Goal: Task Accomplishment & Management: Manage account settings

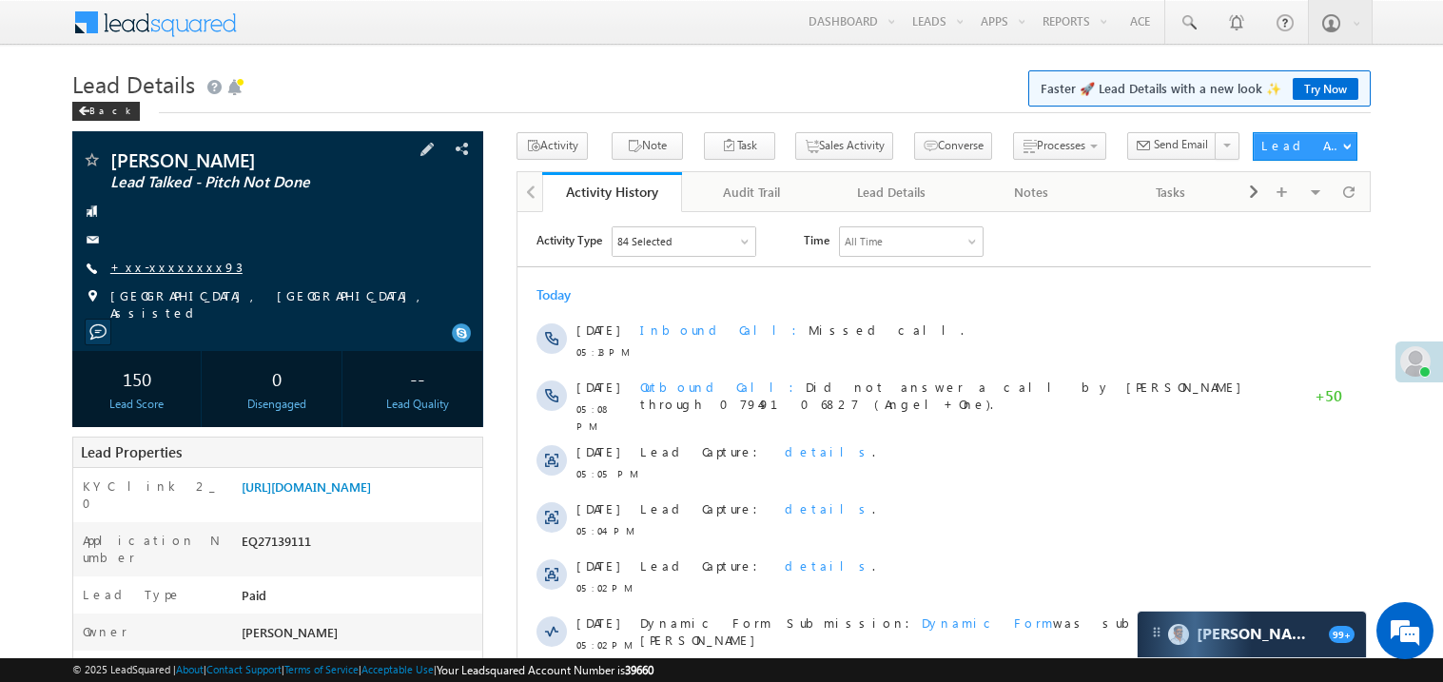
click at [162, 269] on link "+xx-xxxxxxxx93" at bounding box center [176, 267] width 132 height 16
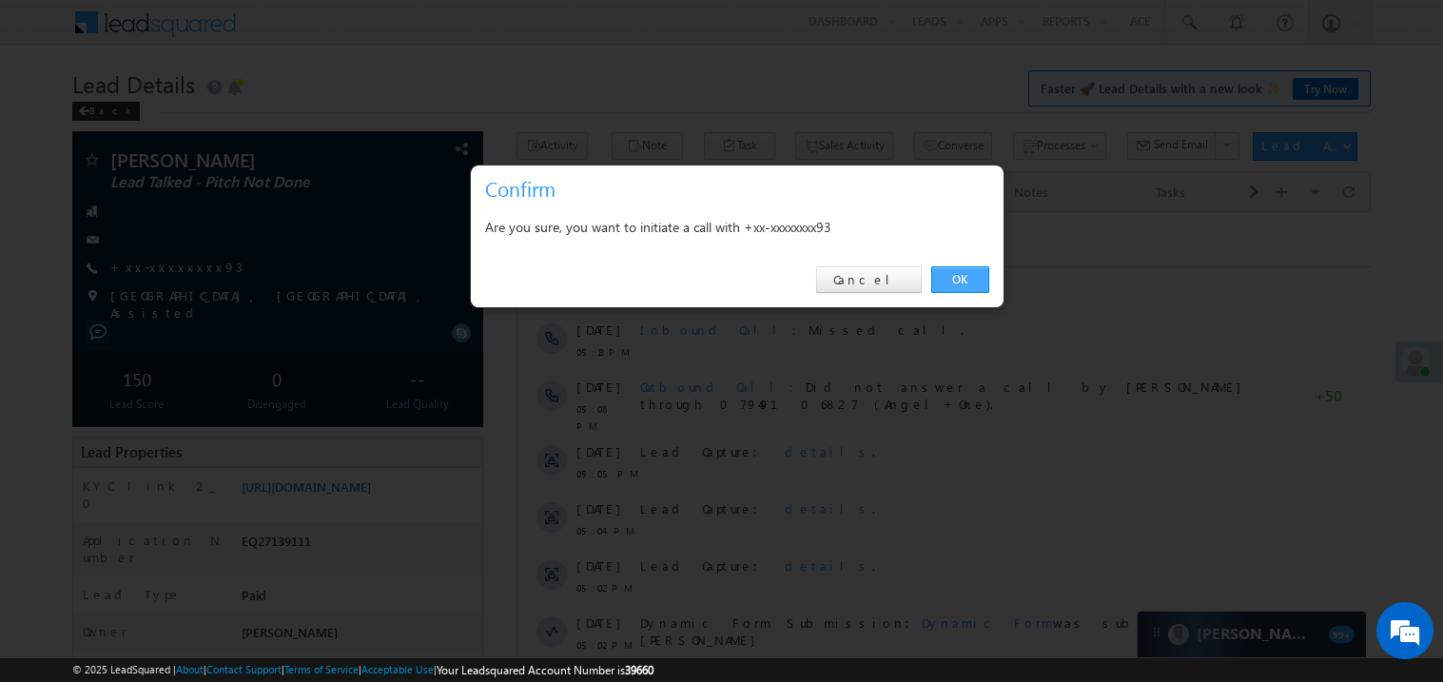
click at [969, 279] on link "OK" at bounding box center [960, 279] width 58 height 27
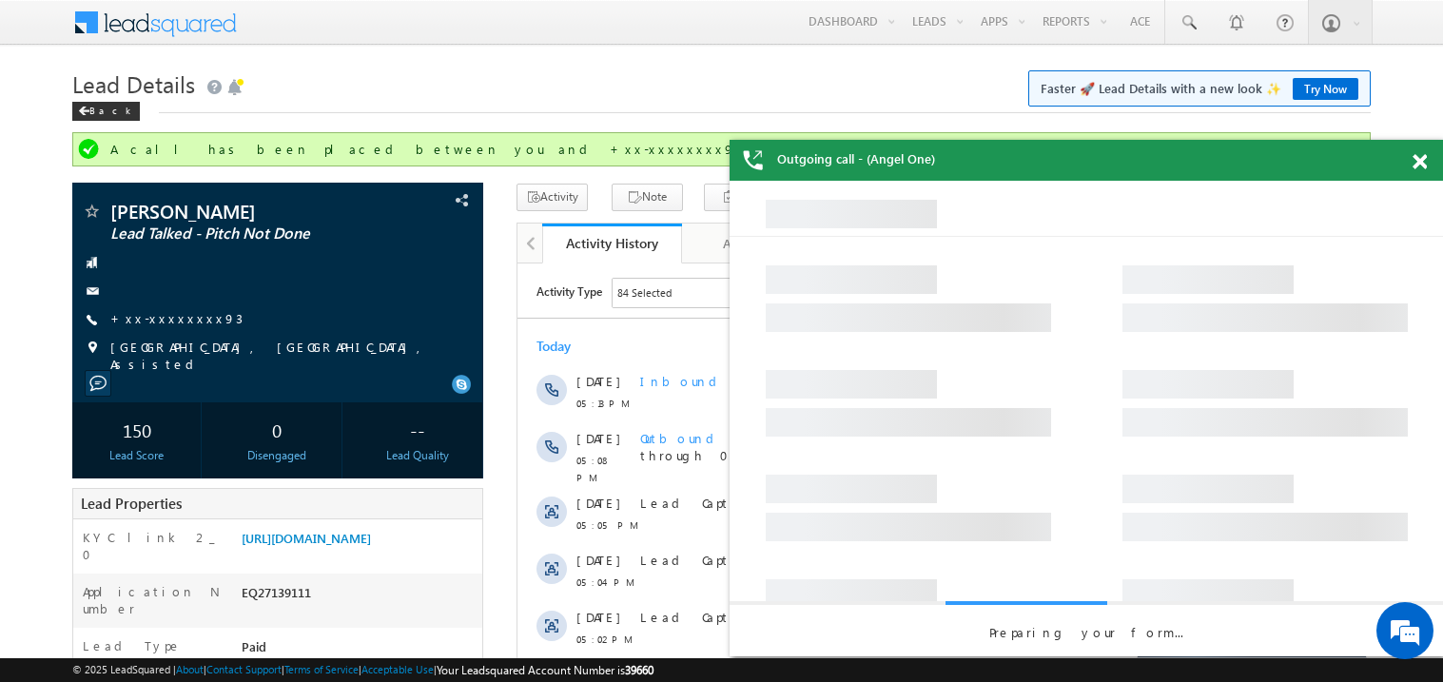
click at [1417, 163] on span at bounding box center [1420, 162] width 14 height 16
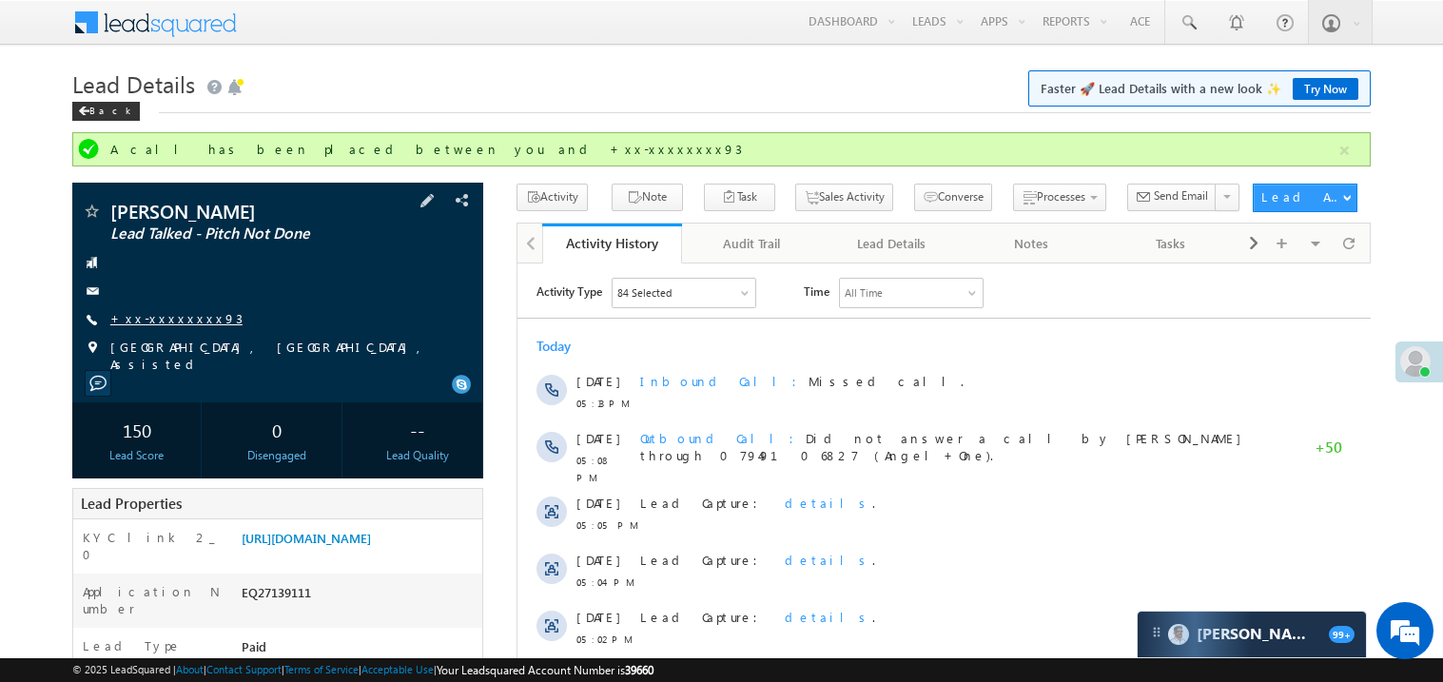
click at [169, 319] on link "+xx-xxxxxxxx93" at bounding box center [176, 318] width 132 height 16
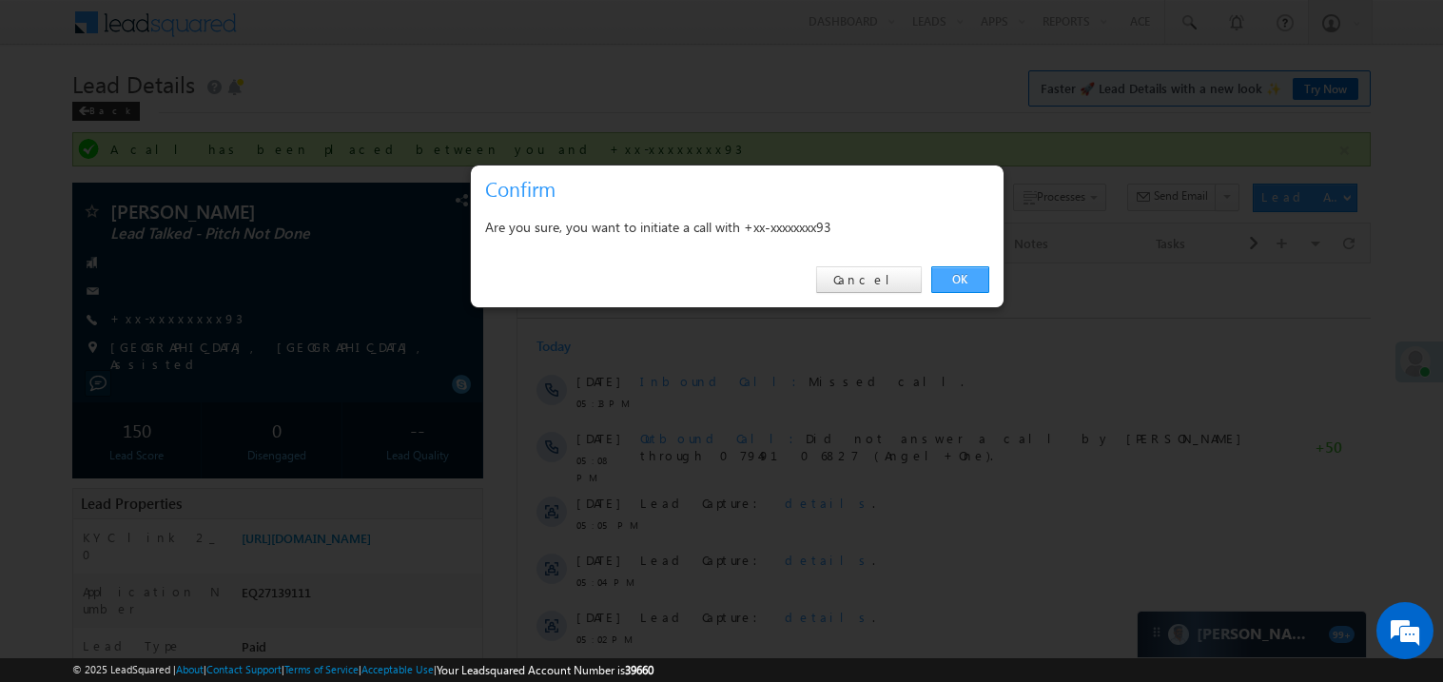
click at [954, 283] on link "OK" at bounding box center [960, 279] width 58 height 27
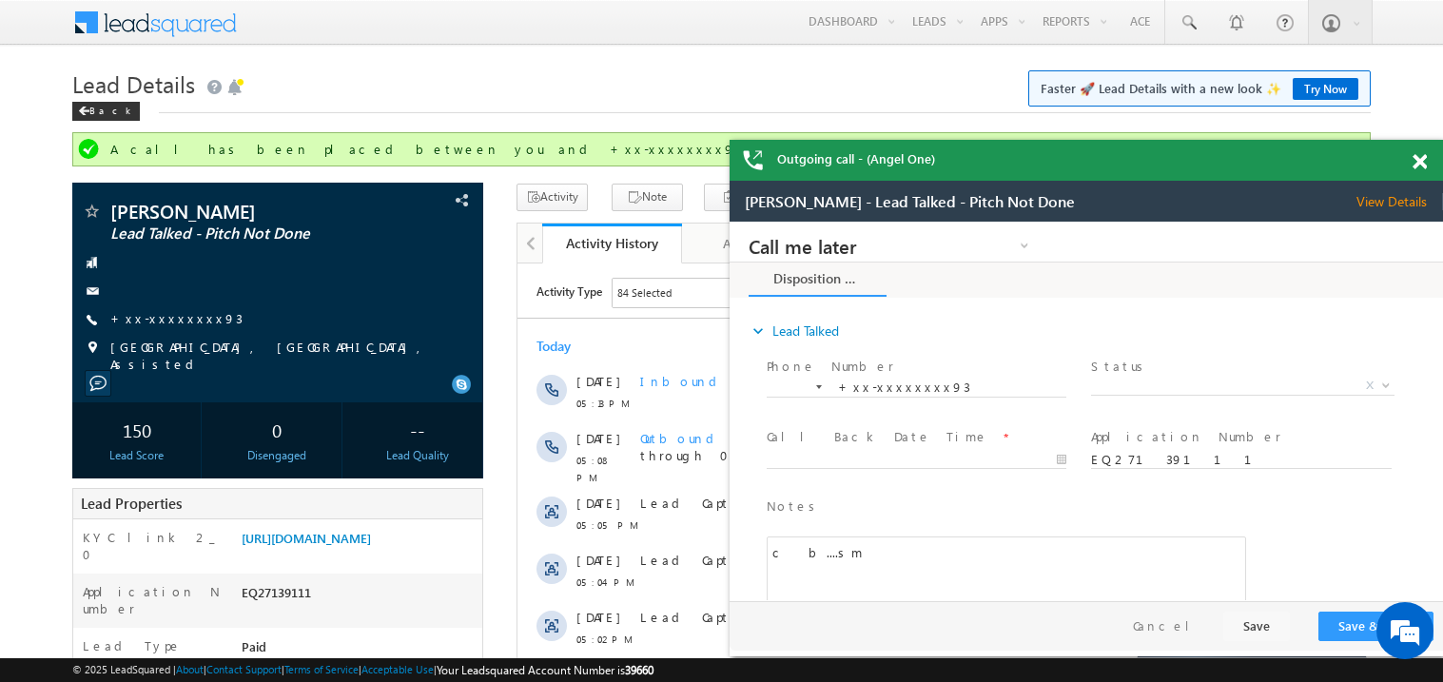
click at [1425, 159] on span at bounding box center [1420, 162] width 14 height 16
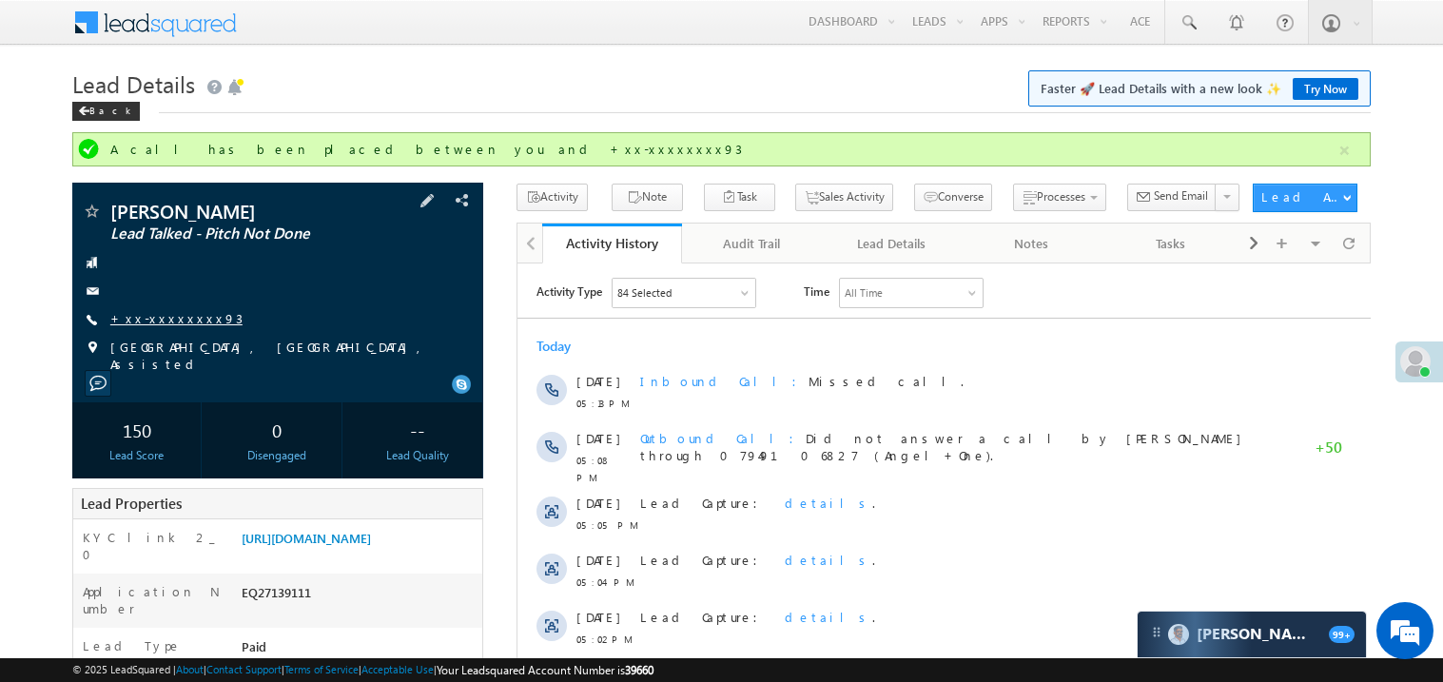
click at [173, 317] on link "+xx-xxxxxxxx93" at bounding box center [176, 318] width 132 height 16
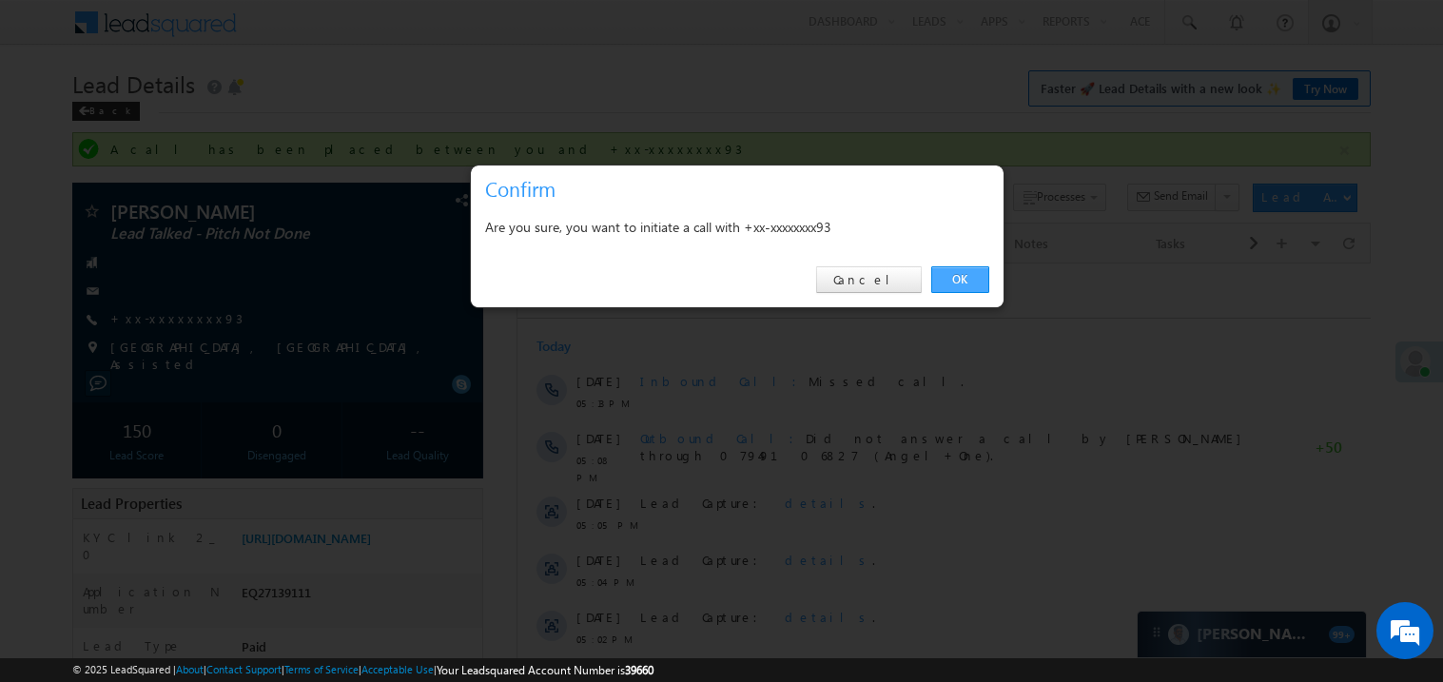
click at [962, 280] on link "OK" at bounding box center [960, 279] width 58 height 27
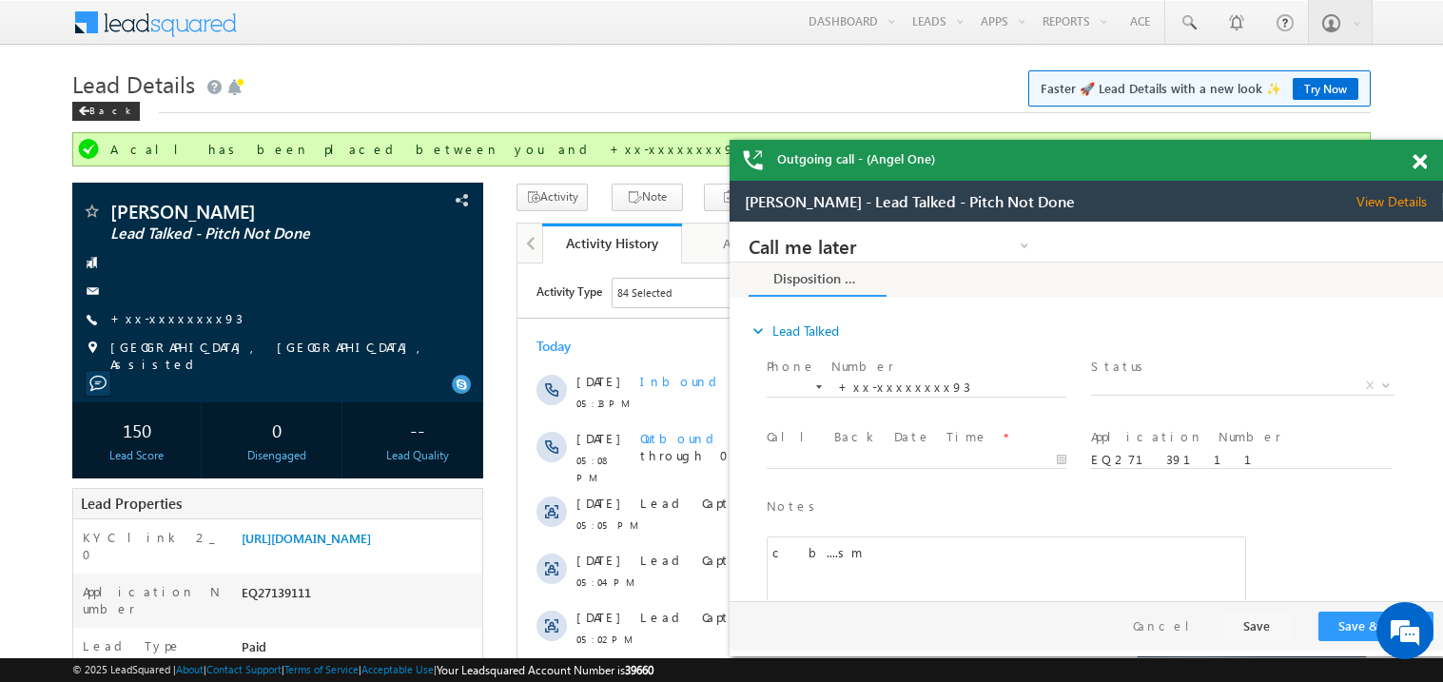
click at [1420, 160] on span at bounding box center [1420, 162] width 14 height 16
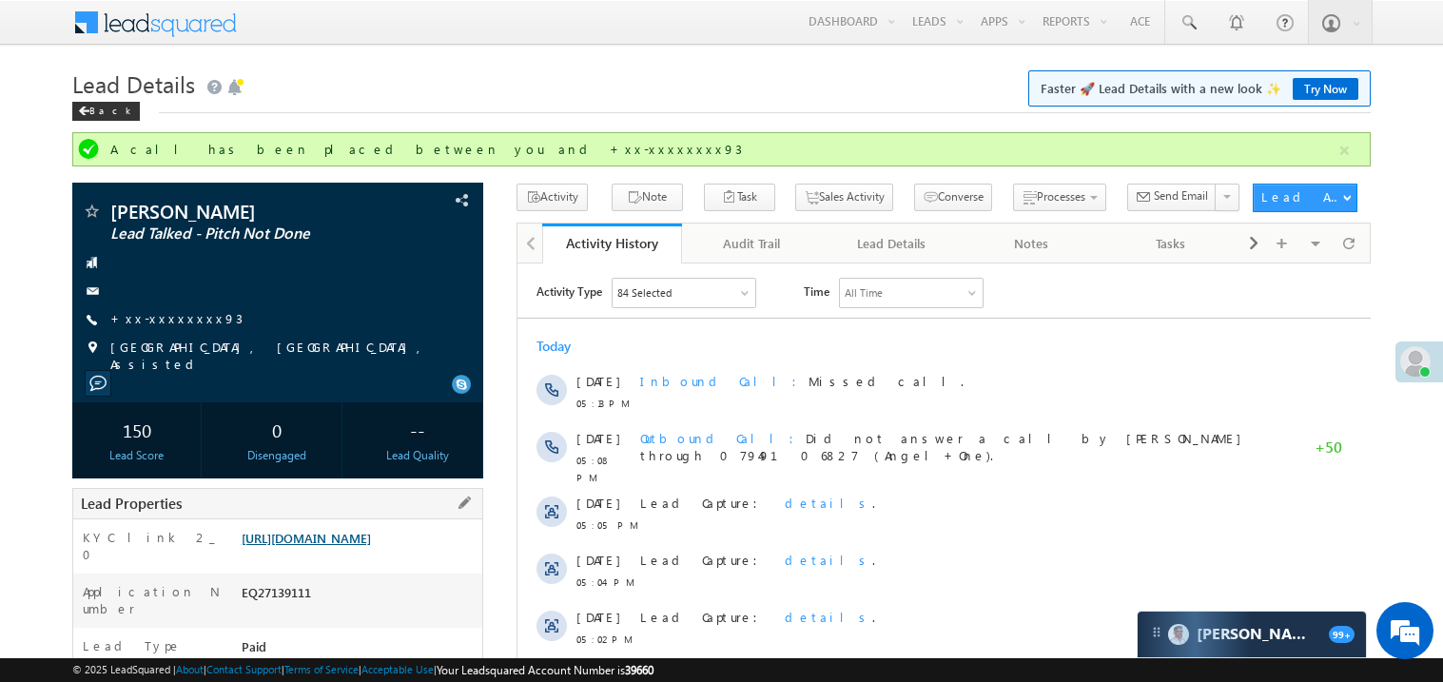
click at [371, 546] on link "https://angelbroking1-pk3em7sa.customui-test.leadsquared.com?leadId=e790fcf7-58…" at bounding box center [306, 538] width 129 height 16
click at [166, 322] on link "+xx-xxxxxxxx93" at bounding box center [176, 318] width 132 height 16
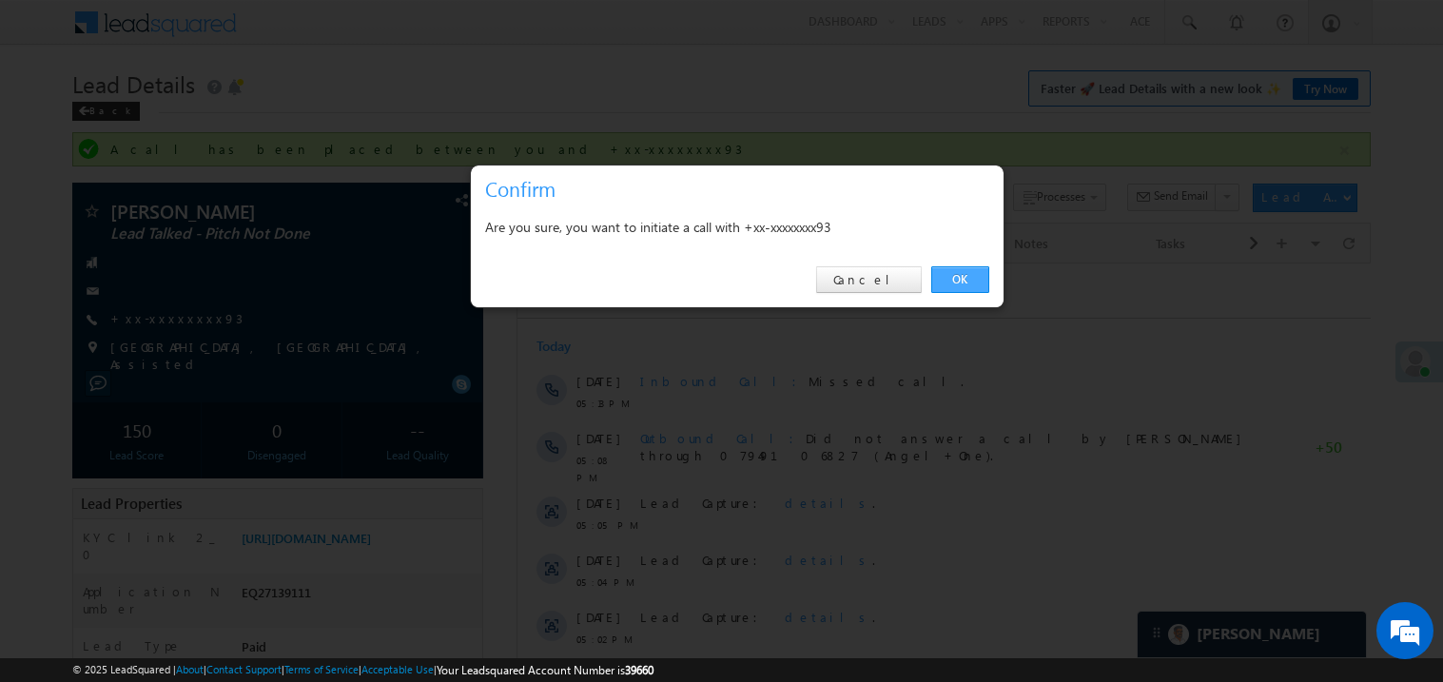
click at [962, 273] on link "OK" at bounding box center [960, 279] width 58 height 27
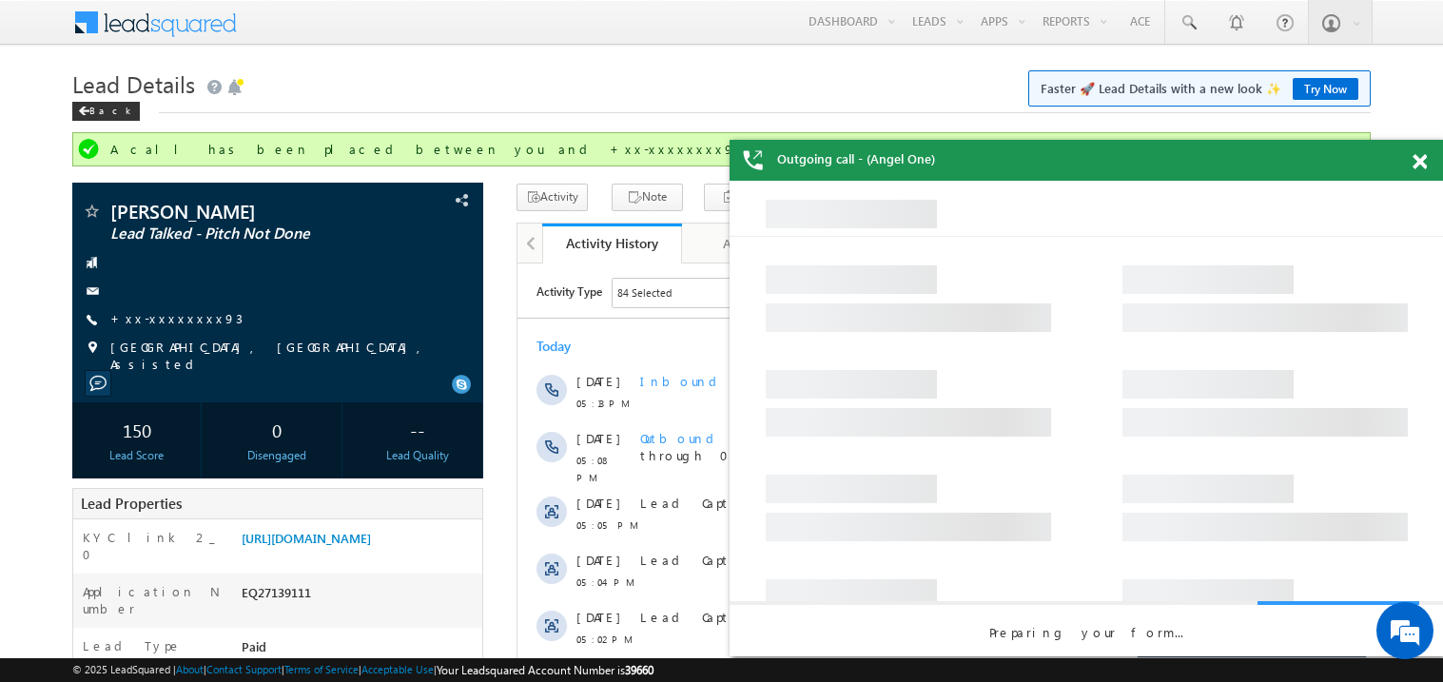
click at [1423, 162] on span at bounding box center [1420, 162] width 14 height 16
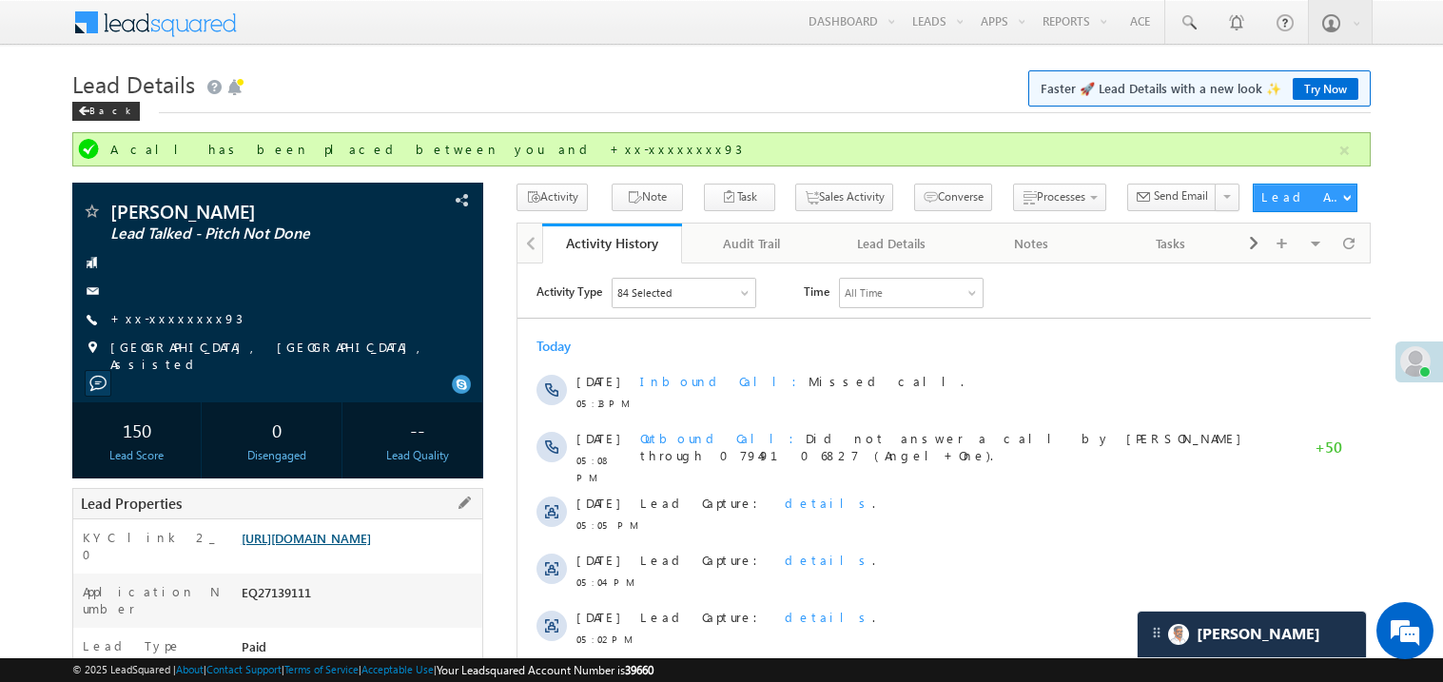
click at [371, 546] on link "https://angelbroking1-pk3em7sa.customui-test.leadsquared.com?leadId=e790fcf7-58…" at bounding box center [306, 538] width 129 height 16
click at [370, 540] on link "https://angelbroking1-pk3em7sa.customui-test.leadsquared.com?leadId=e790fcf7-58…" at bounding box center [306, 538] width 129 height 16
click at [360, 546] on link "https://angelbroking1-pk3em7sa.customui-test.leadsquared.com?leadId=e790fcf7-58…" at bounding box center [306, 538] width 129 height 16
click at [371, 546] on link "https://angelbroking1-pk3em7sa.customui-test.leadsquared.com?leadId=e790fcf7-58…" at bounding box center [306, 538] width 129 height 16
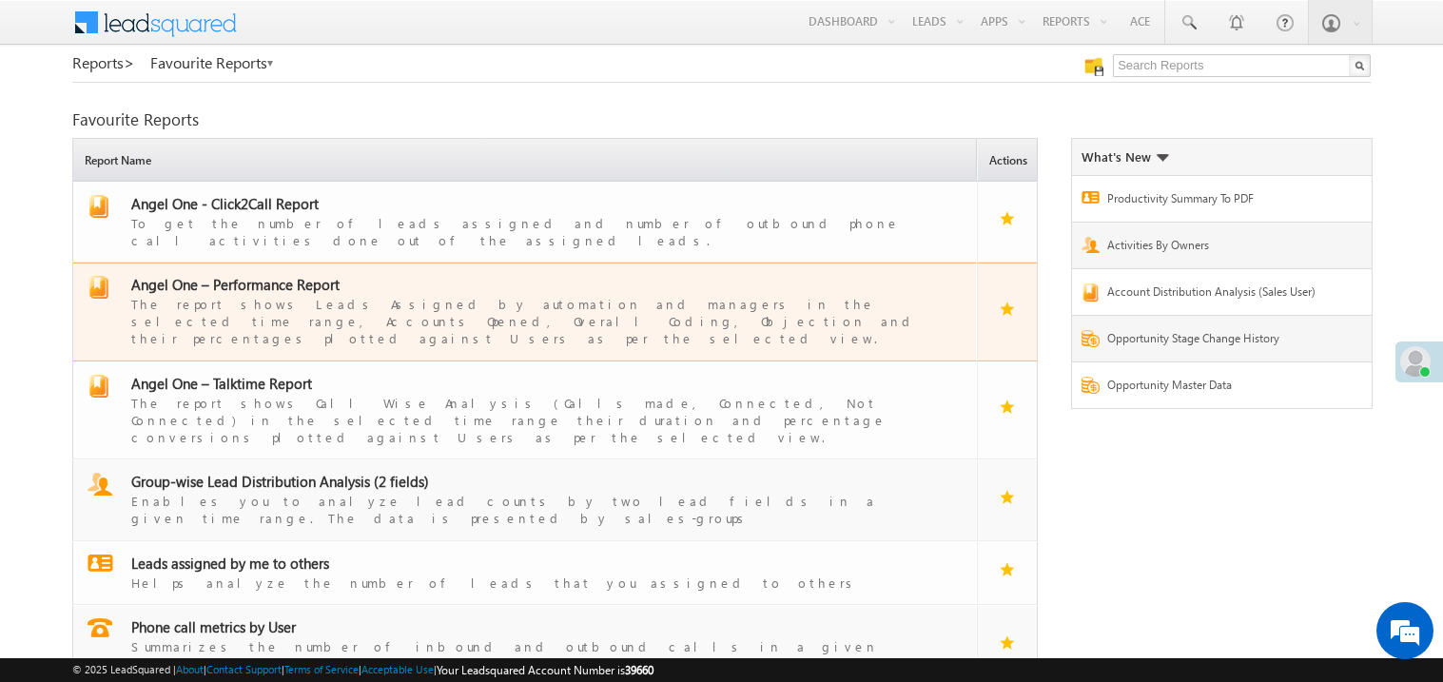
click at [264, 275] on span "Angel One – Performance Report" at bounding box center [235, 284] width 208 height 19
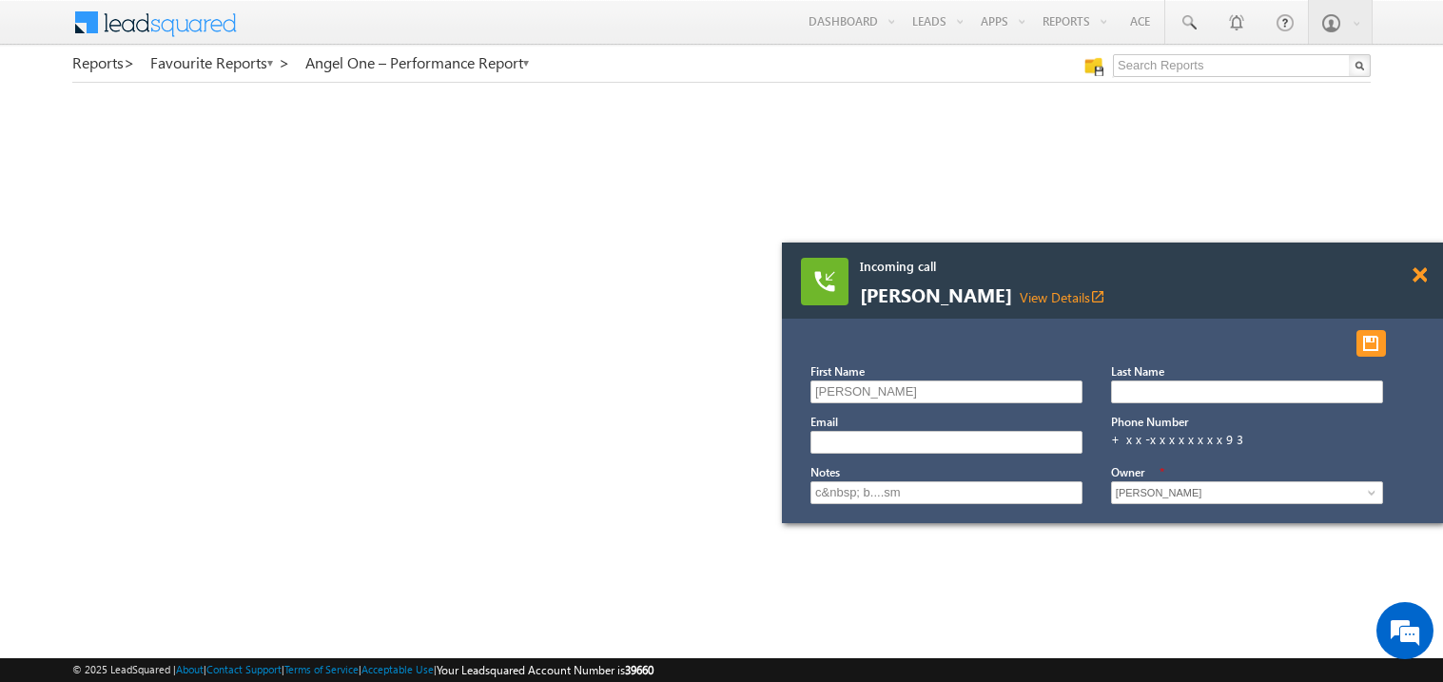
click at [1423, 275] on span at bounding box center [1420, 275] width 14 height 16
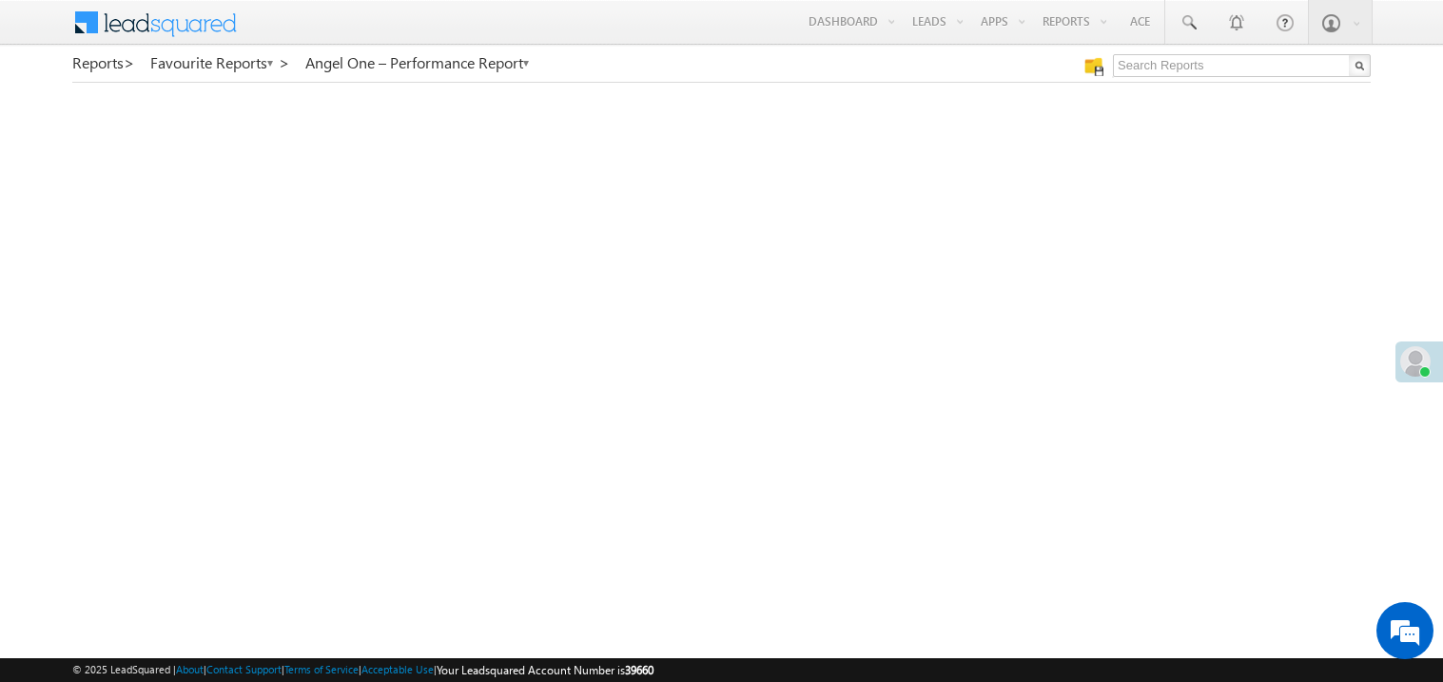
click at [1417, 360] on span at bounding box center [1416, 361] width 30 height 30
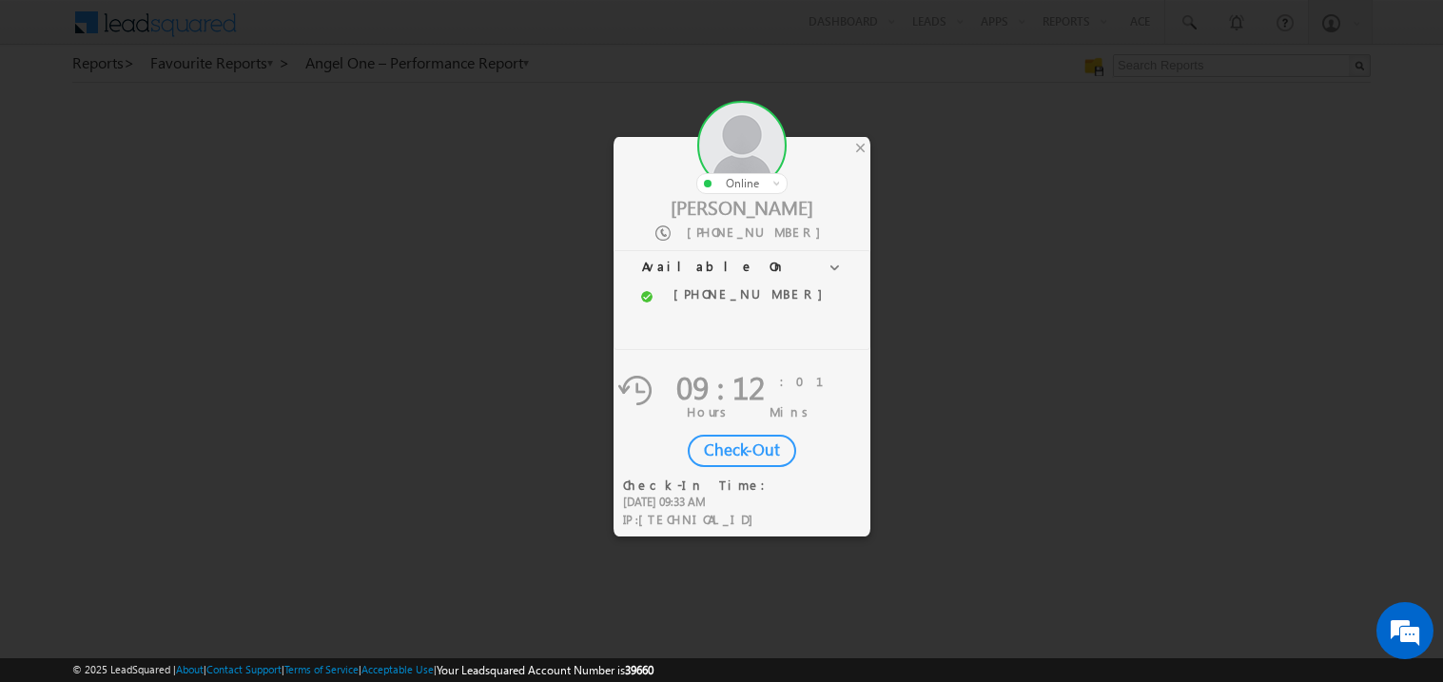
click at [744, 446] on div "Check-Out" at bounding box center [742, 451] width 108 height 32
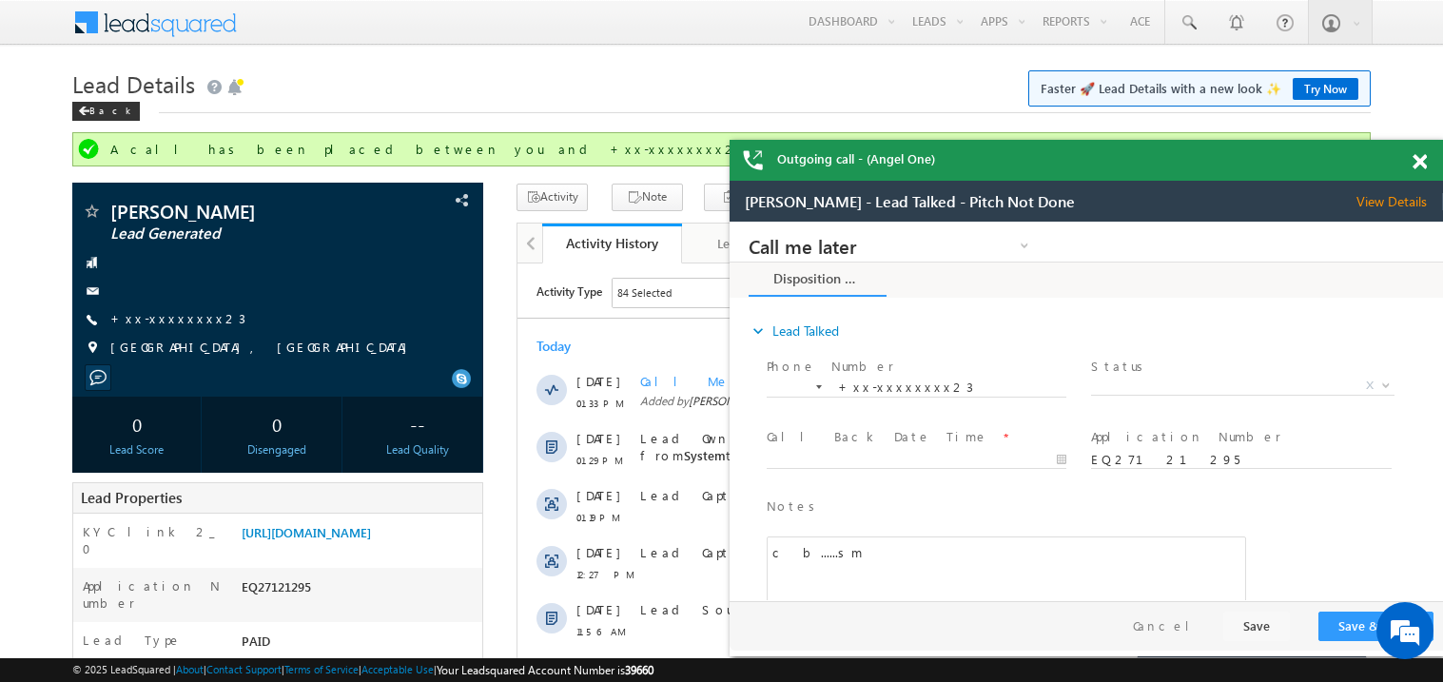
click at [1421, 157] on span at bounding box center [1420, 162] width 14 height 16
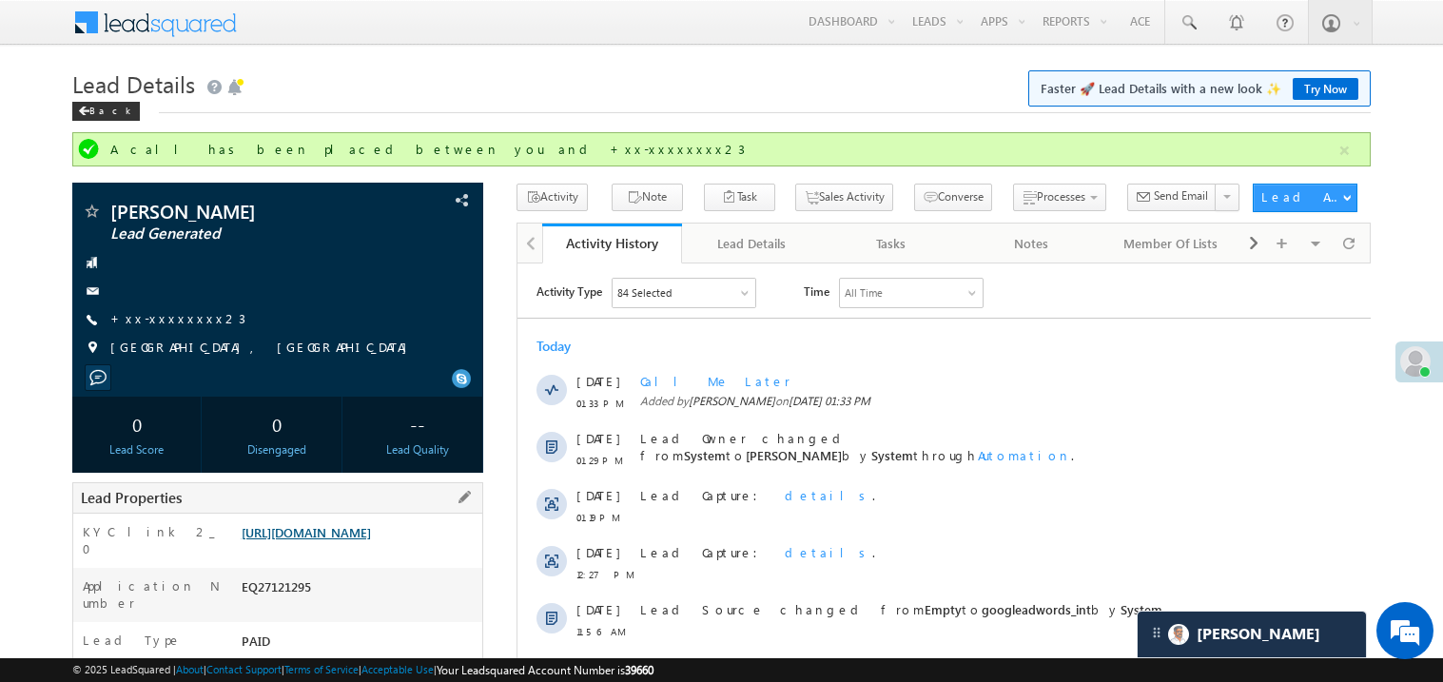
click at [355, 540] on link "https://angelbroking1-pk3em7sa.customui-test.leadsquared.com?leadId=04d4819d-d4…" at bounding box center [306, 532] width 129 height 16
click at [369, 540] on link "https://angelbroking1-pk3em7sa.customui-test.leadsquared.com?leadId=04d4819d-d4…" at bounding box center [306, 532] width 129 height 16
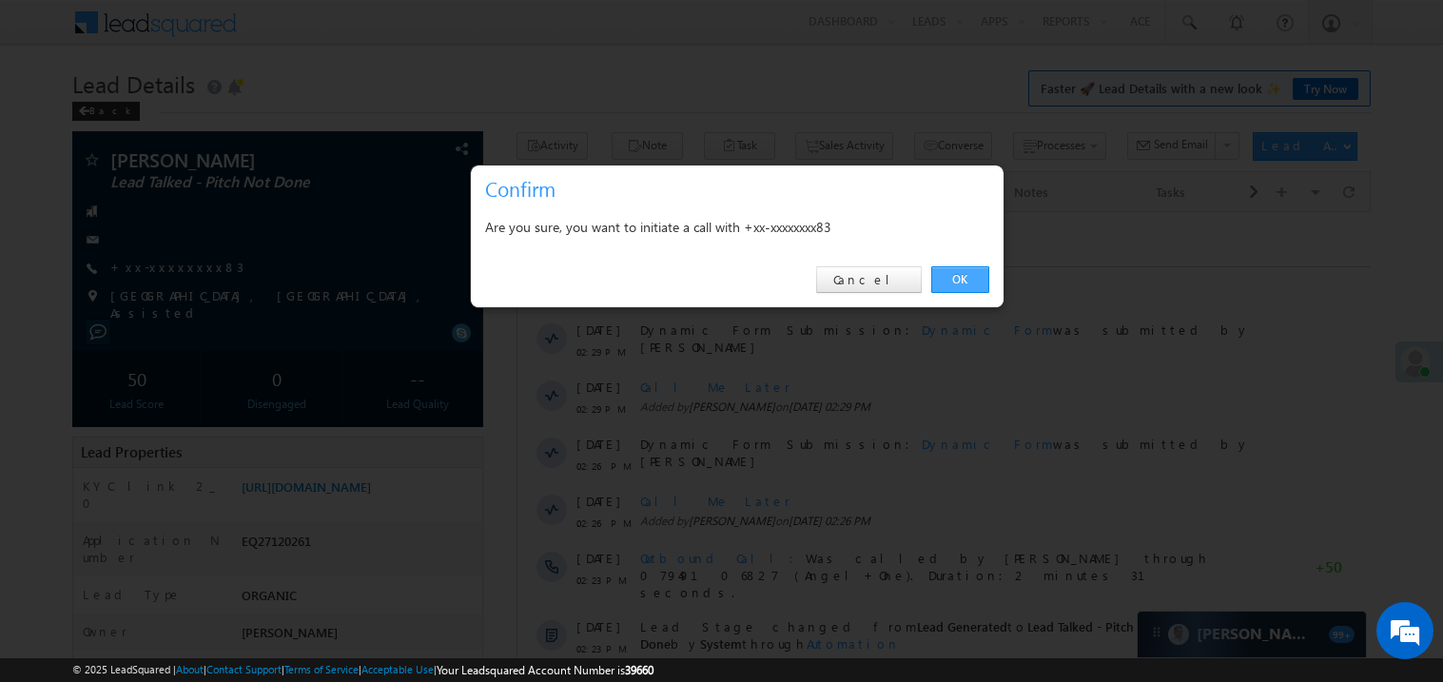
click at [962, 277] on link "OK" at bounding box center [960, 279] width 58 height 27
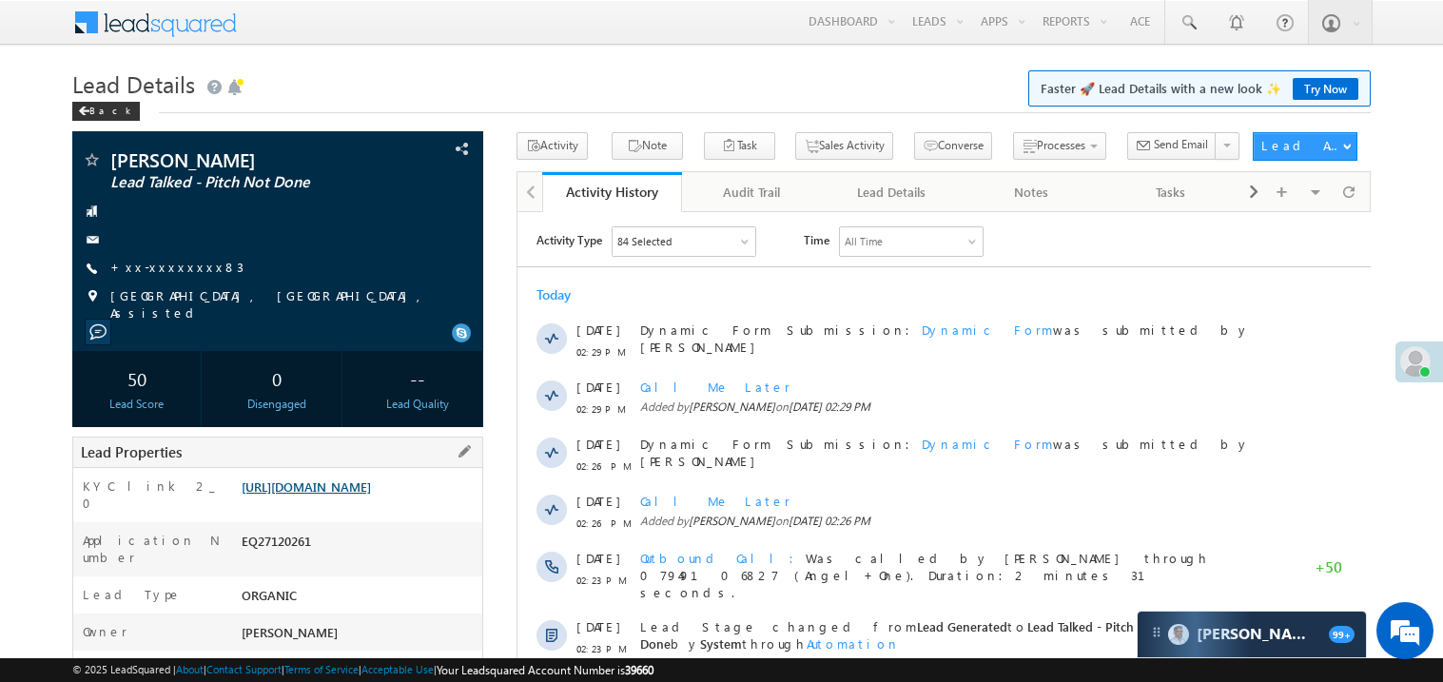
click at [332, 495] on link "https://angelbroking1-pk3em7sa.customui-test.leadsquared.com?leadId=40cf3ac8-d9…" at bounding box center [306, 487] width 129 height 16
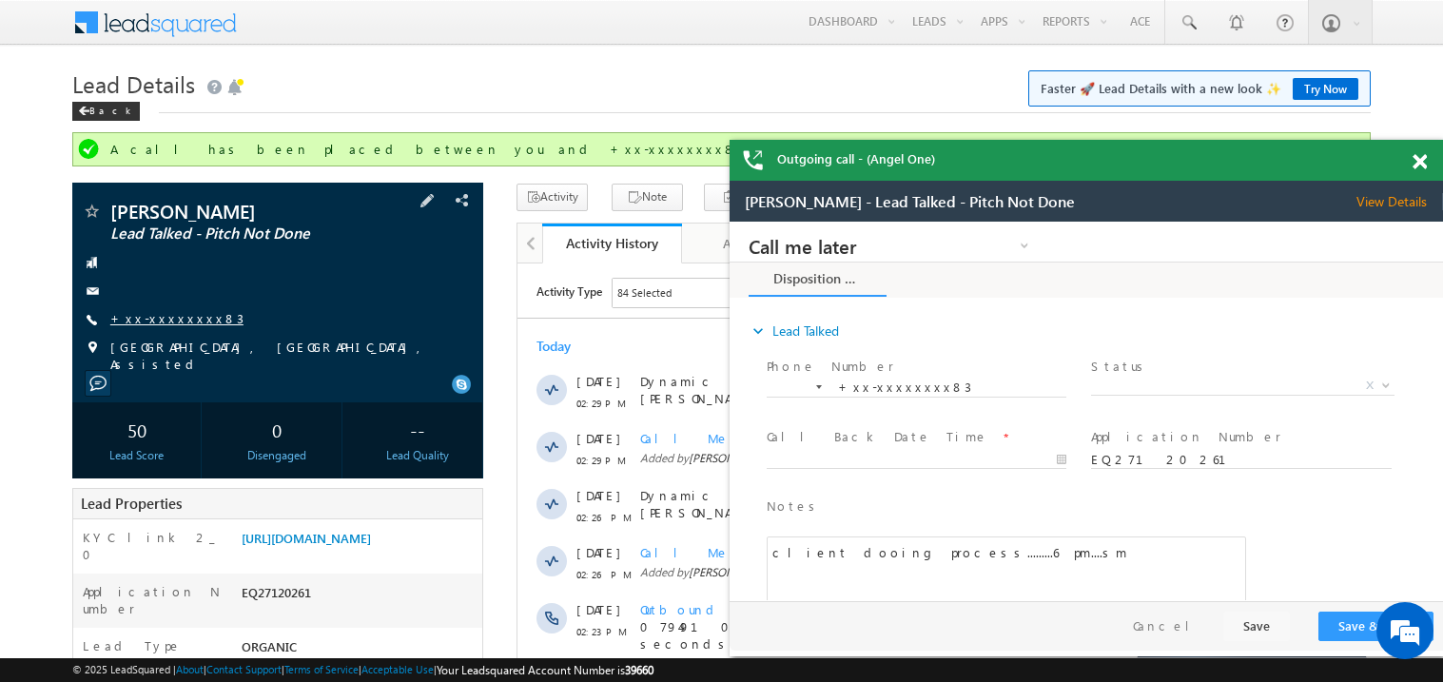
click at [178, 321] on link "+xx-xxxxxxxx83" at bounding box center [176, 318] width 133 height 16
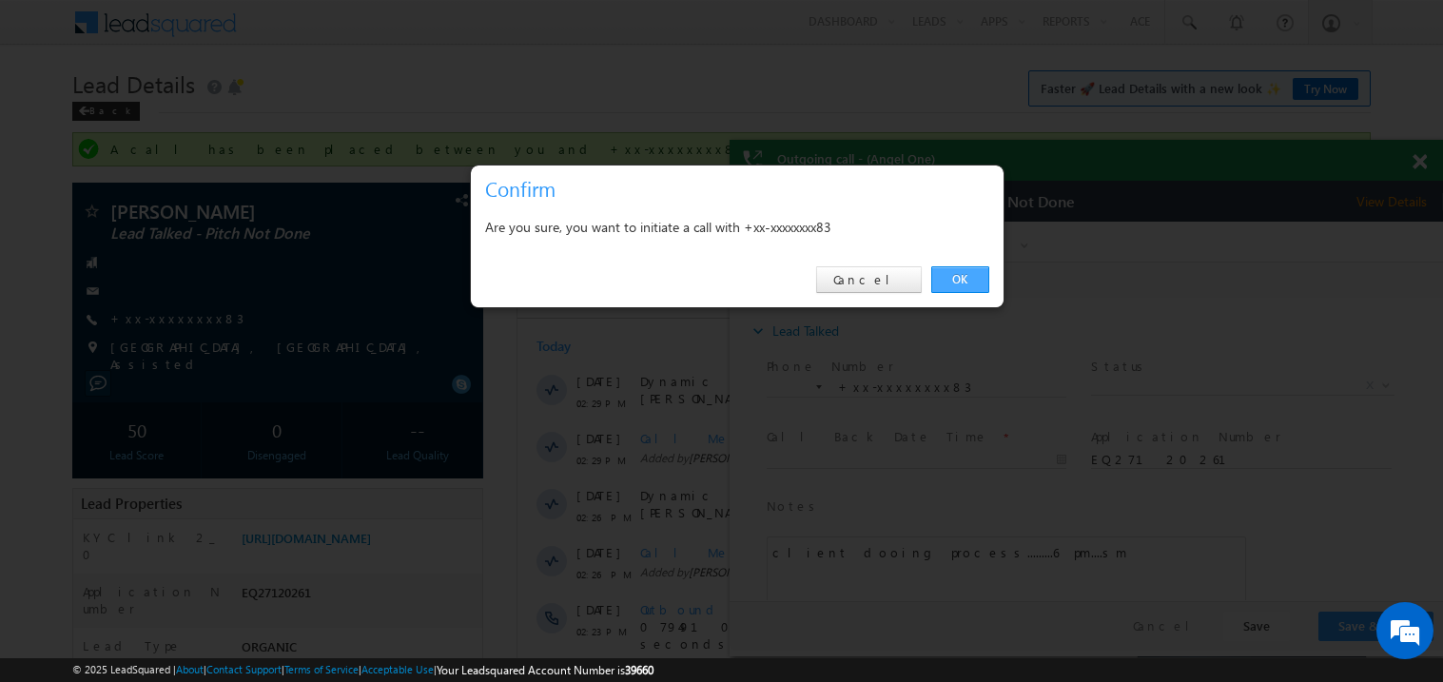
click at [957, 280] on link "OK" at bounding box center [960, 279] width 58 height 27
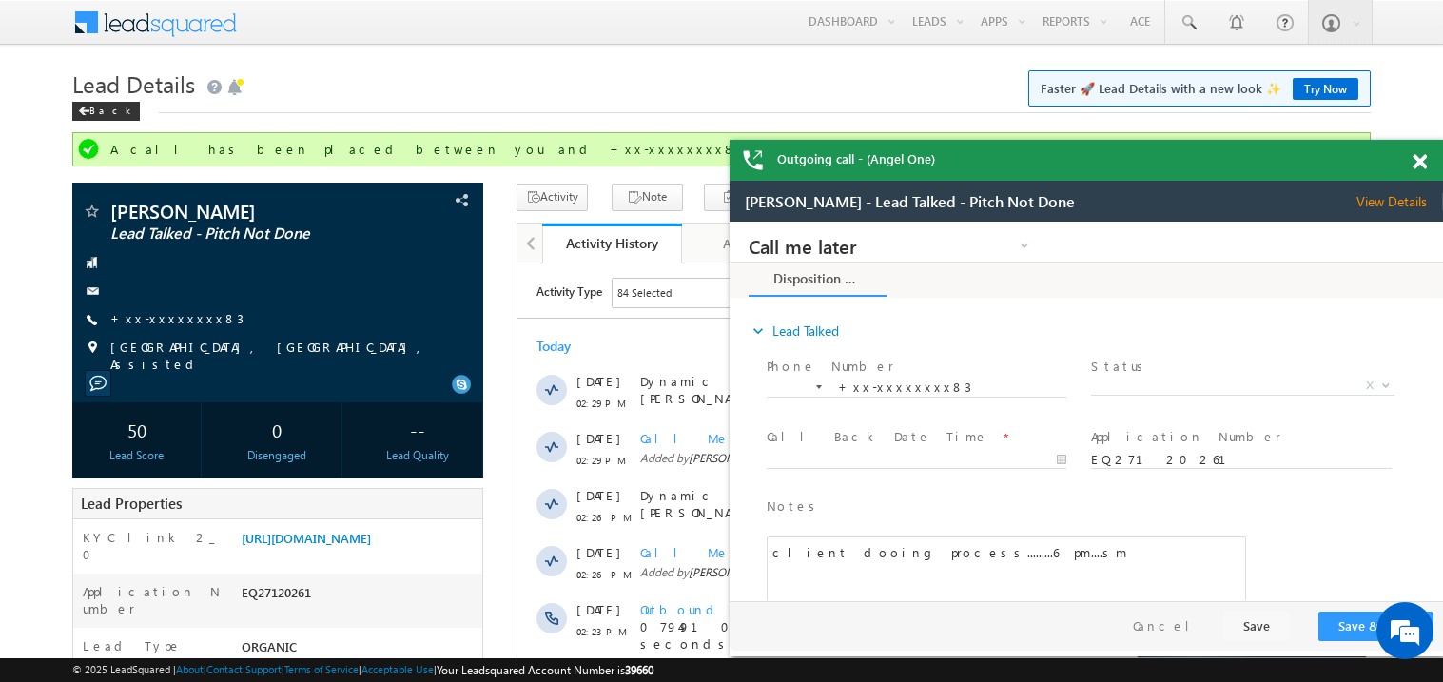
click at [1420, 170] on div at bounding box center [1431, 158] width 26 height 37
click at [1420, 163] on span at bounding box center [1420, 162] width 14 height 16
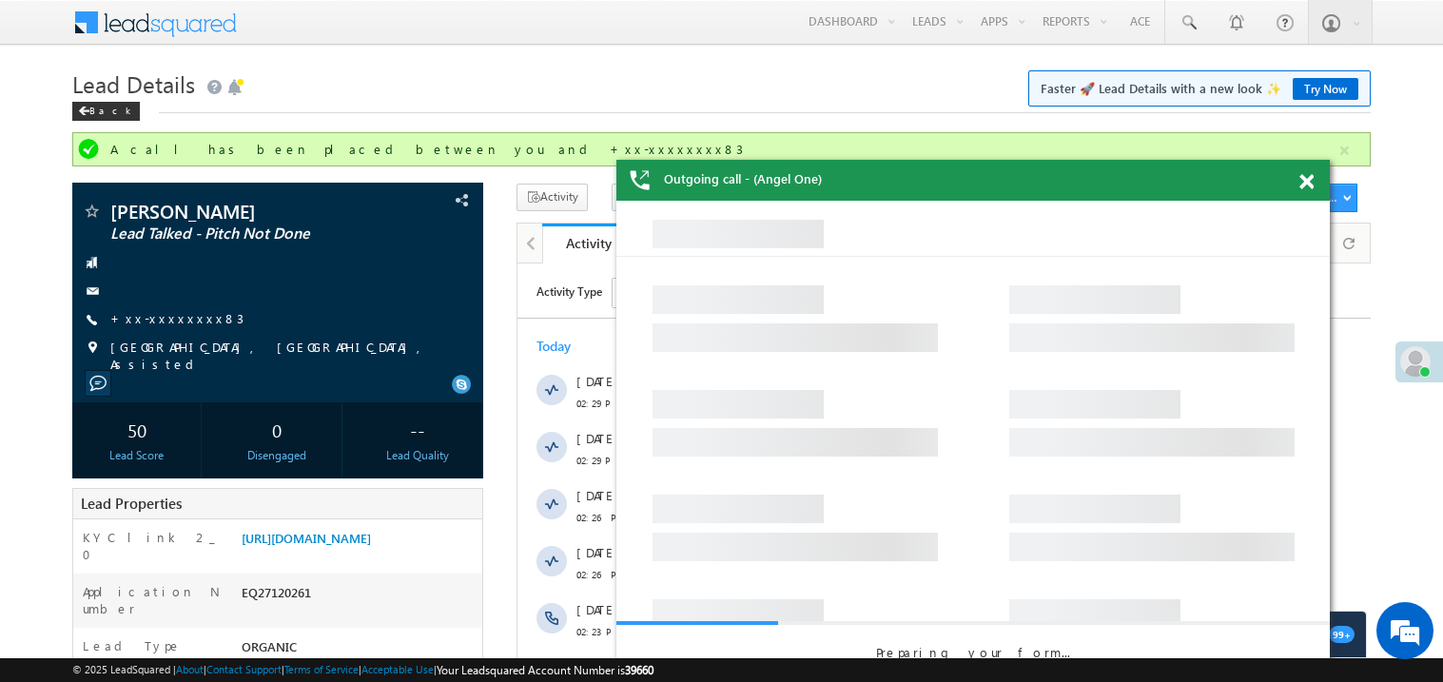
drag, startPoint x: 994, startPoint y: 188, endPoint x: 838, endPoint y: 184, distance: 156.1
click at [838, 184] on div "Outgoing call - (Angel One)" at bounding box center [974, 180] width 714 height 41
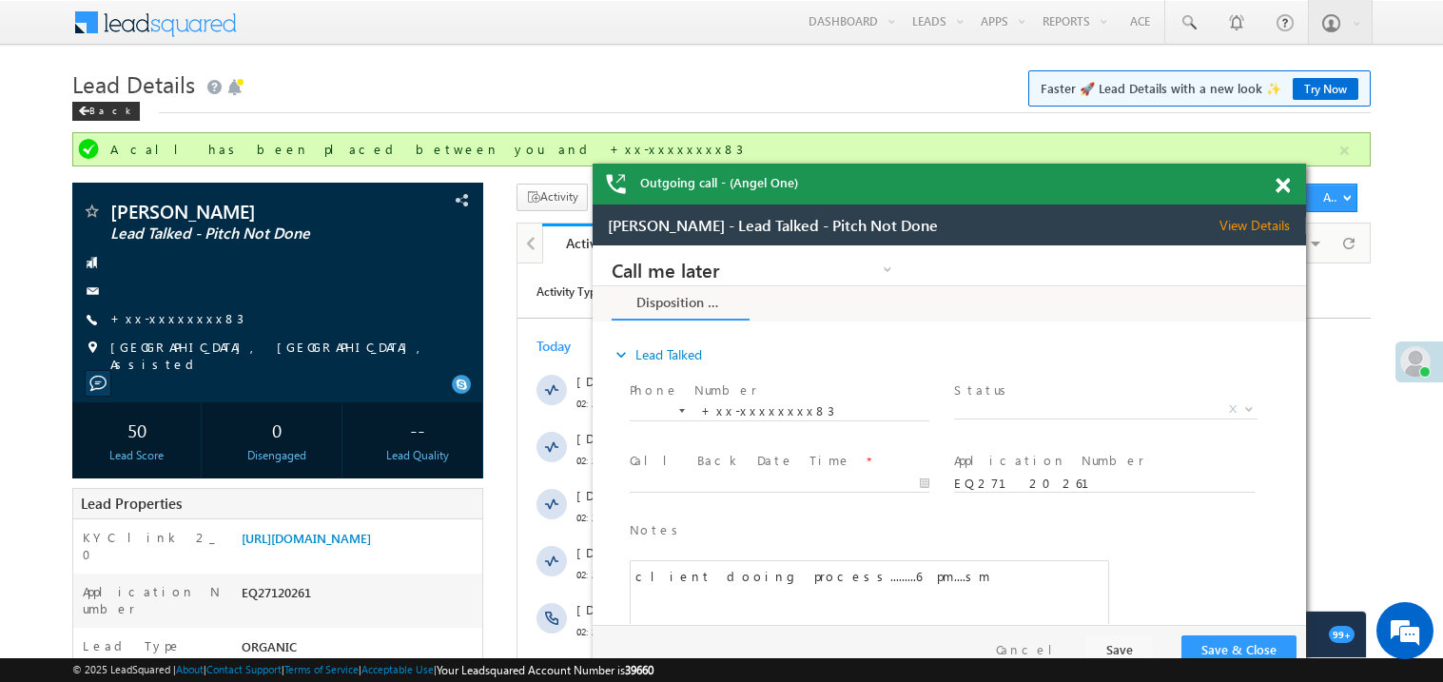
click at [1283, 186] on span at bounding box center [1283, 186] width 14 height 16
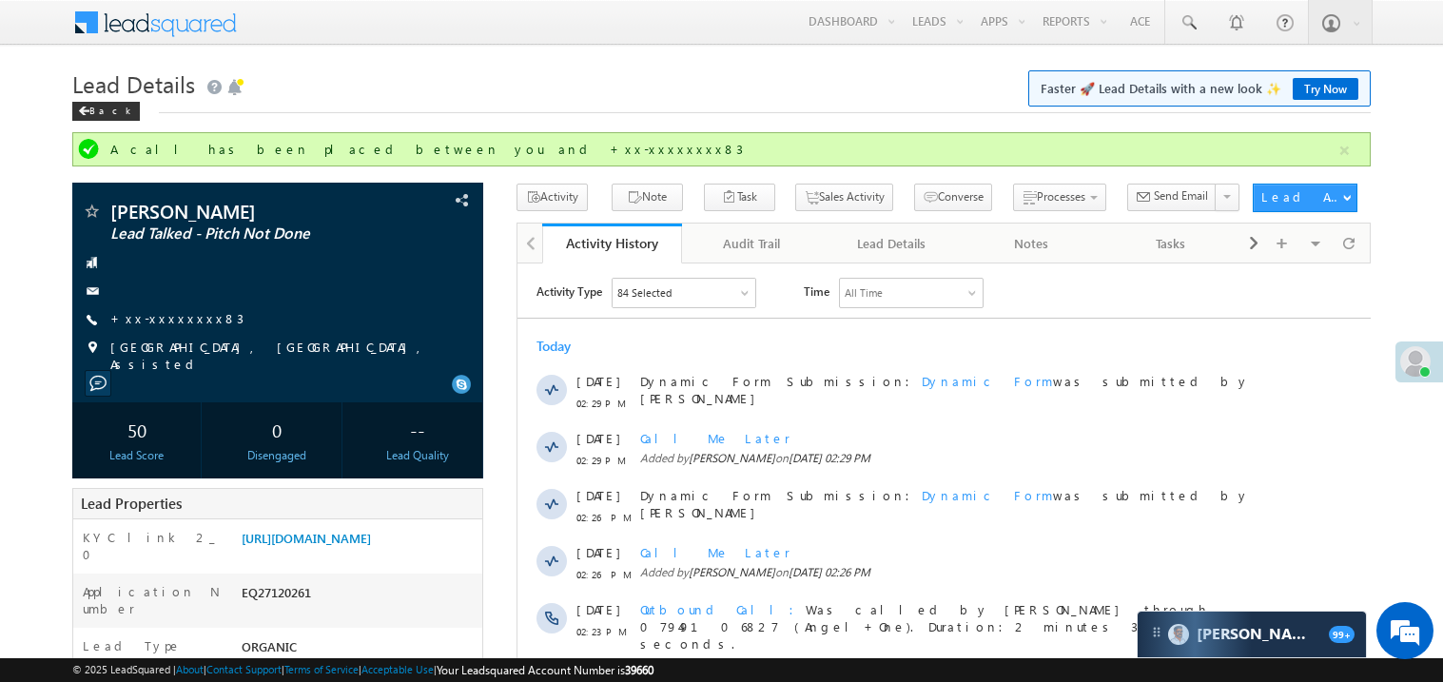
click at [472, 88] on h1 "Lead Details Faster 🚀 Lead Details with a new look ✨ Try Now" at bounding box center [721, 82] width 1299 height 37
click at [167, 318] on link "+xx-xxxxxxxx83" at bounding box center [176, 318] width 133 height 16
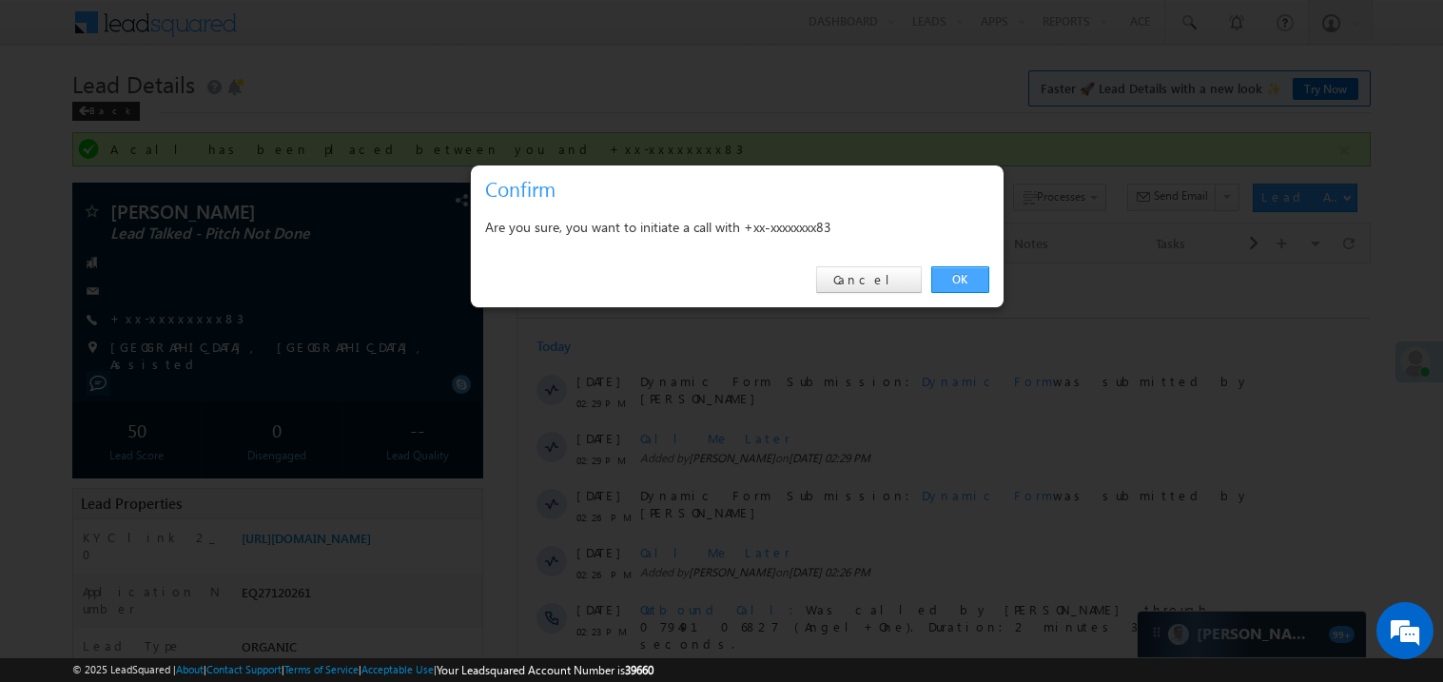
click at [967, 274] on link "OK" at bounding box center [960, 279] width 58 height 27
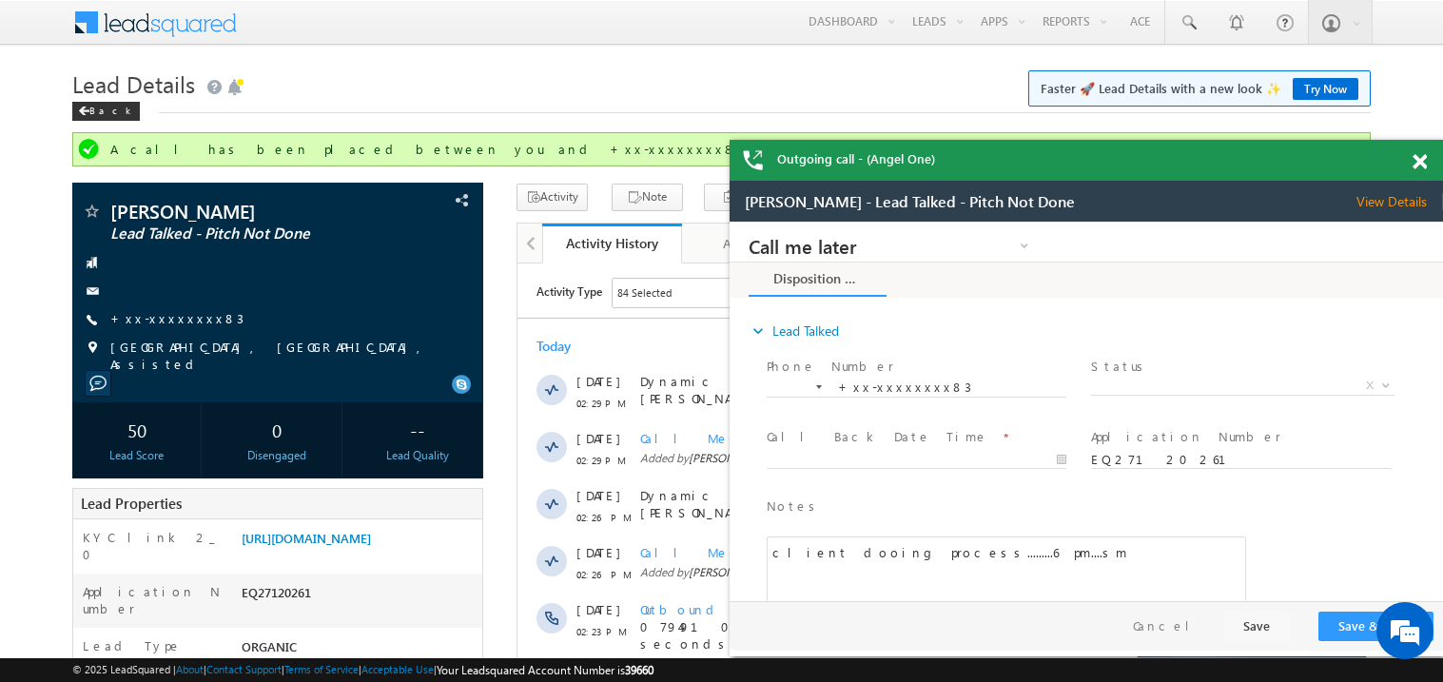
click at [1423, 157] on span at bounding box center [1420, 162] width 14 height 16
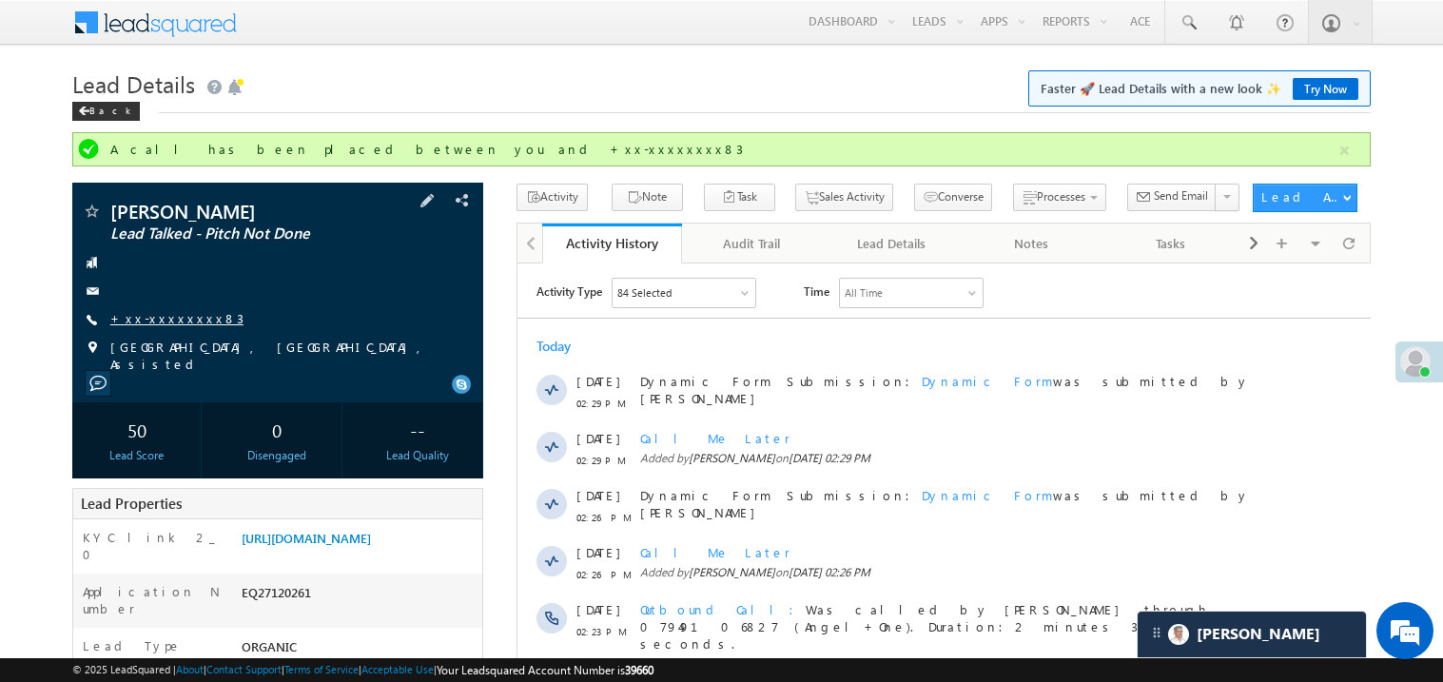
click at [184, 311] on link "+xx-xxxxxxxx83" at bounding box center [176, 318] width 133 height 16
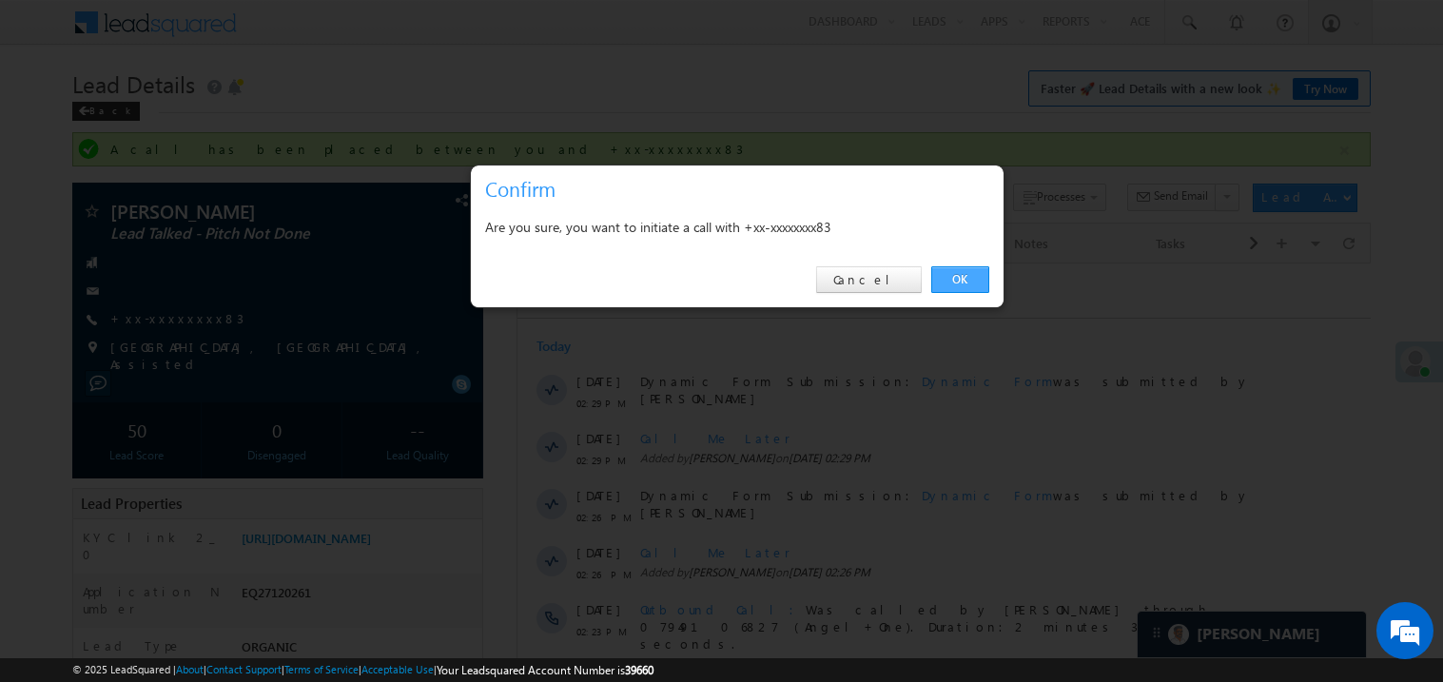
click at [961, 277] on link "OK" at bounding box center [960, 279] width 58 height 27
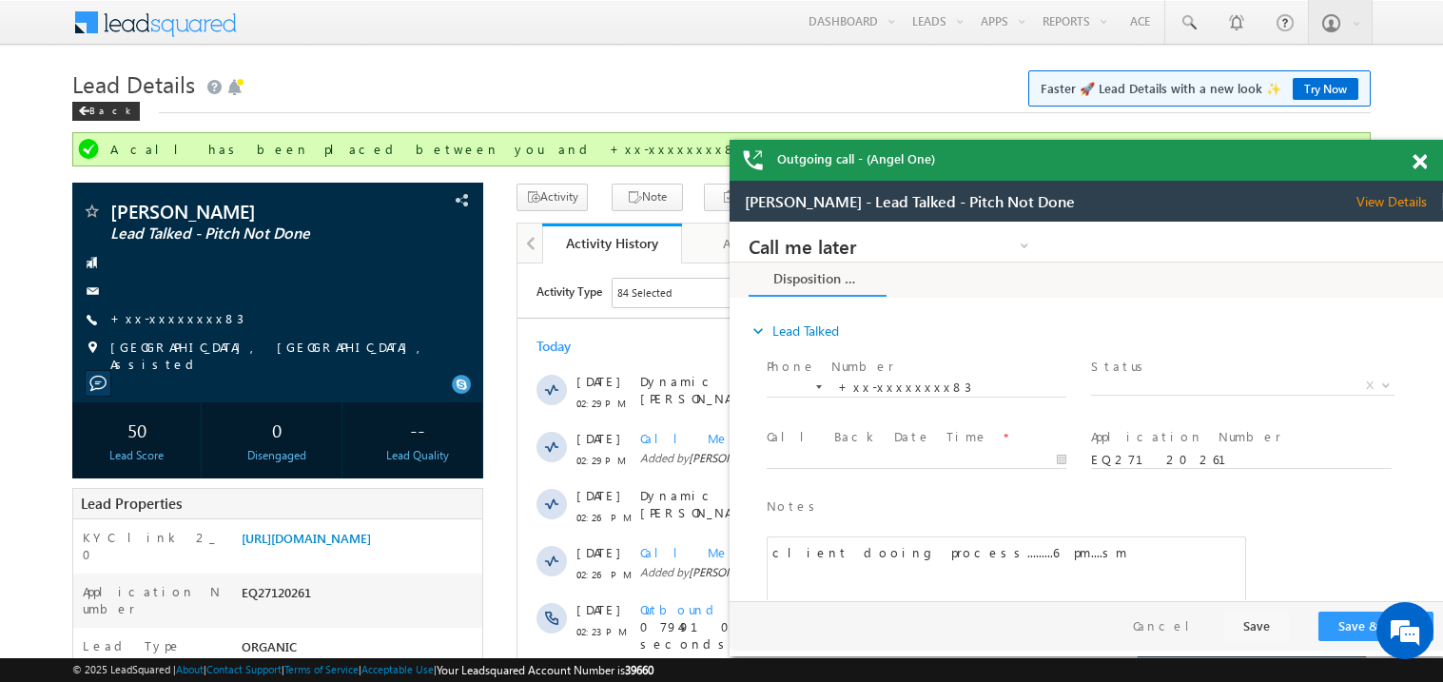
click at [1423, 163] on span at bounding box center [1420, 162] width 14 height 16
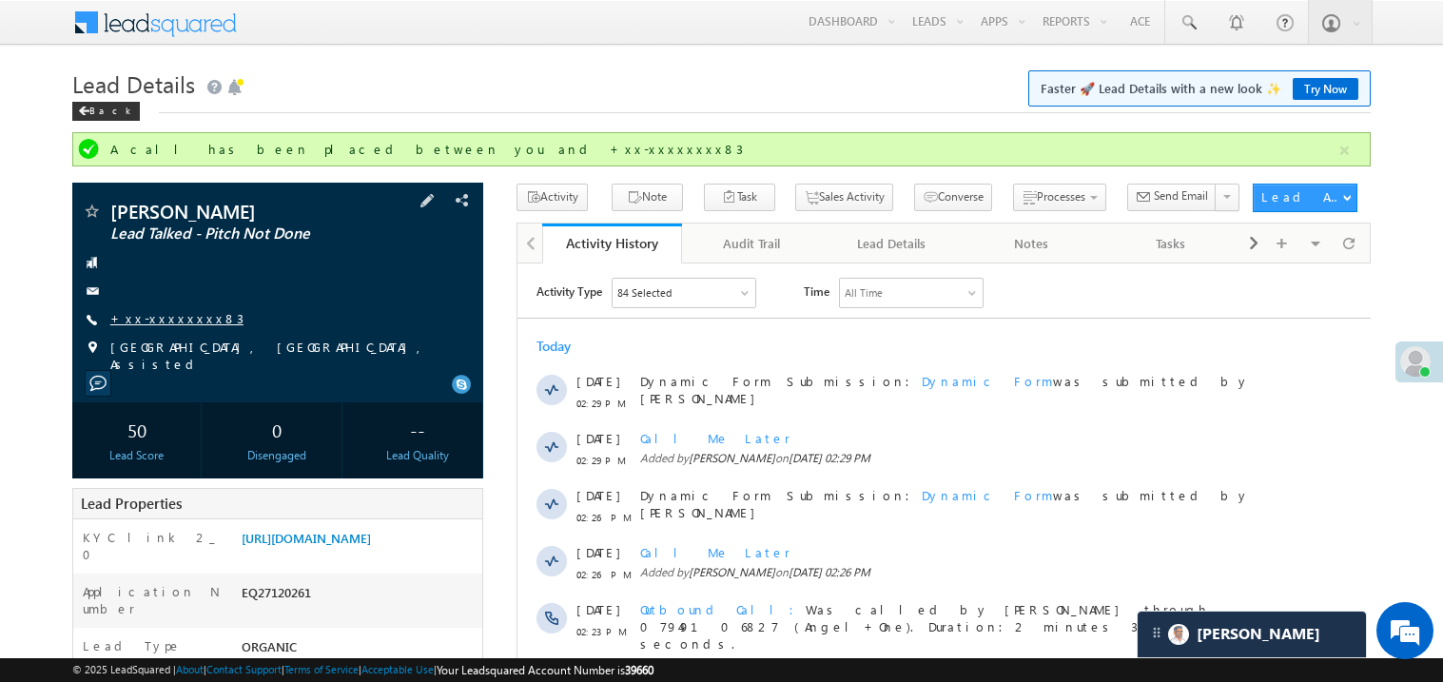
click at [170, 321] on link "+xx-xxxxxxxx83" at bounding box center [176, 318] width 133 height 16
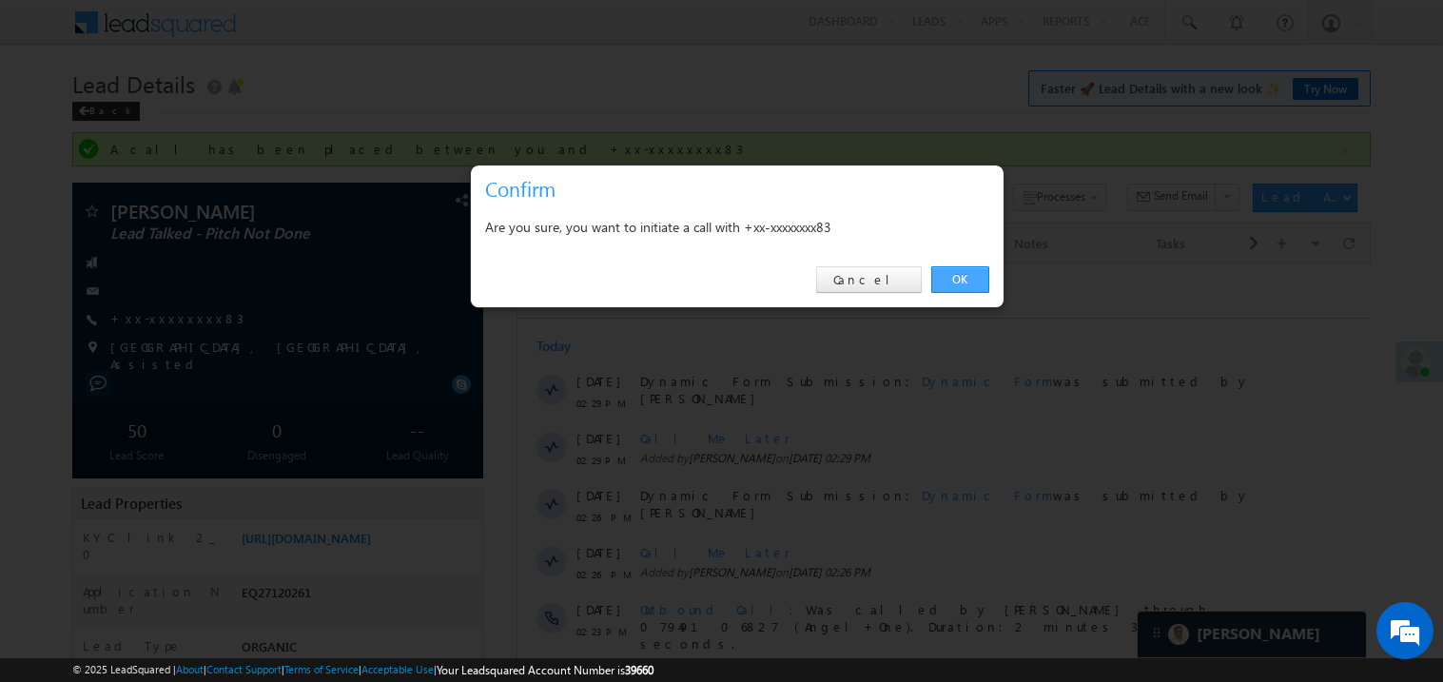
click at [958, 277] on link "OK" at bounding box center [960, 279] width 58 height 27
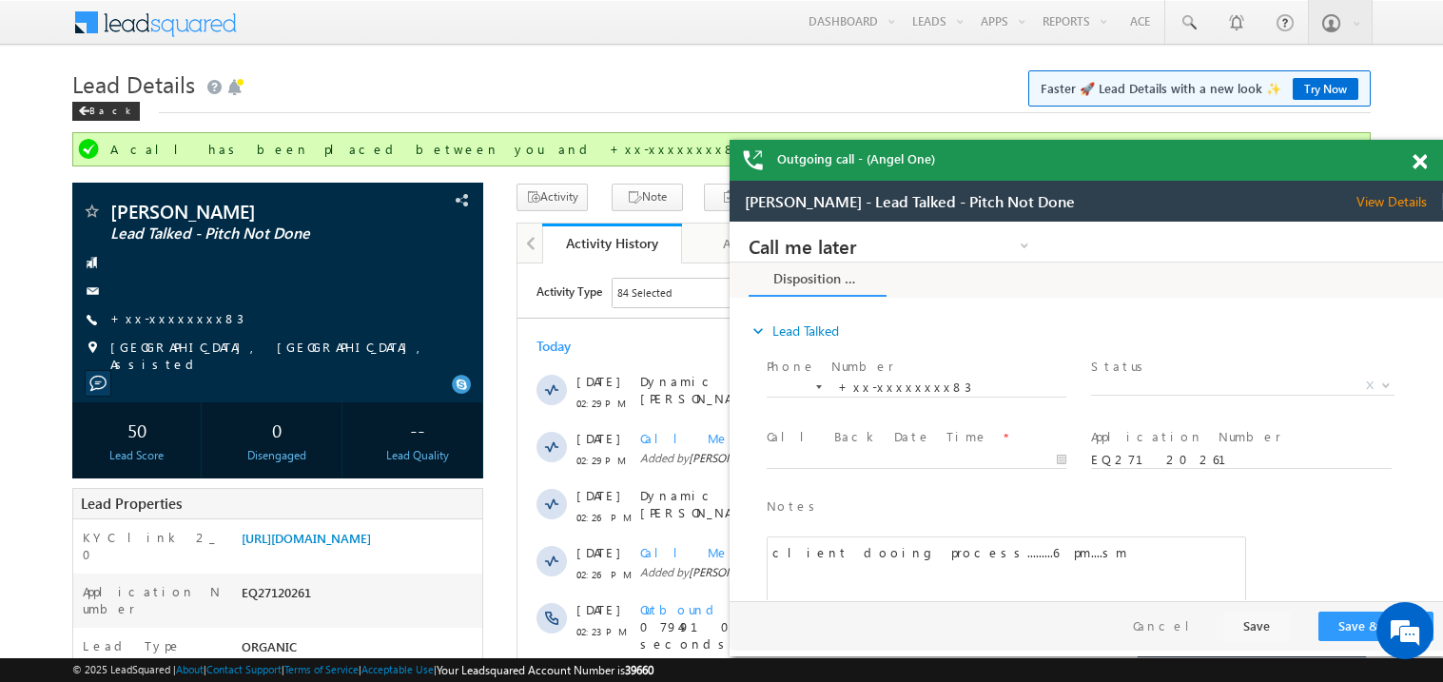
click at [1420, 166] on span at bounding box center [1420, 162] width 14 height 16
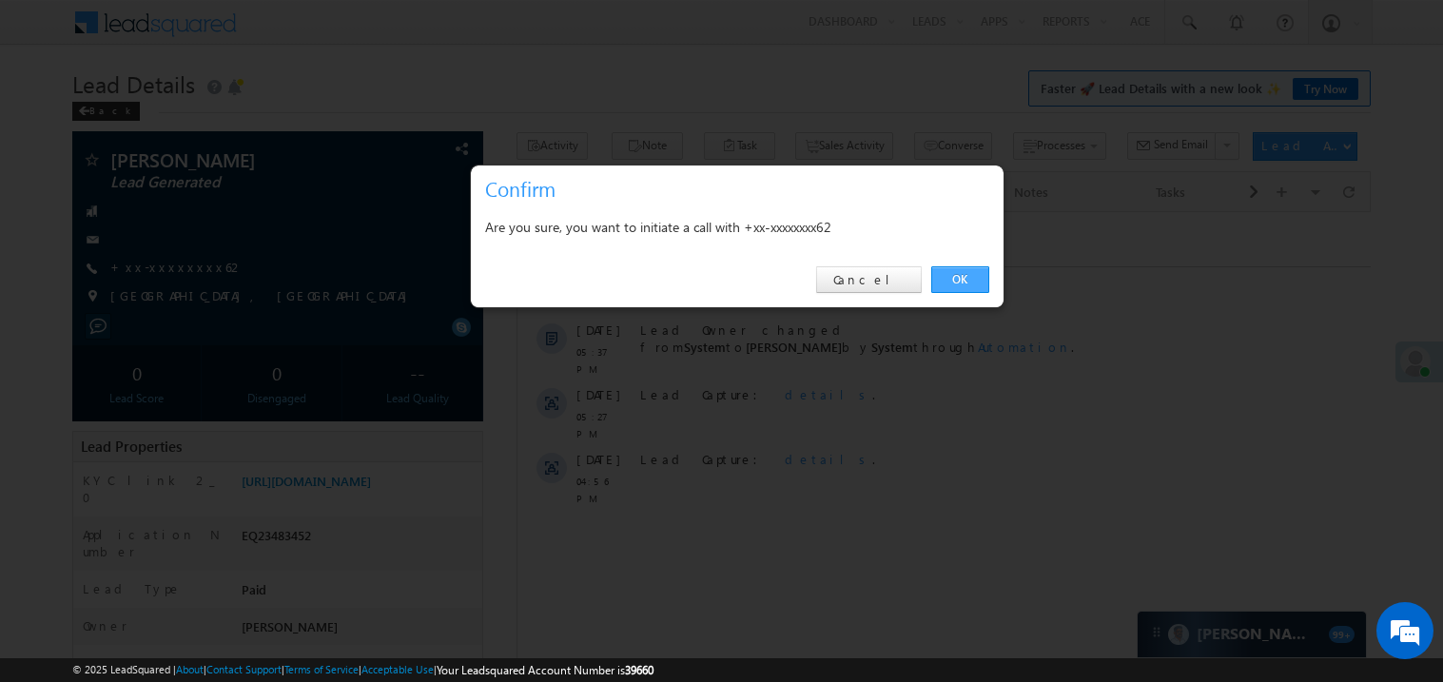
click at [953, 275] on link "OK" at bounding box center [960, 279] width 58 height 27
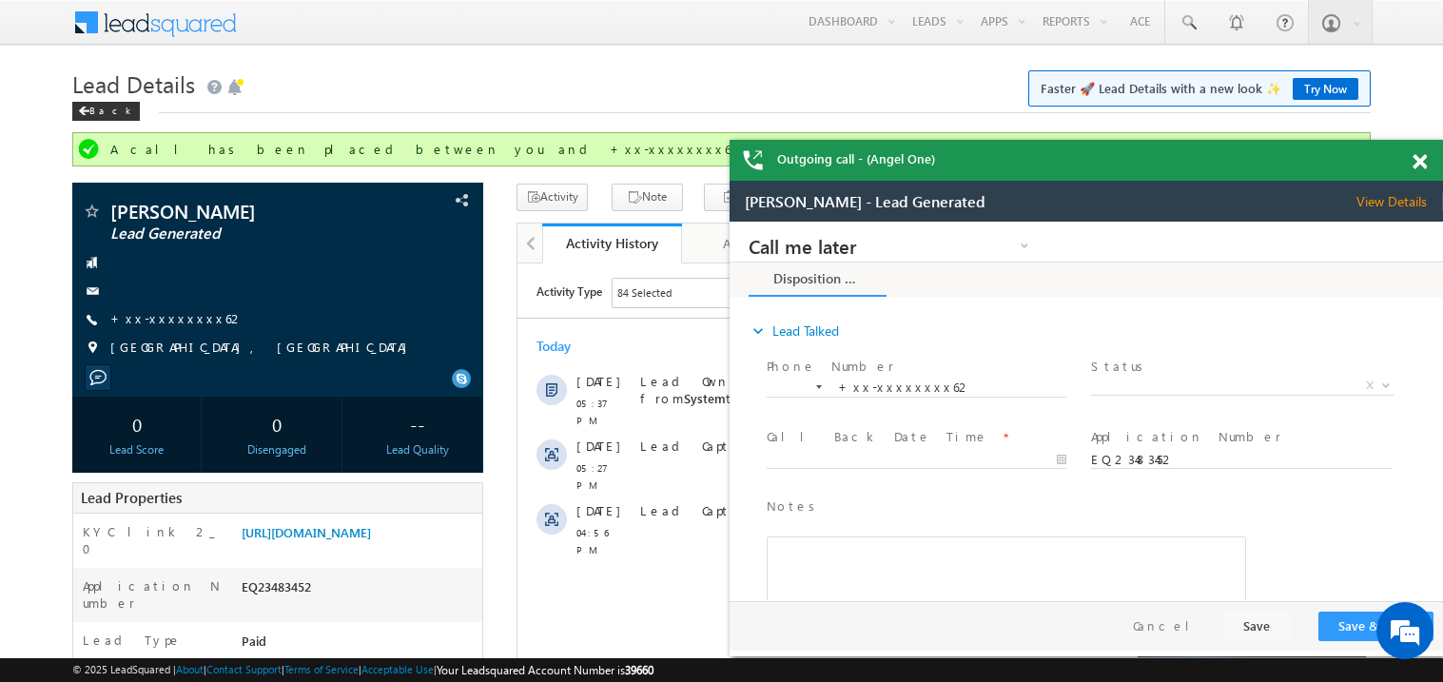
click at [1424, 160] on span at bounding box center [1420, 162] width 14 height 16
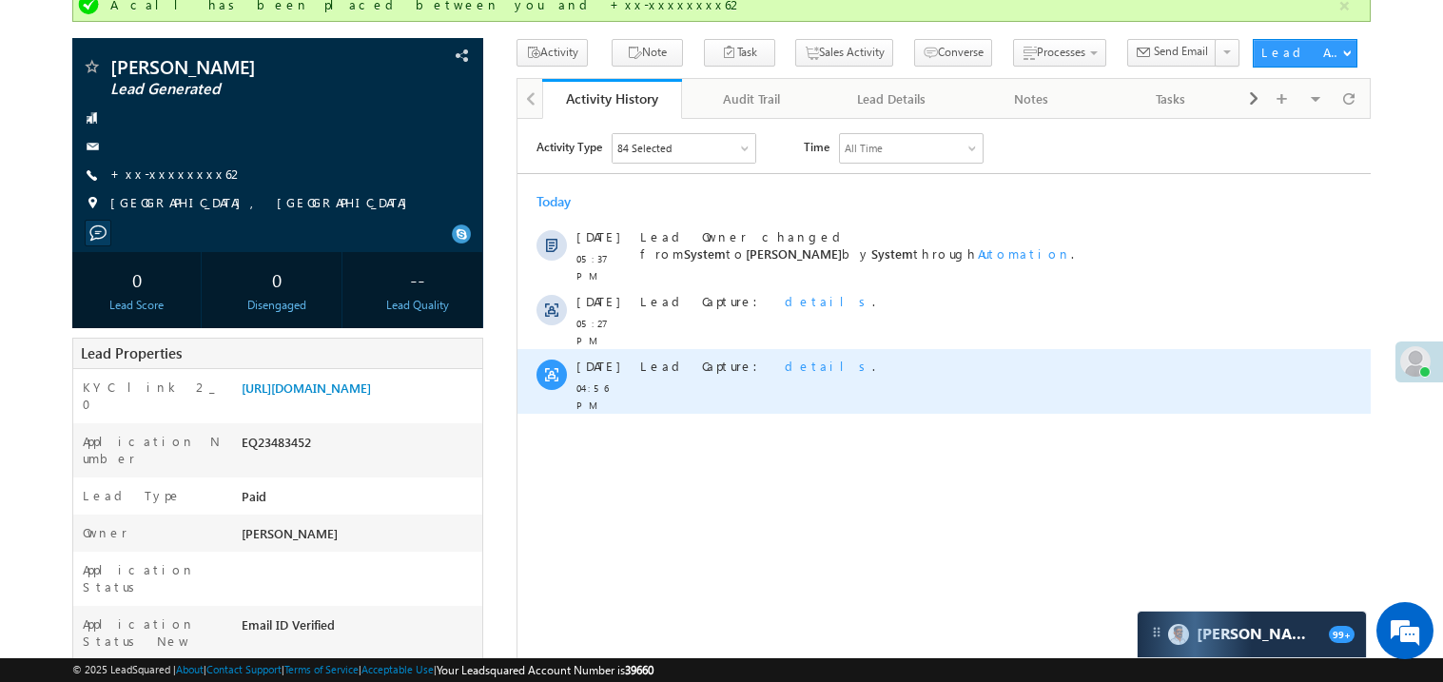
scroll to position [75, 0]
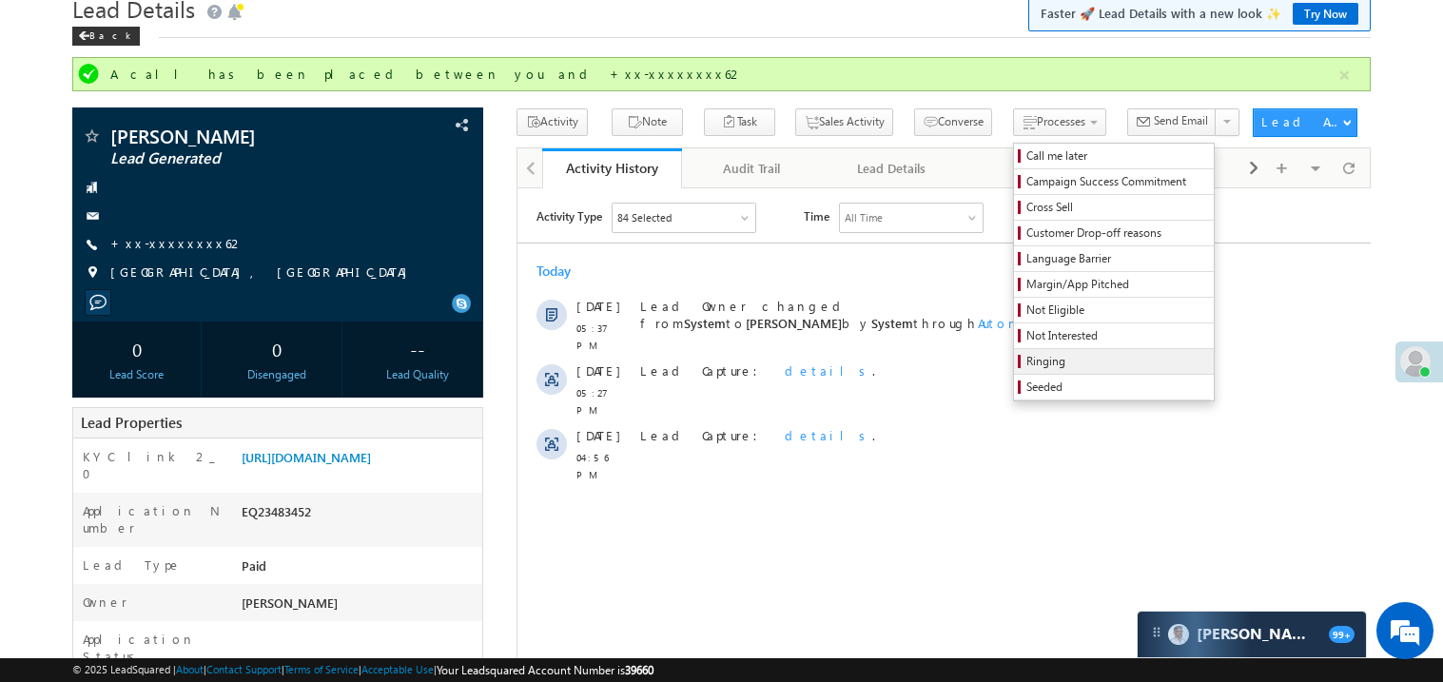
click at [1027, 369] on span "Ringing" at bounding box center [1117, 361] width 181 height 17
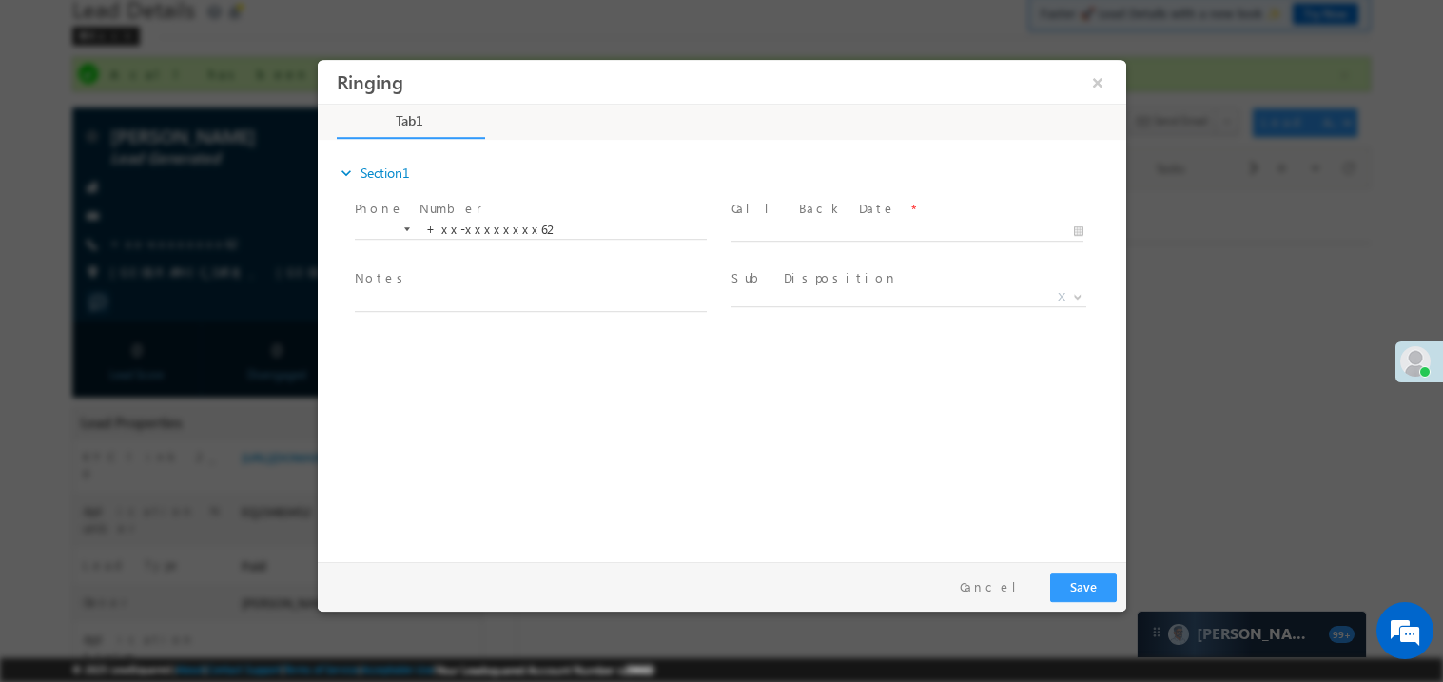
scroll to position [0, 0]
click at [767, 231] on body "Ringing ×" at bounding box center [721, 306] width 809 height 494
type input "08/13/25 6:01 PM"
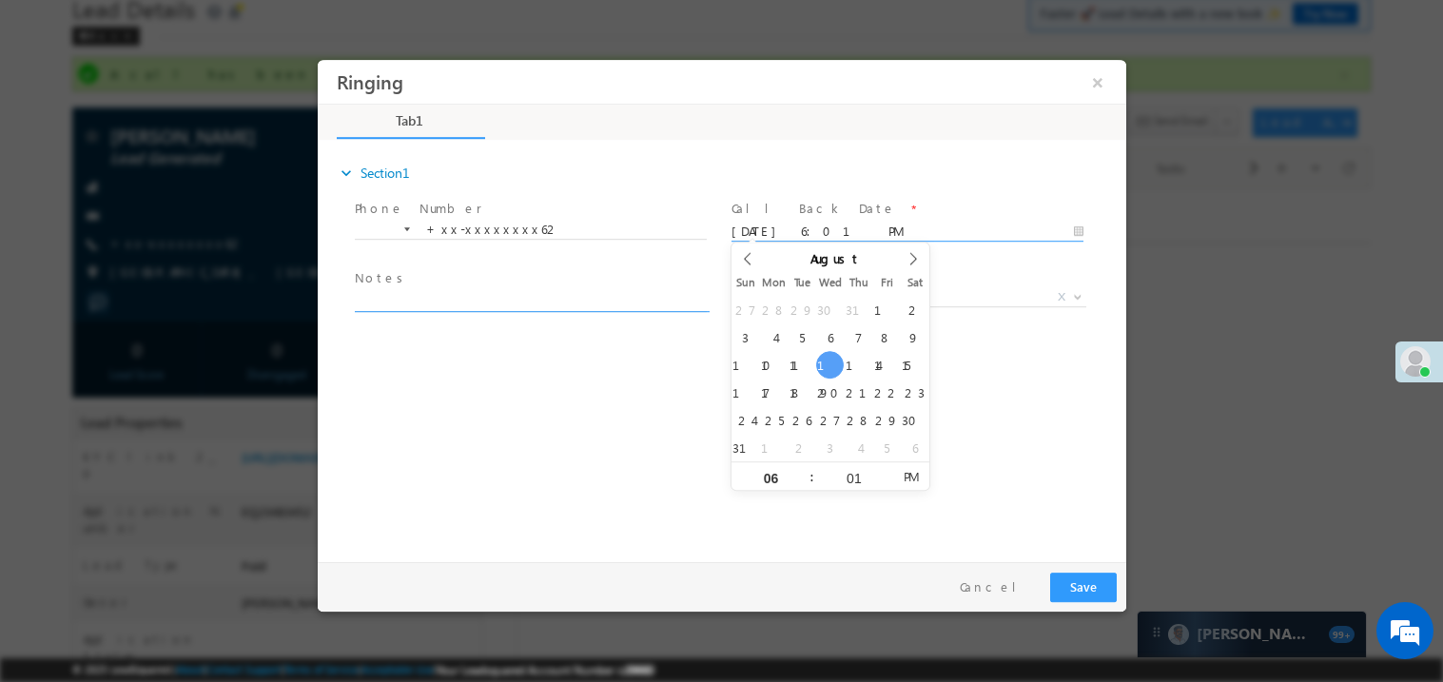
click at [468, 292] on textarea at bounding box center [530, 300] width 352 height 22
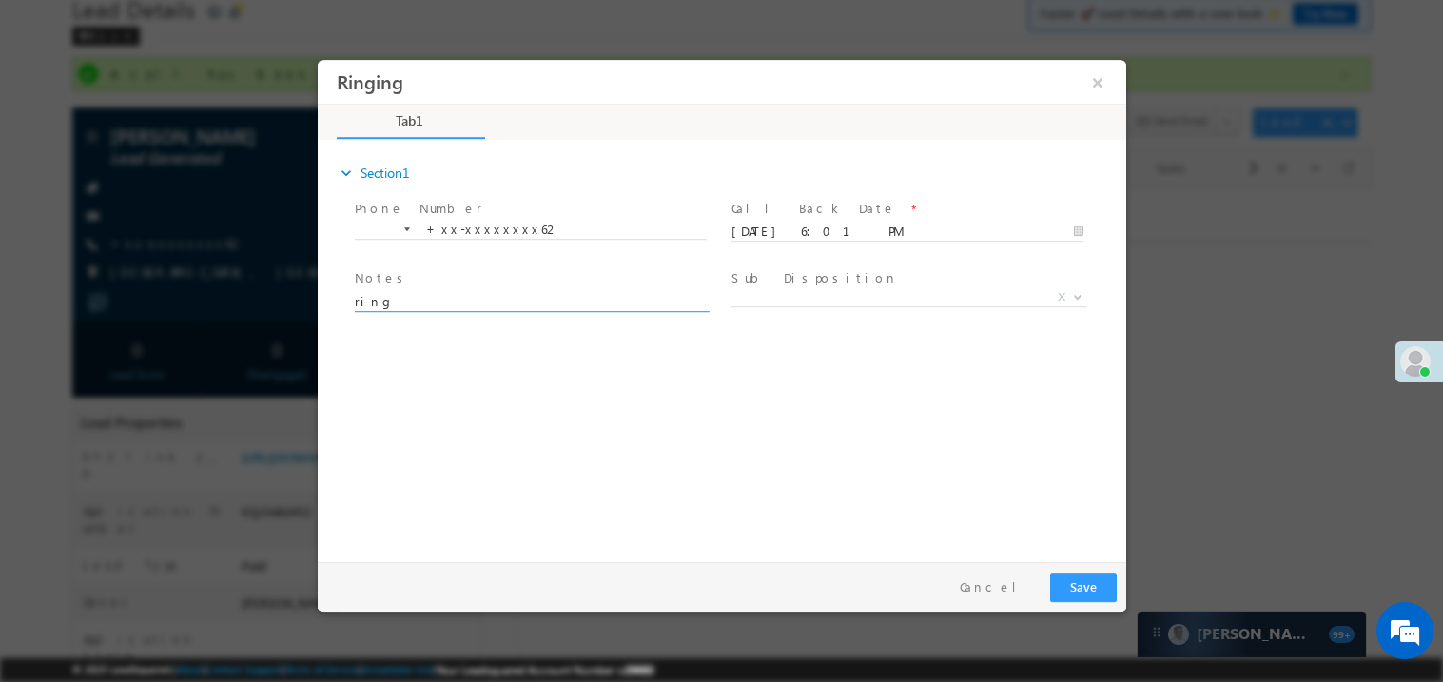
type textarea "ring"
click at [1073, 568] on div "Pay & Save Save Cancel" at bounding box center [726, 585] width 818 height 49
click at [1084, 580] on button "Save" at bounding box center [1082, 586] width 67 height 29
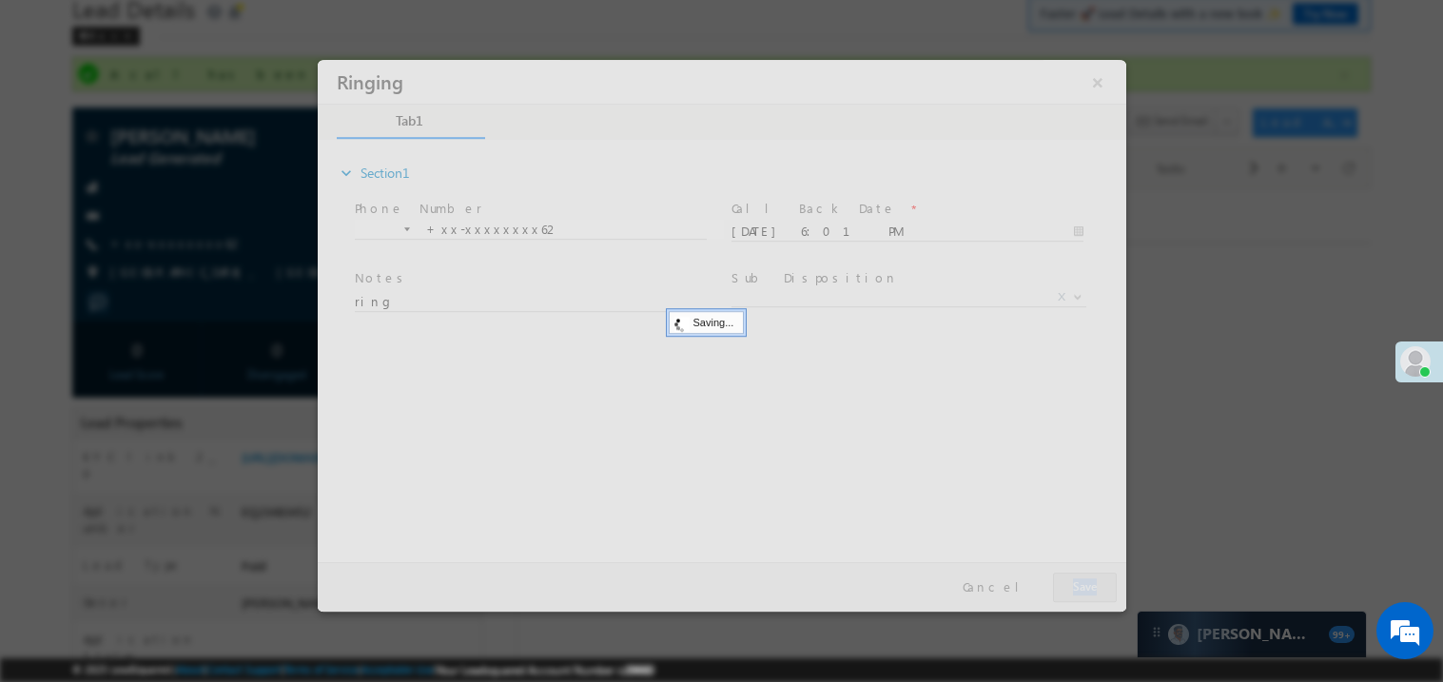
click at [1084, 580] on div at bounding box center [721, 335] width 809 height 552
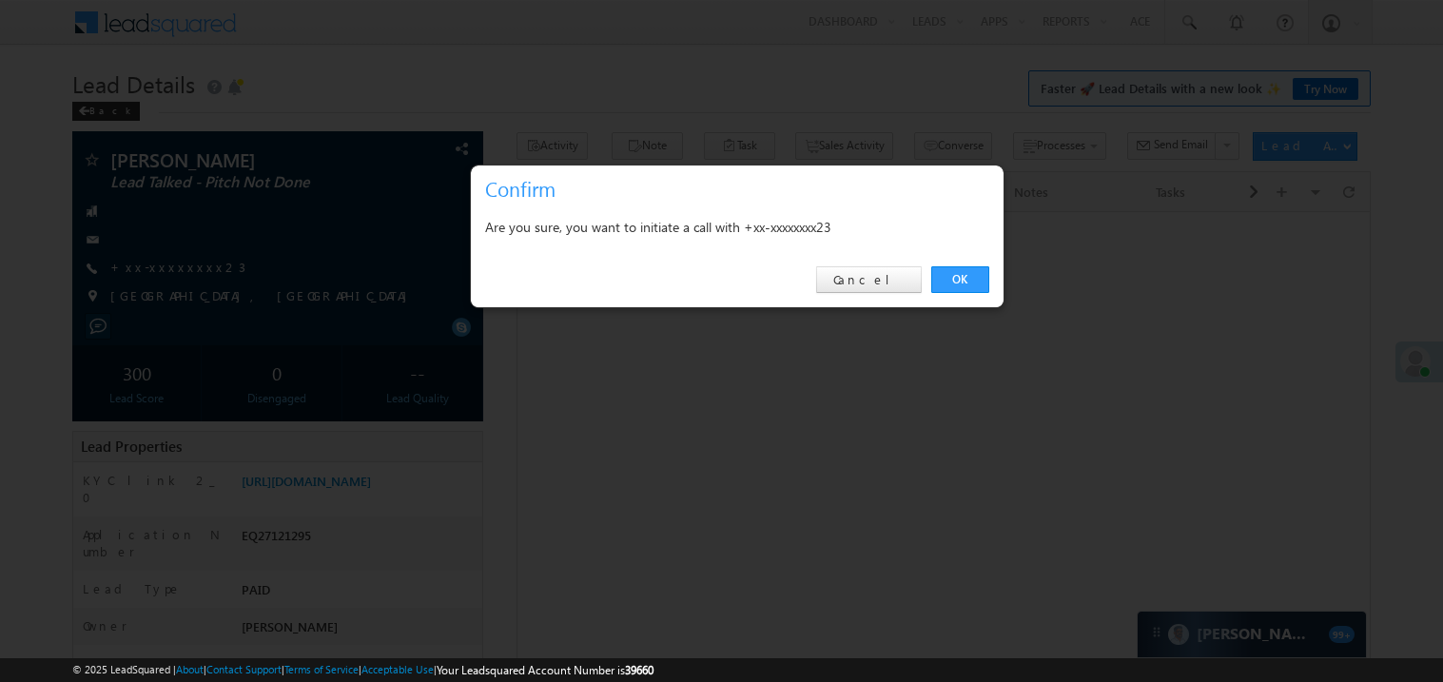
click at [955, 283] on link "OK" at bounding box center [960, 279] width 58 height 27
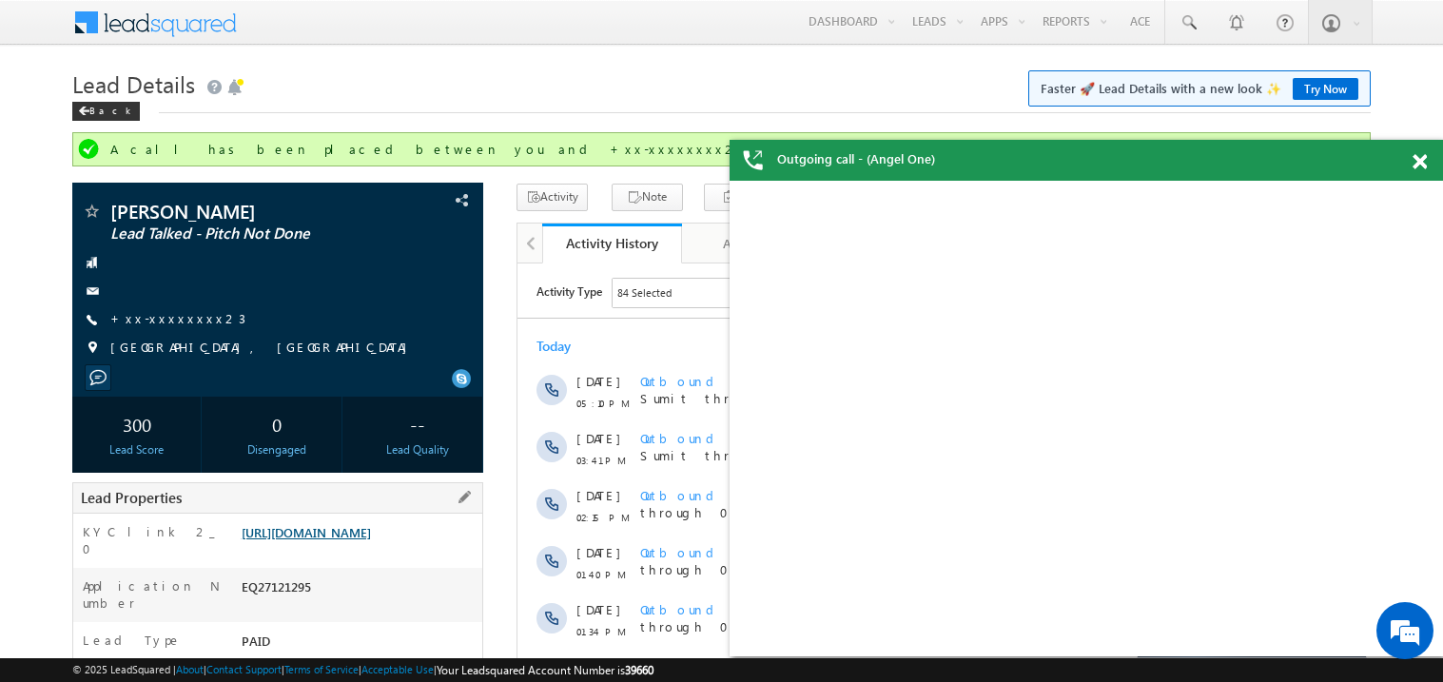
click at [363, 540] on link "[URL][DOMAIN_NAME]" at bounding box center [306, 532] width 129 height 16
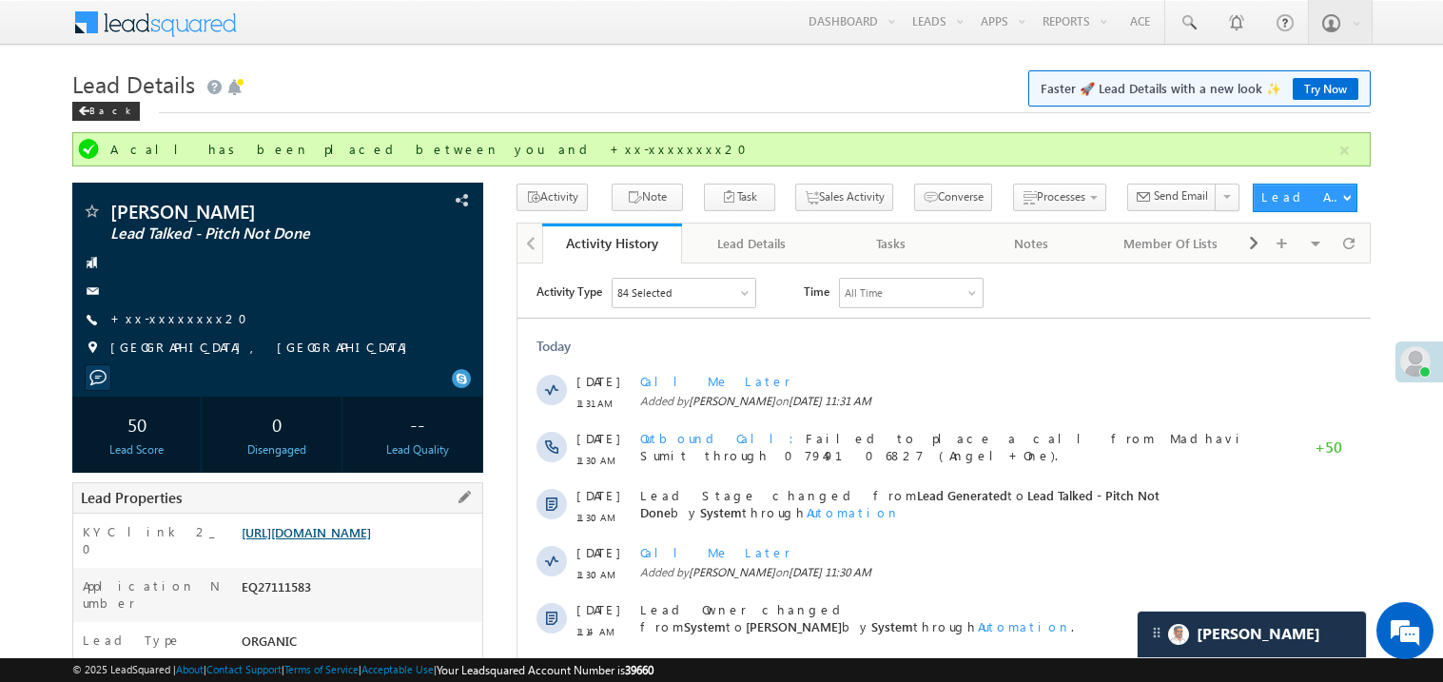
click at [371, 540] on link "[URL][DOMAIN_NAME]" at bounding box center [306, 532] width 129 height 16
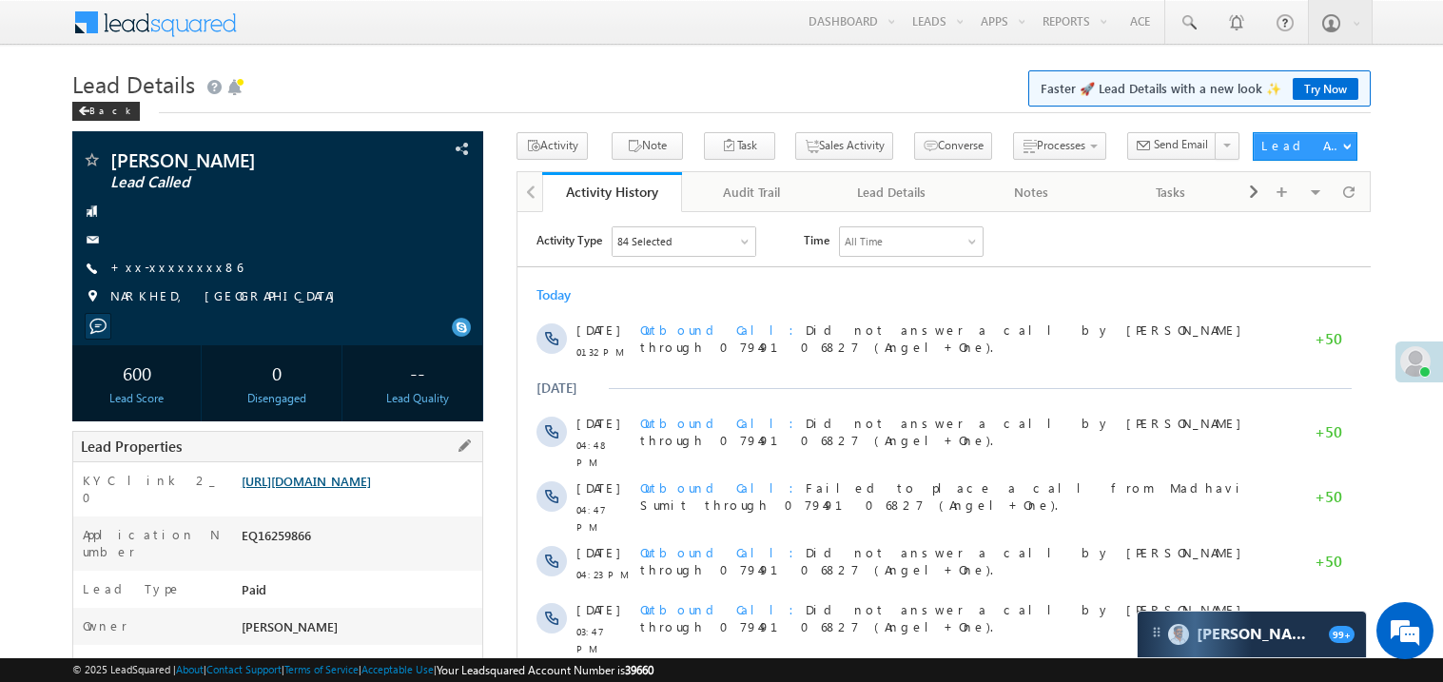
click at [350, 484] on link "https://angelbroking1-pk3em7sa.customui-test.leadsquared.com?leadId=da9db4f5-89…" at bounding box center [306, 481] width 129 height 16
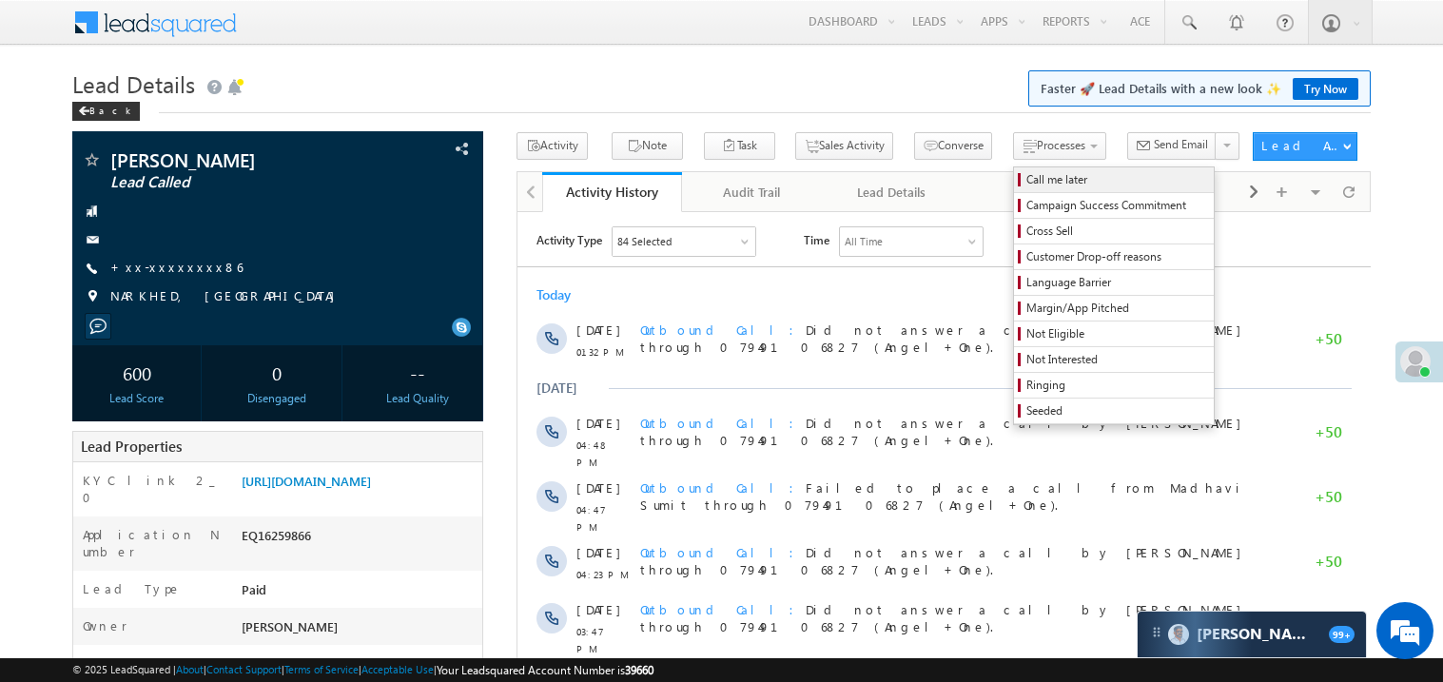
click at [1027, 179] on span "Call me later" at bounding box center [1117, 179] width 181 height 17
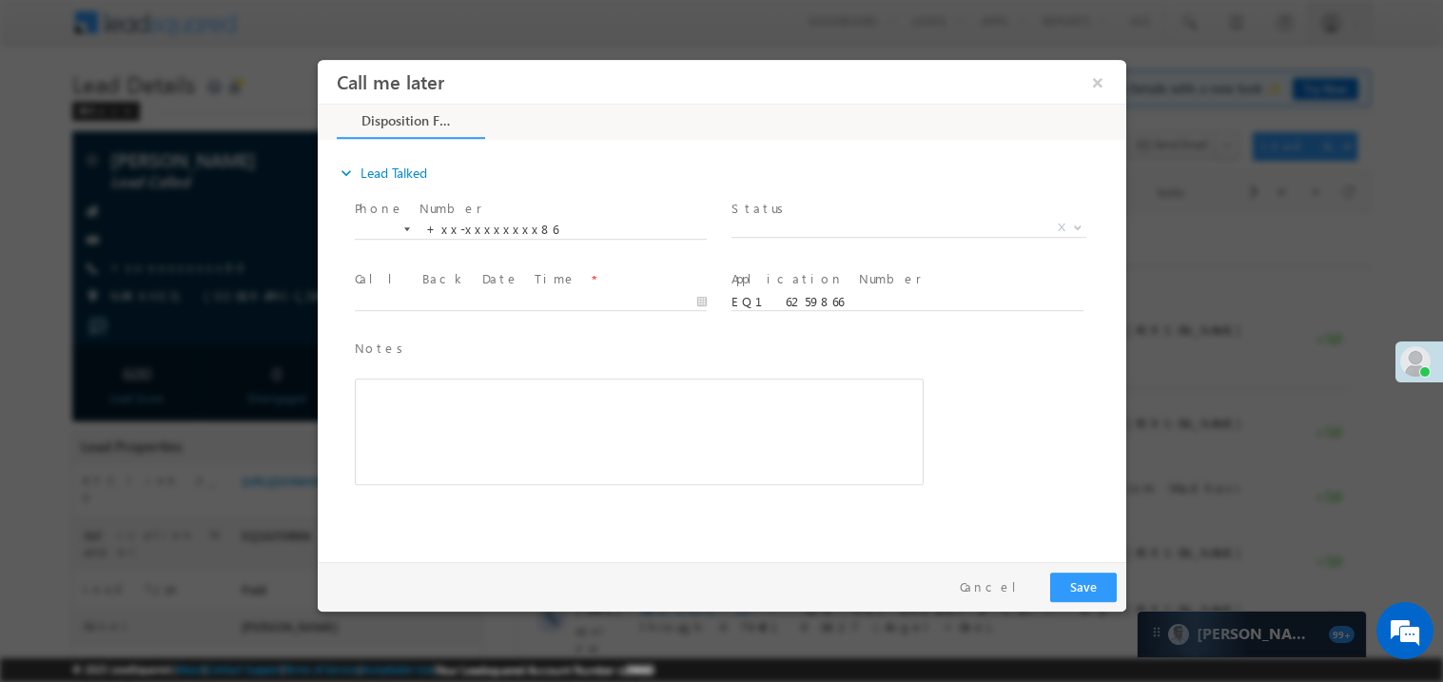
click at [790, 207] on span "Status *" at bounding box center [906, 208] width 351 height 21
click at [763, 228] on span "X" at bounding box center [908, 227] width 355 height 19
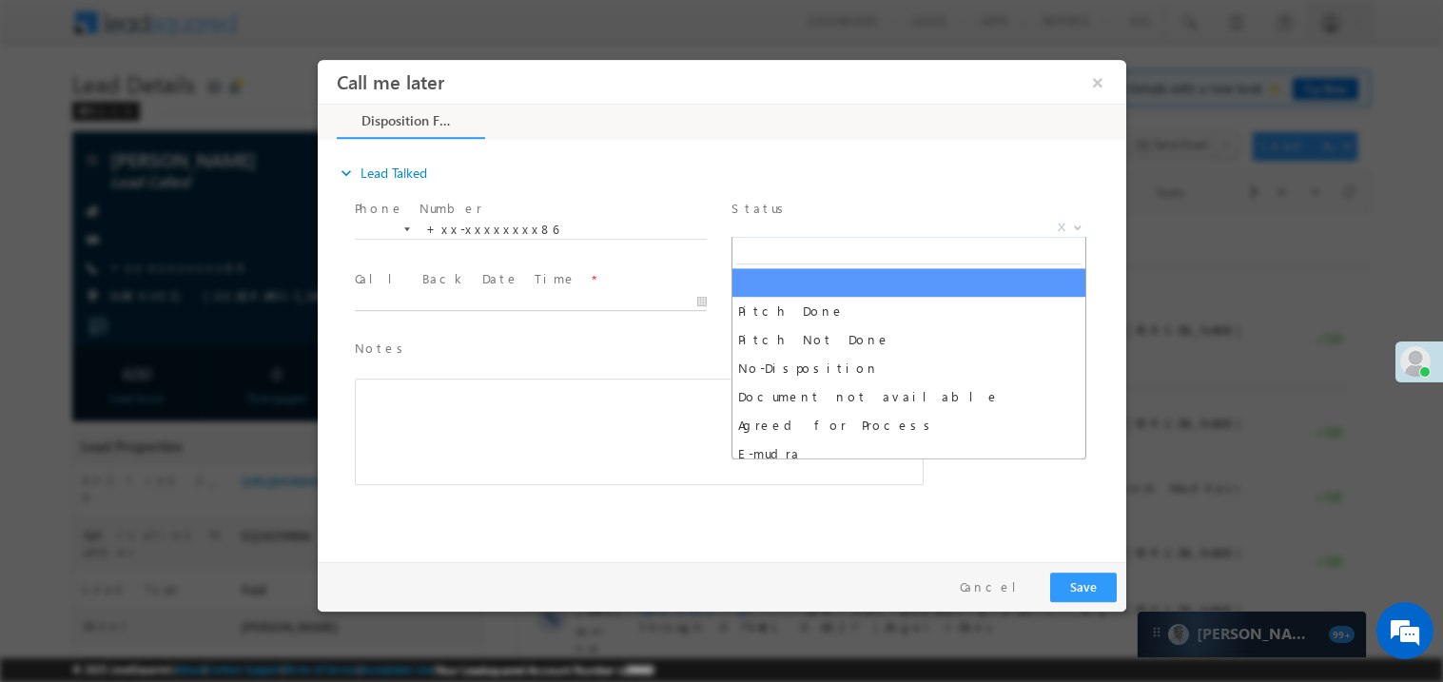
click at [524, 303] on body "Call me later ×" at bounding box center [721, 306] width 809 height 494
type input "08/13/25 6:17 PM"
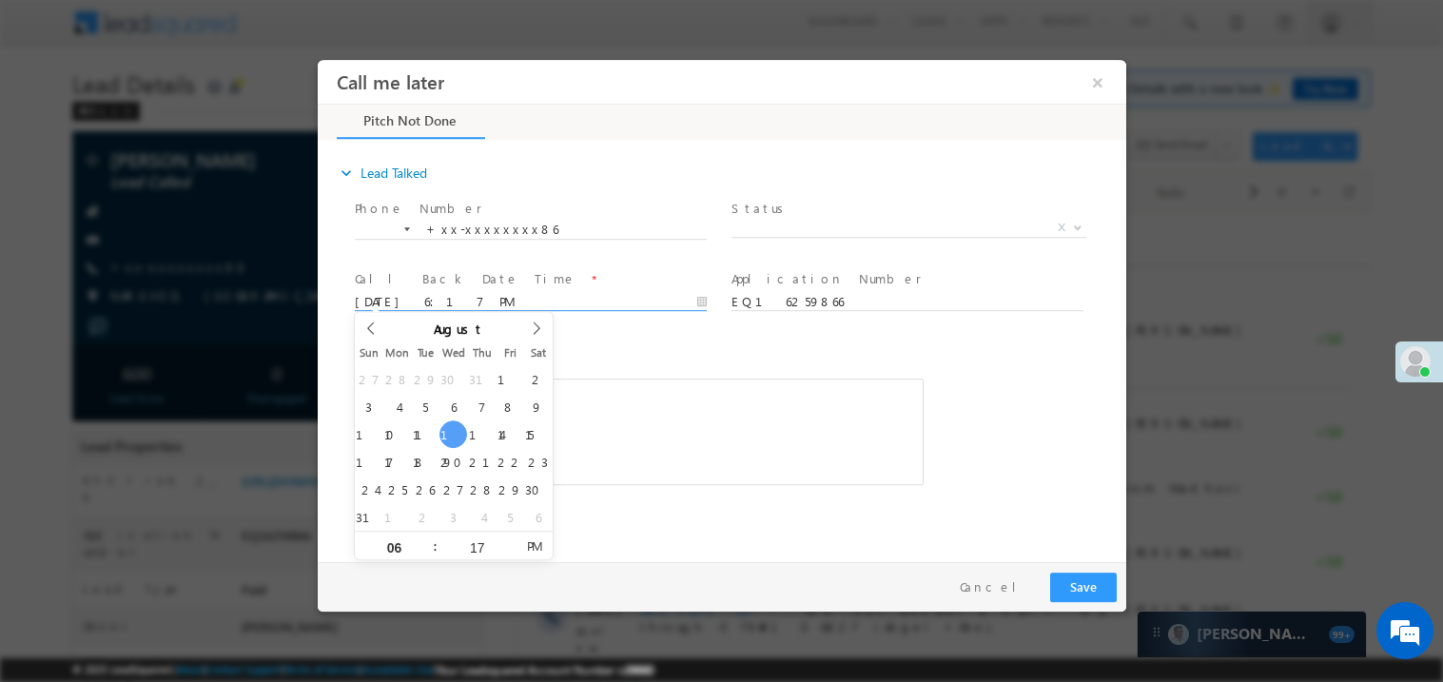
click at [588, 421] on div "Rich Text Editor, 40788eee-0fb2-11ec-a811-0adc8a9d82c2__tab1__section1__Notes__…" at bounding box center [638, 431] width 569 height 107
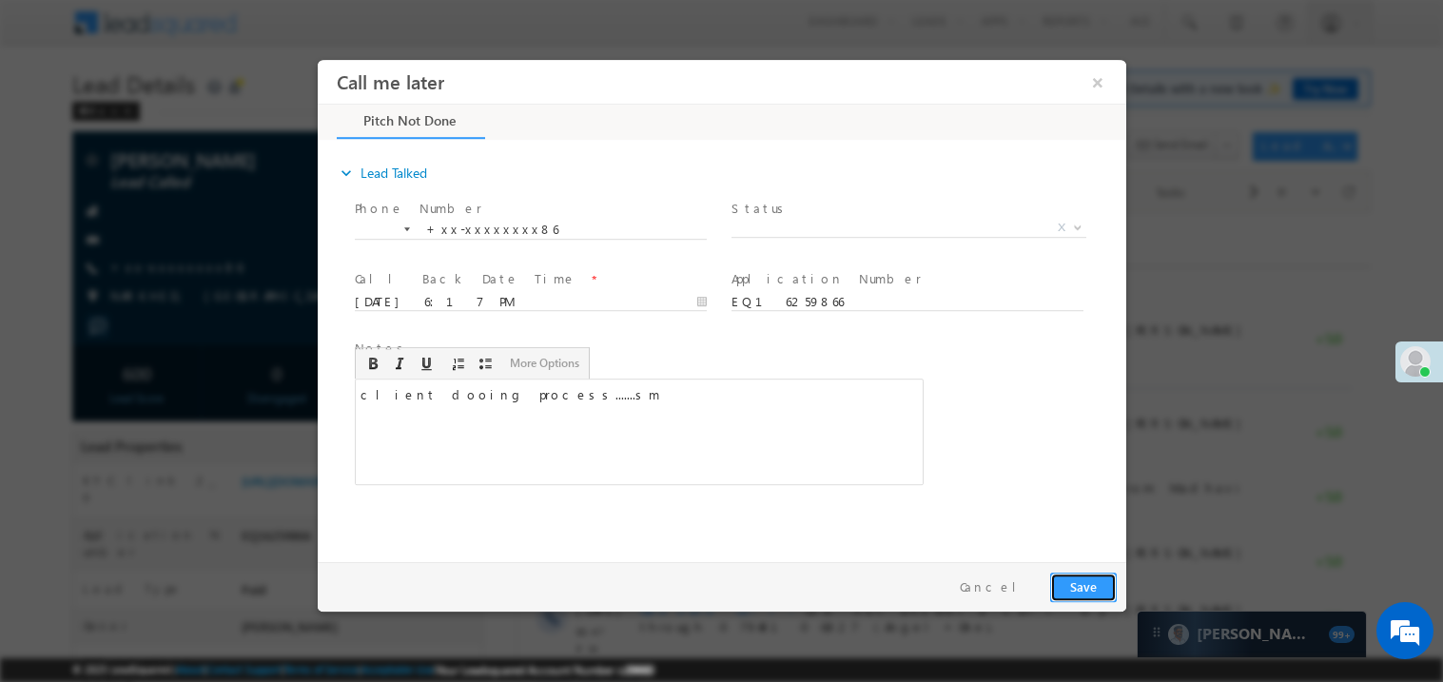
click at [1079, 582] on button "Save" at bounding box center [1082, 586] width 67 height 29
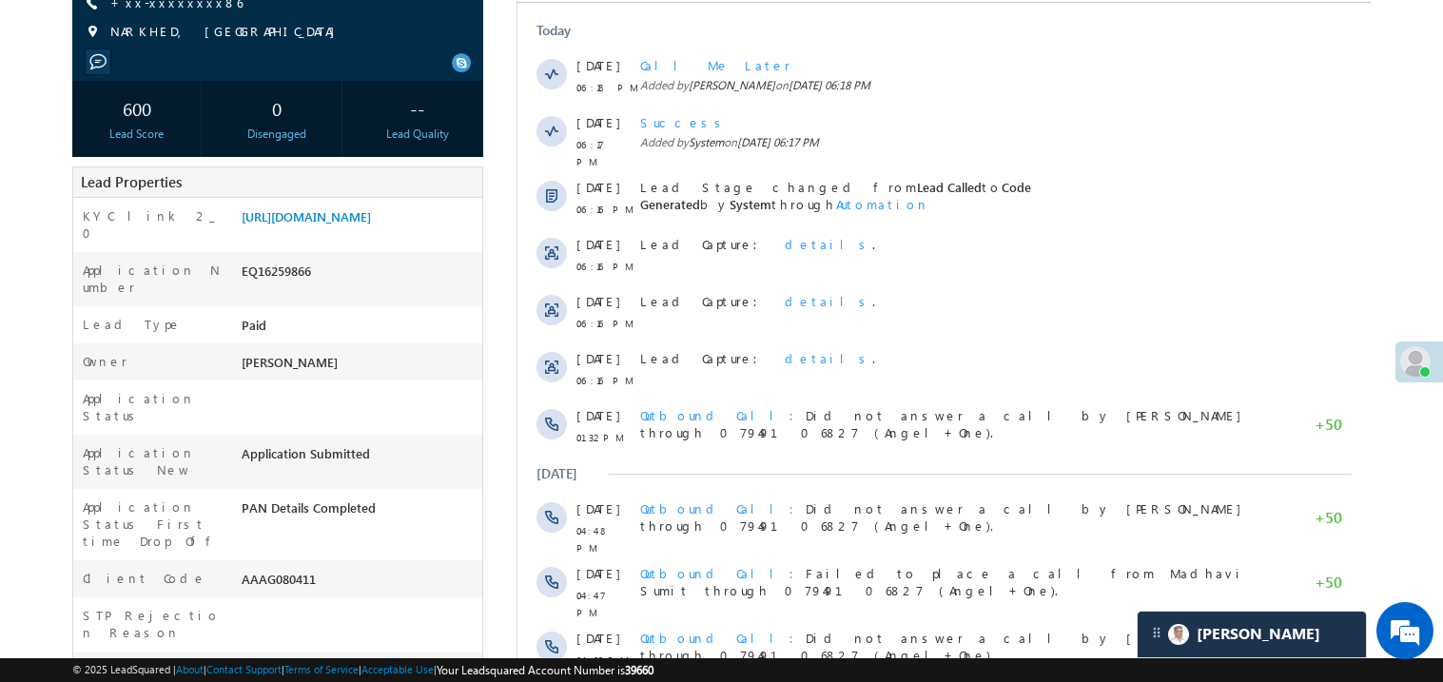
scroll to position [304, 0]
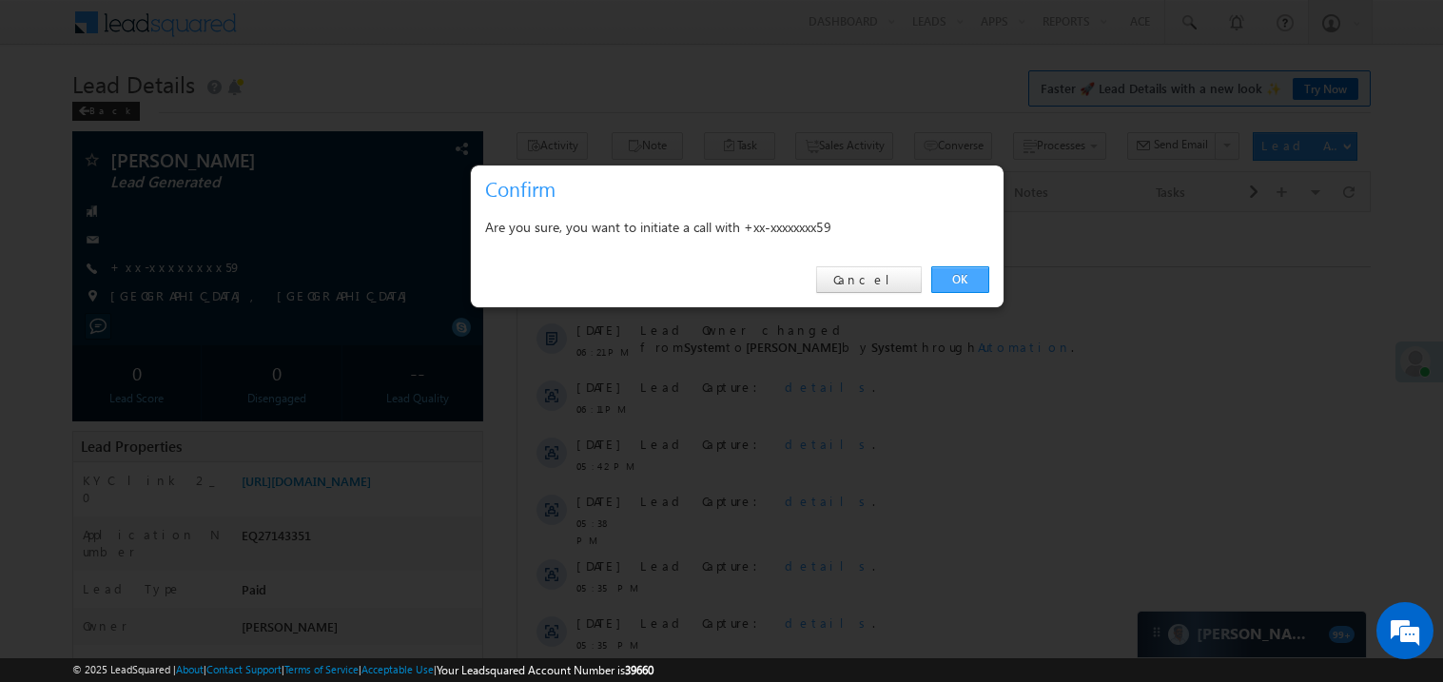
click at [951, 273] on link "OK" at bounding box center [960, 279] width 58 height 27
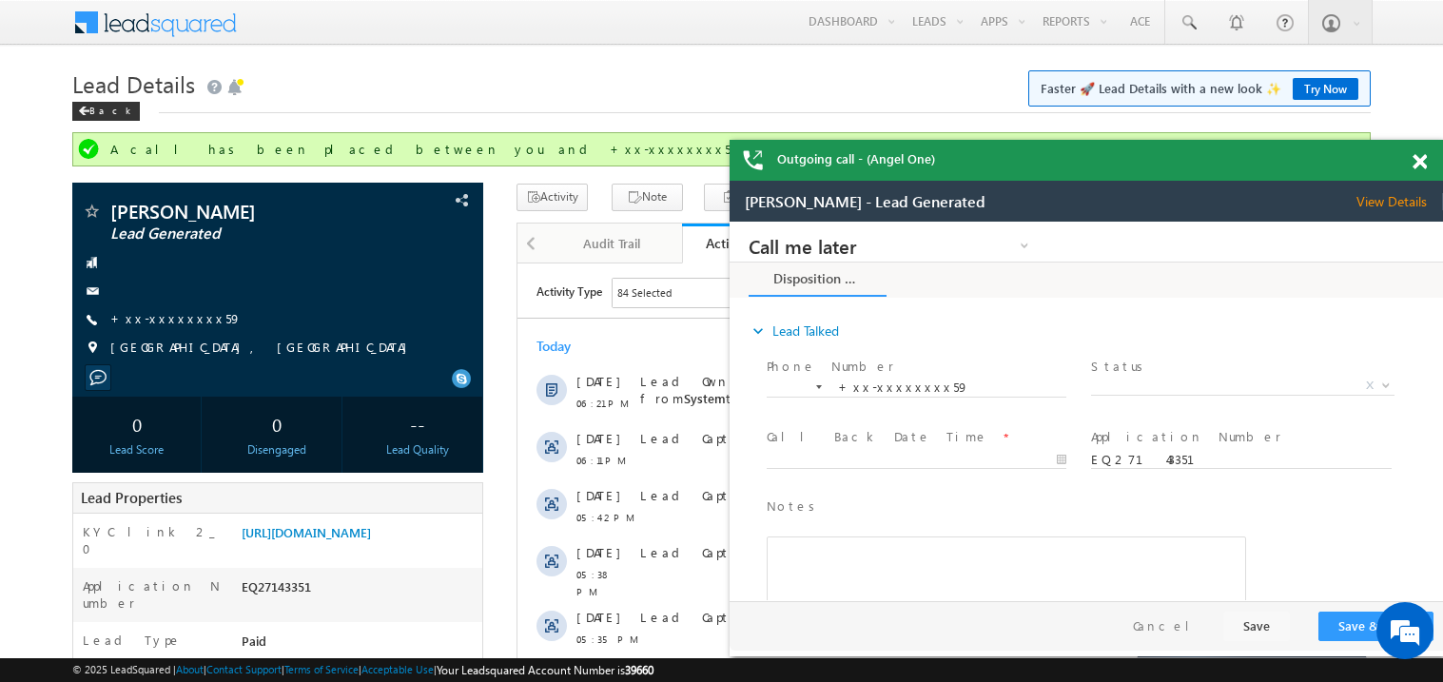
click at [1421, 158] on span at bounding box center [1420, 162] width 14 height 16
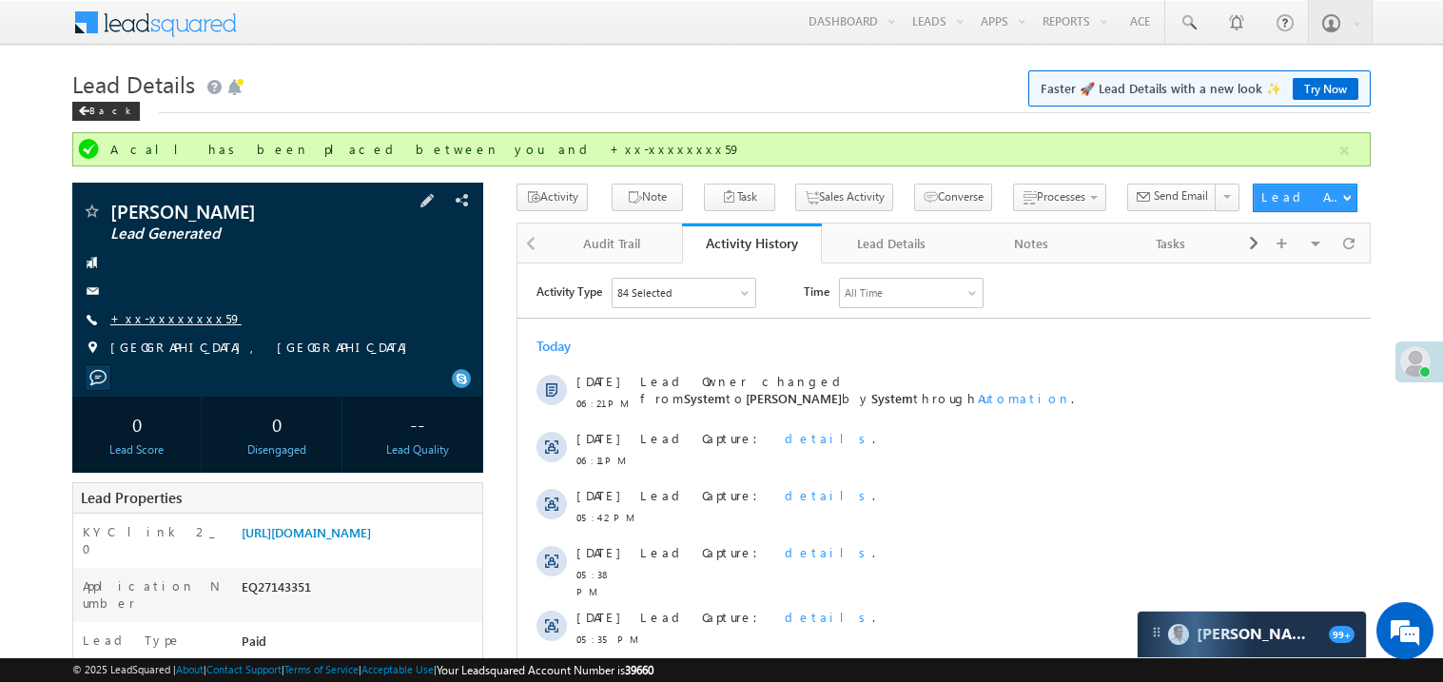
click at [158, 317] on link "+xx-xxxxxxxx59" at bounding box center [175, 318] width 131 height 16
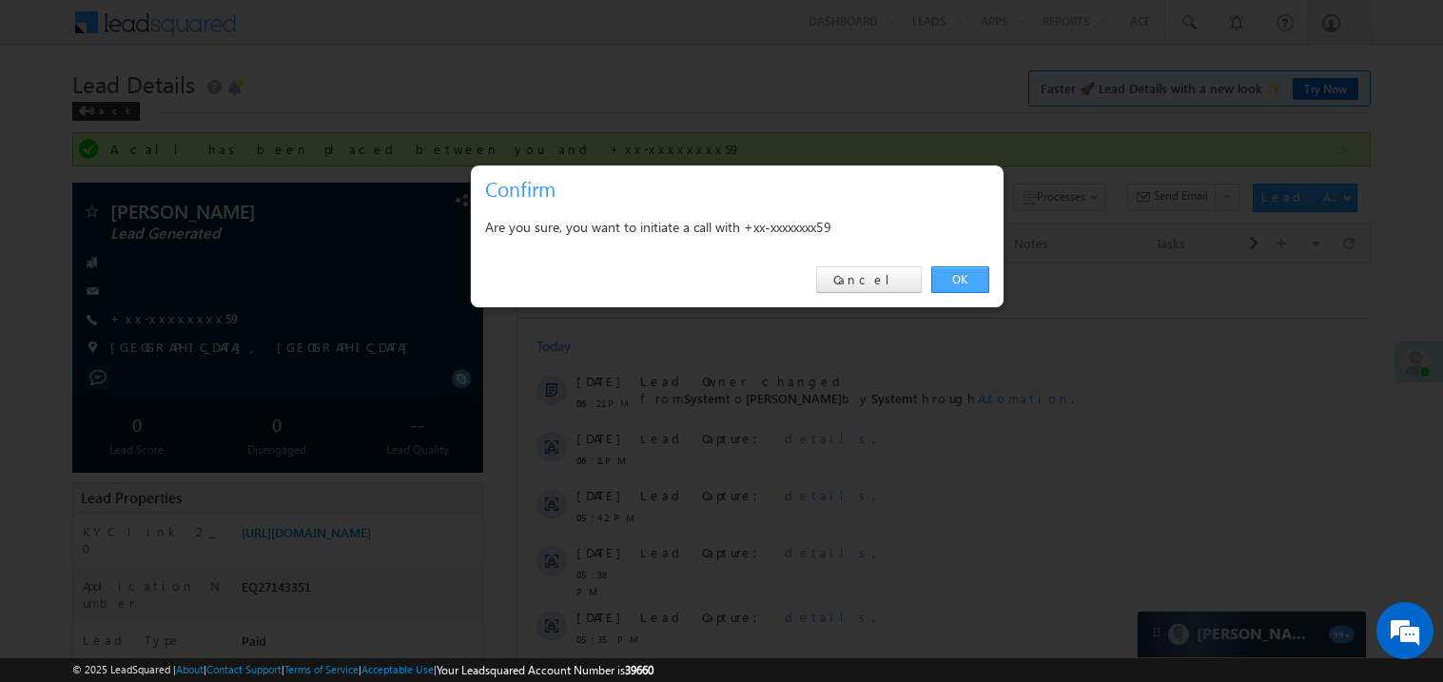
click at [956, 272] on link "OK" at bounding box center [960, 279] width 58 height 27
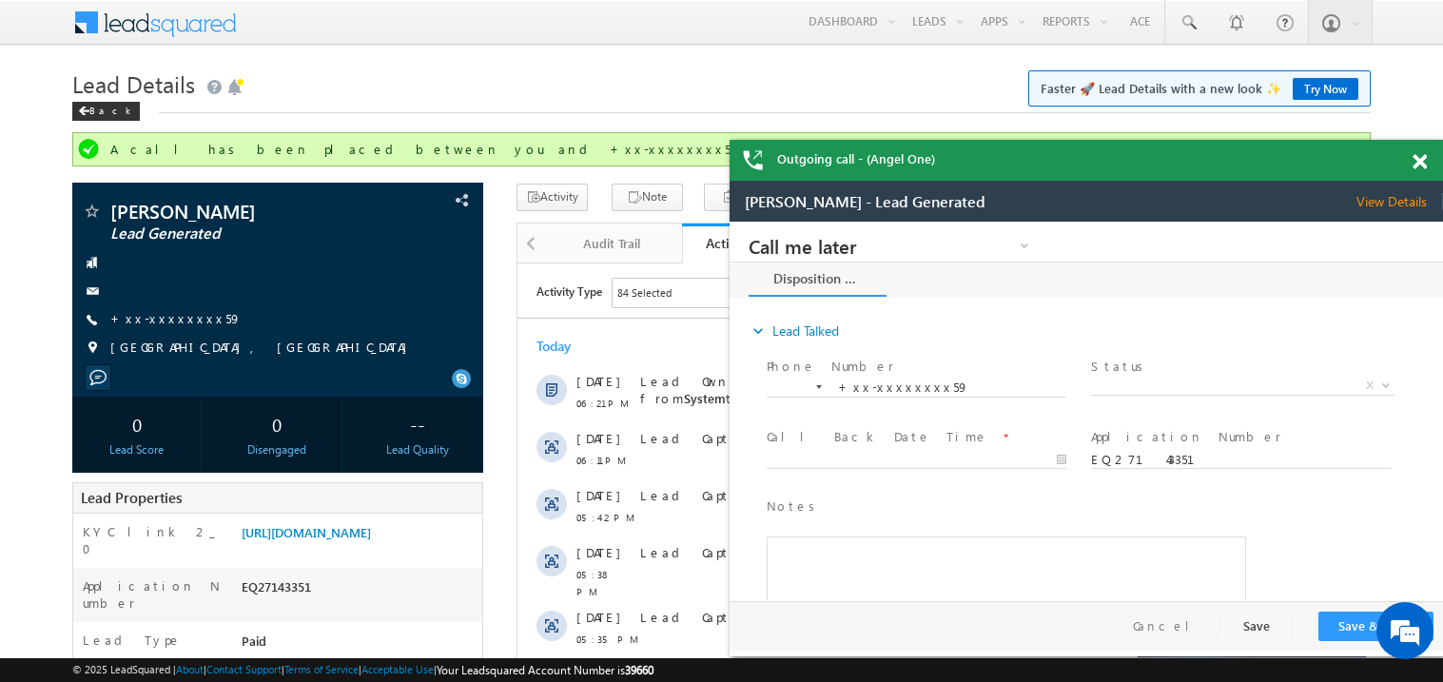
click at [1421, 156] on span at bounding box center [1420, 162] width 14 height 16
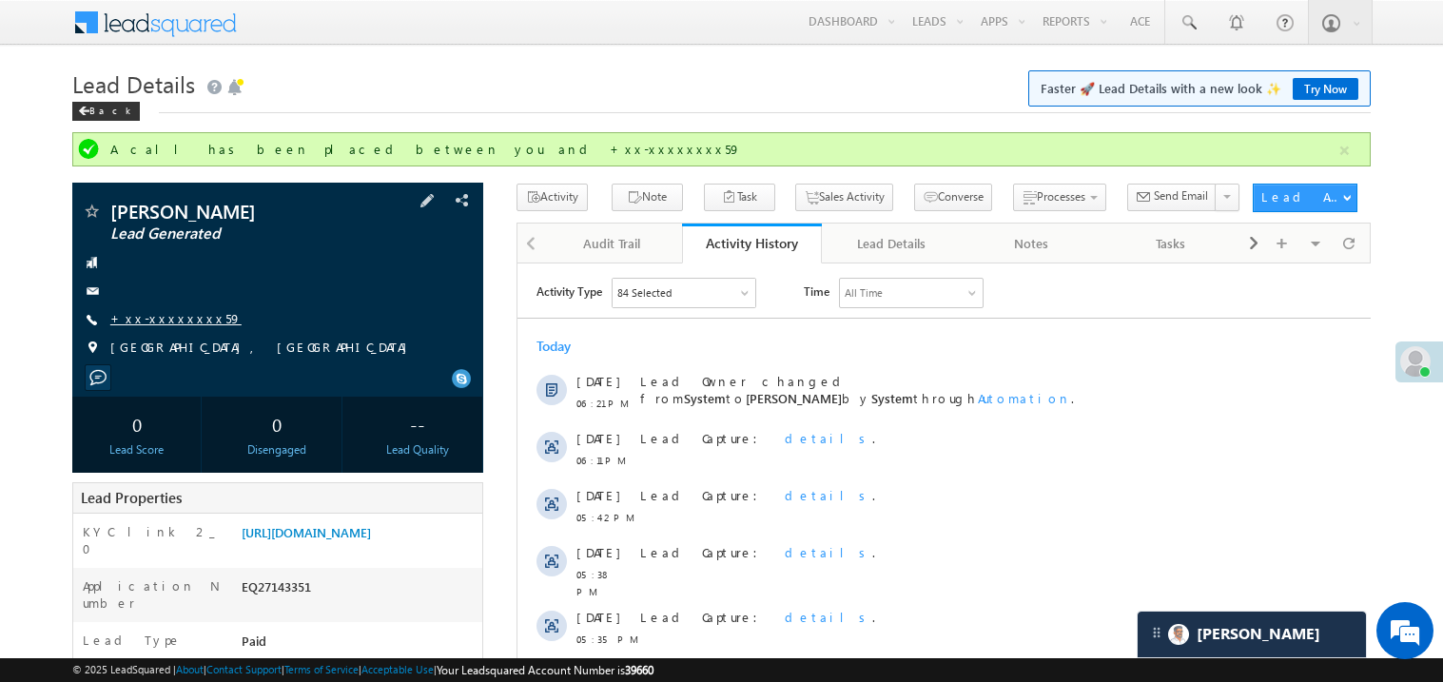
click at [167, 312] on link "+xx-xxxxxxxx59" at bounding box center [175, 318] width 131 height 16
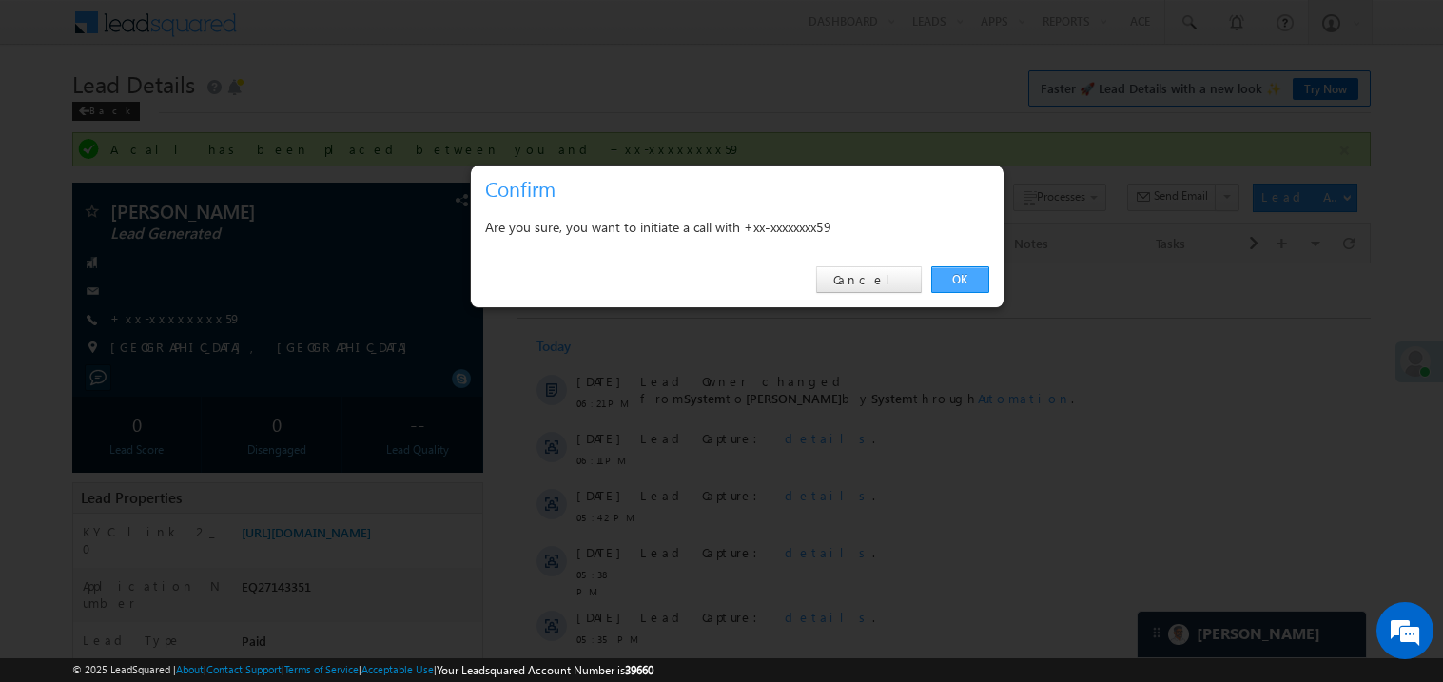
click at [961, 282] on link "OK" at bounding box center [960, 279] width 58 height 27
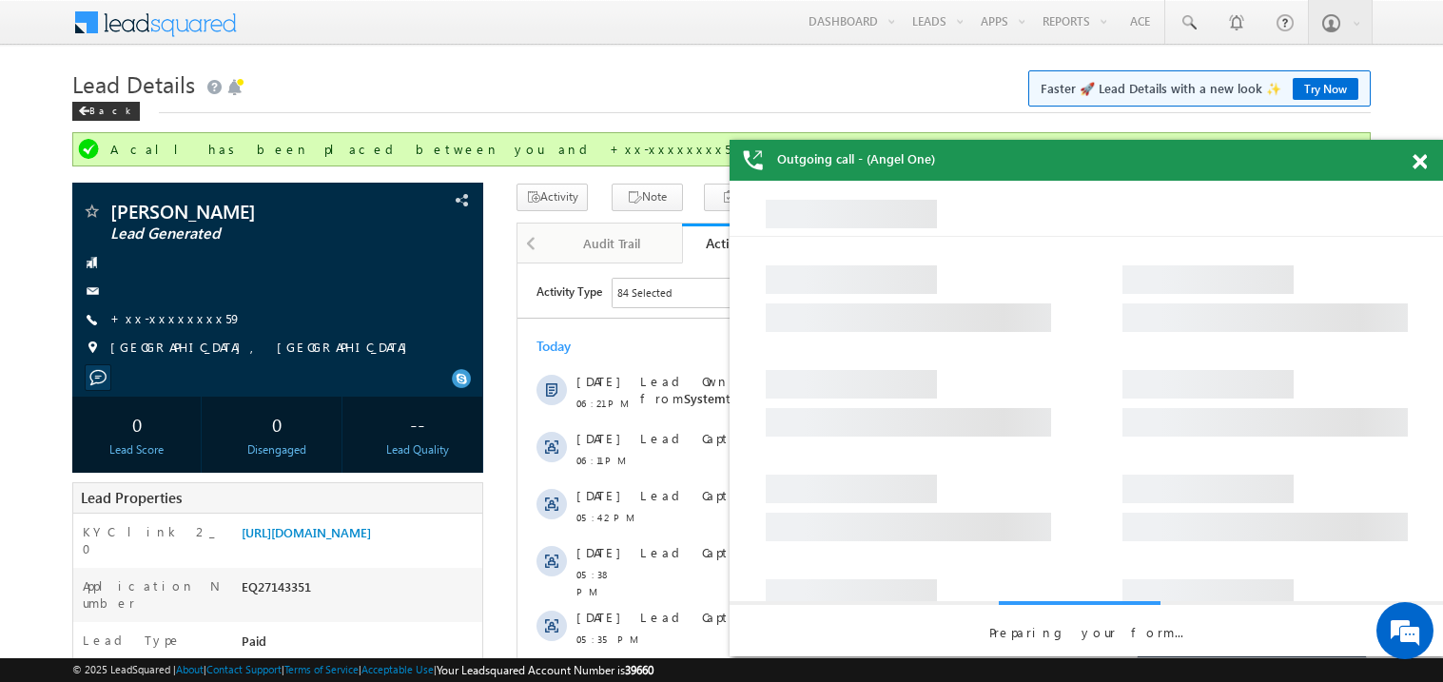
click at [1421, 157] on span at bounding box center [1420, 162] width 14 height 16
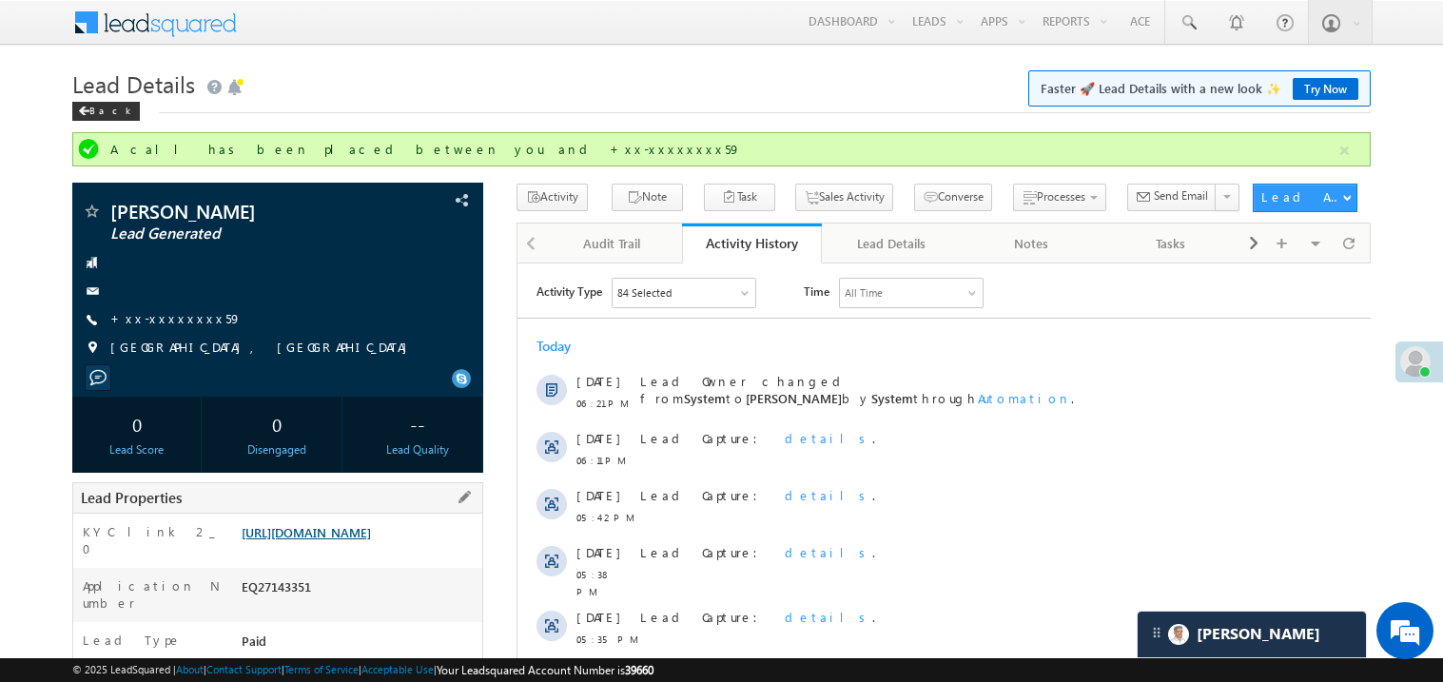
click at [365, 540] on link "https://angelbroking1-pk3em7sa.customui-test.leadsquared.com?leadId=902e0aa1-64…" at bounding box center [306, 532] width 129 height 16
click at [171, 321] on link "+xx-xxxxxxxx59" at bounding box center [175, 318] width 131 height 16
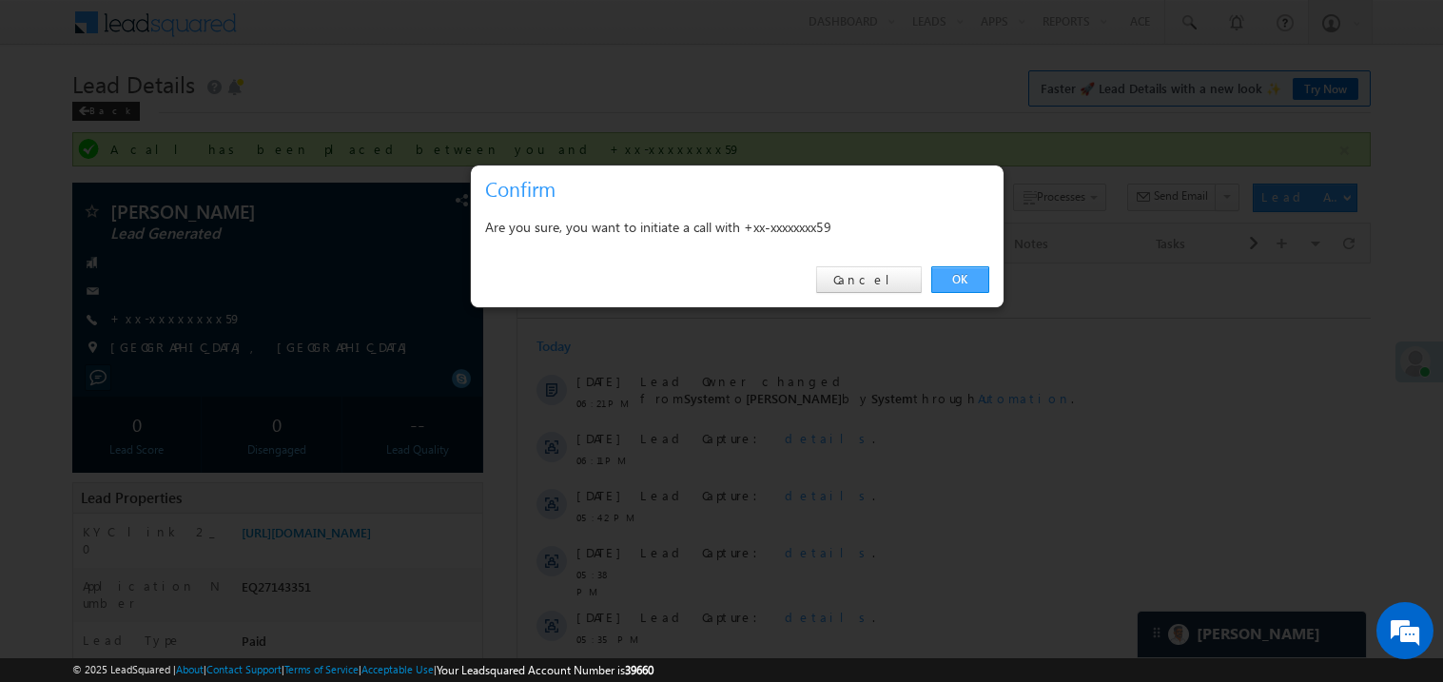
click at [962, 272] on link "OK" at bounding box center [960, 279] width 58 height 27
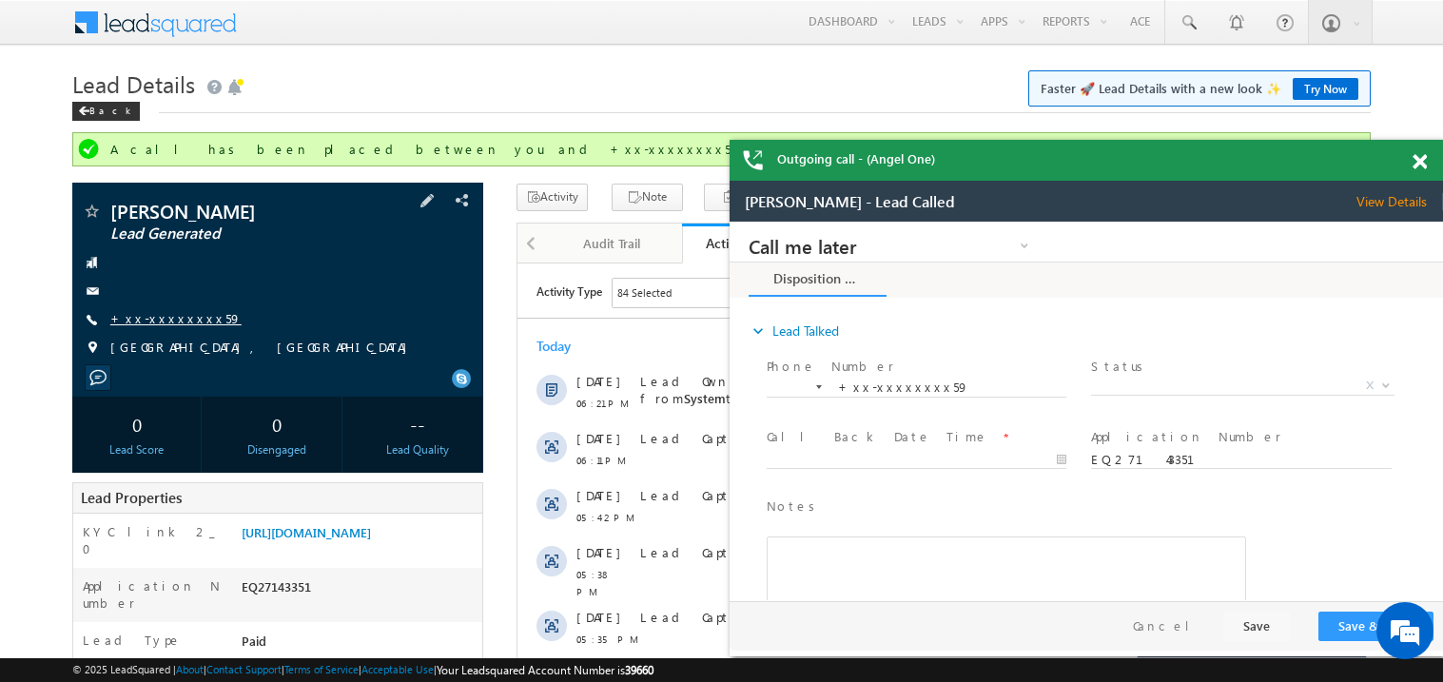
click at [179, 312] on link "+xx-xxxxxxxx59" at bounding box center [175, 318] width 131 height 16
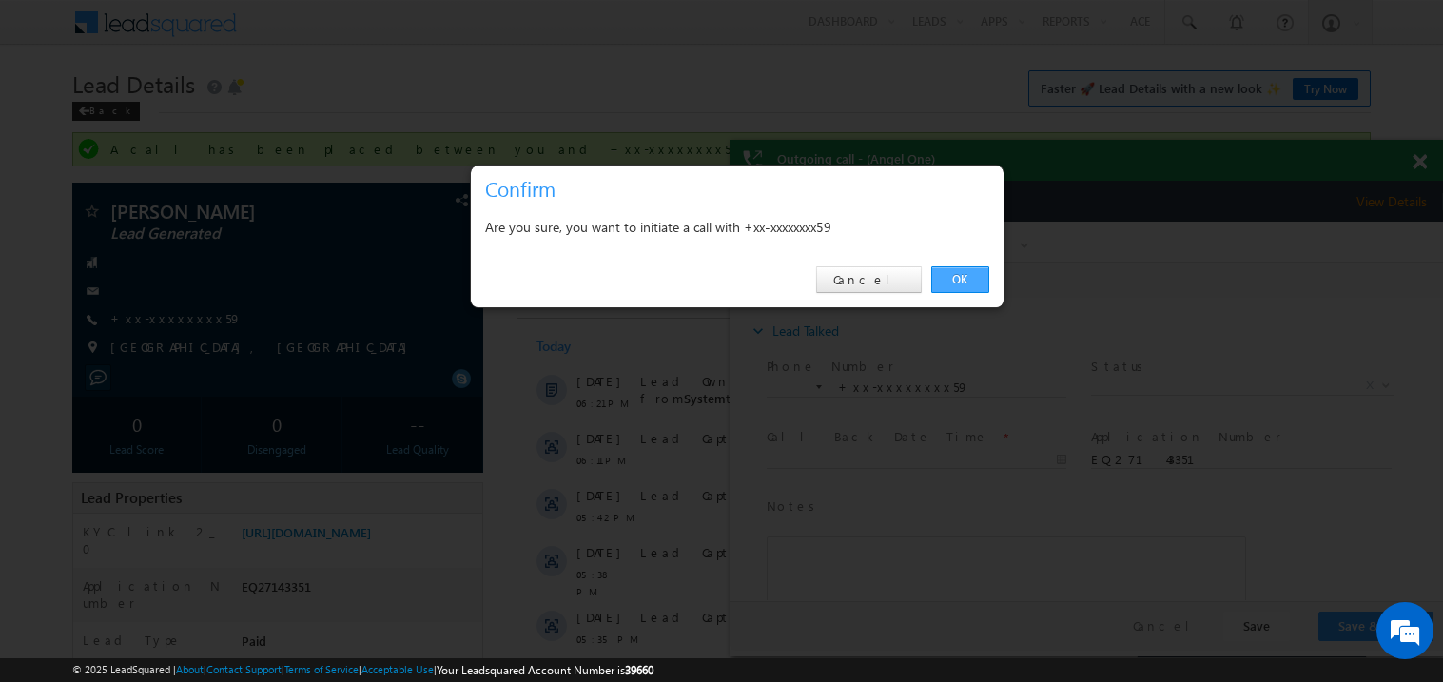
click at [960, 279] on link "OK" at bounding box center [960, 279] width 58 height 27
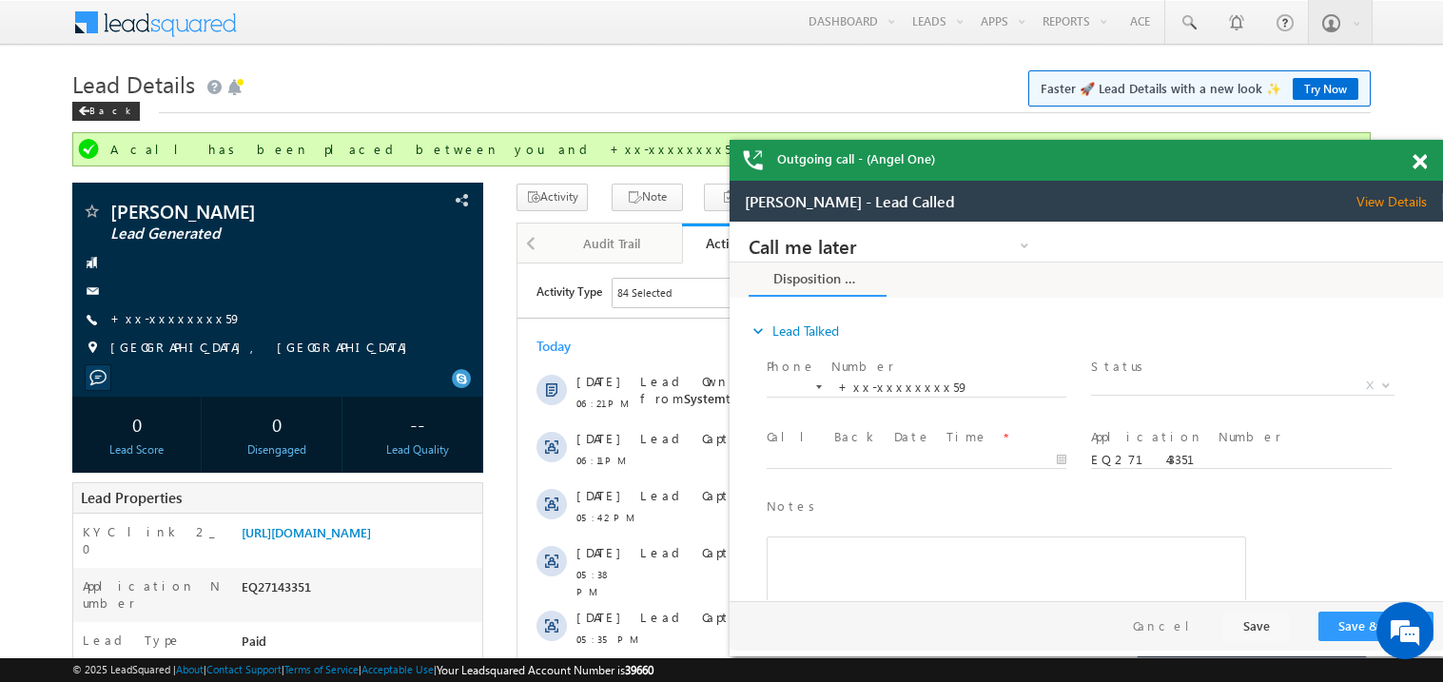
click at [1419, 154] on span at bounding box center [1420, 162] width 14 height 16
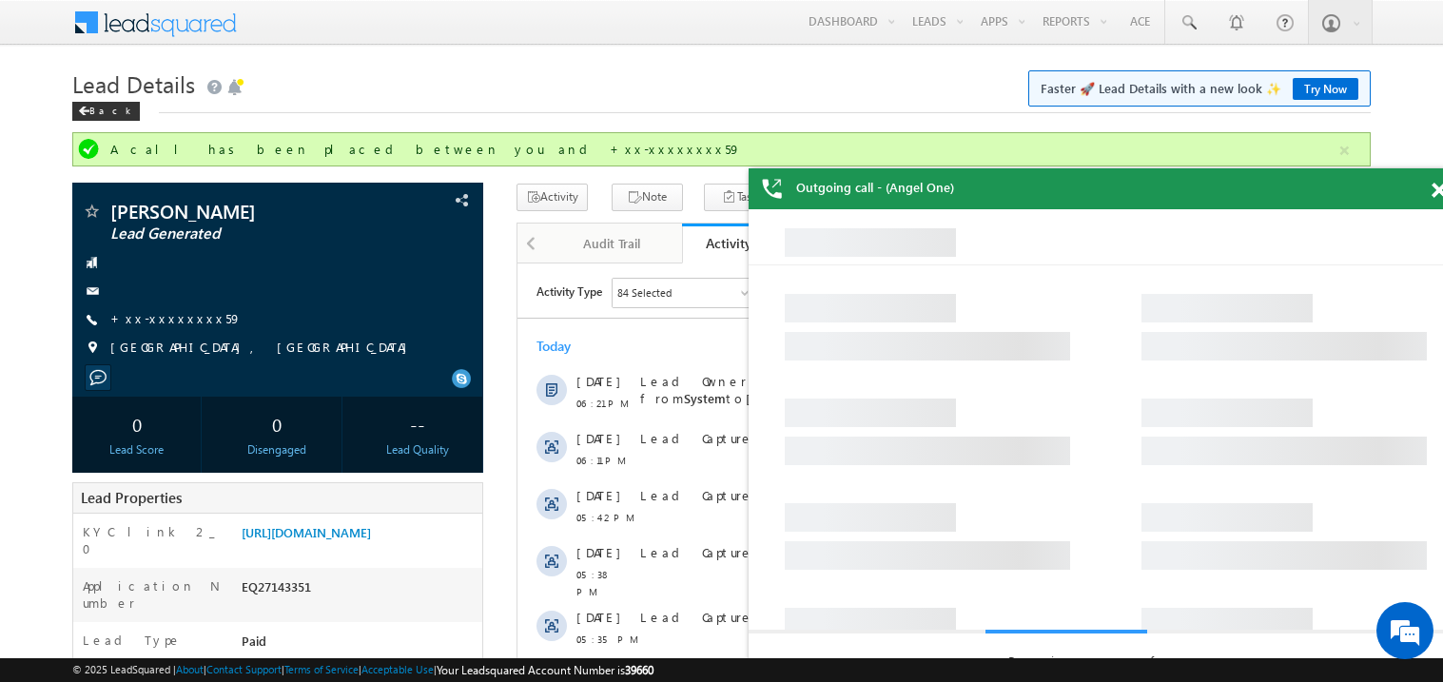
drag, startPoint x: 1339, startPoint y: 186, endPoint x: 1208, endPoint y: 147, distance: 136.1
click at [1208, 168] on div "Outgoing call - (Angel One)" at bounding box center [1106, 188] width 714 height 41
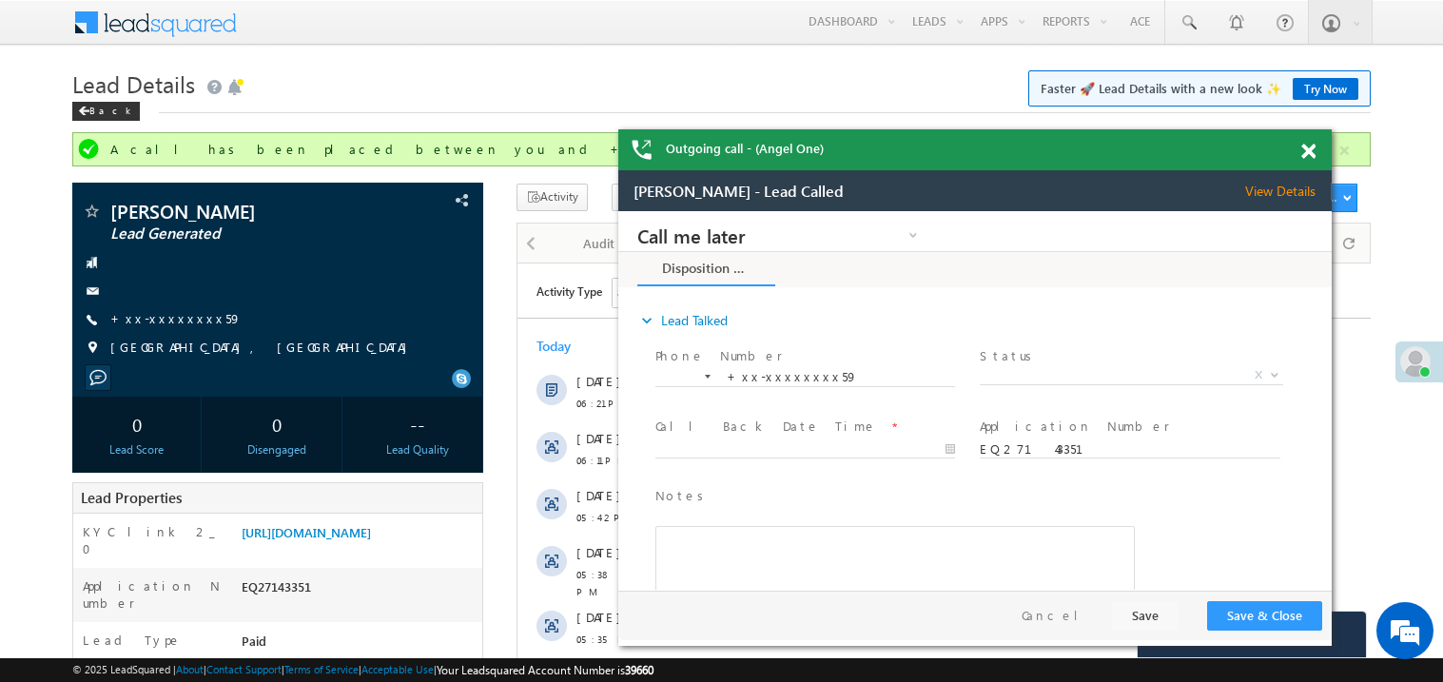
click at [1314, 149] on span at bounding box center [1309, 152] width 14 height 16
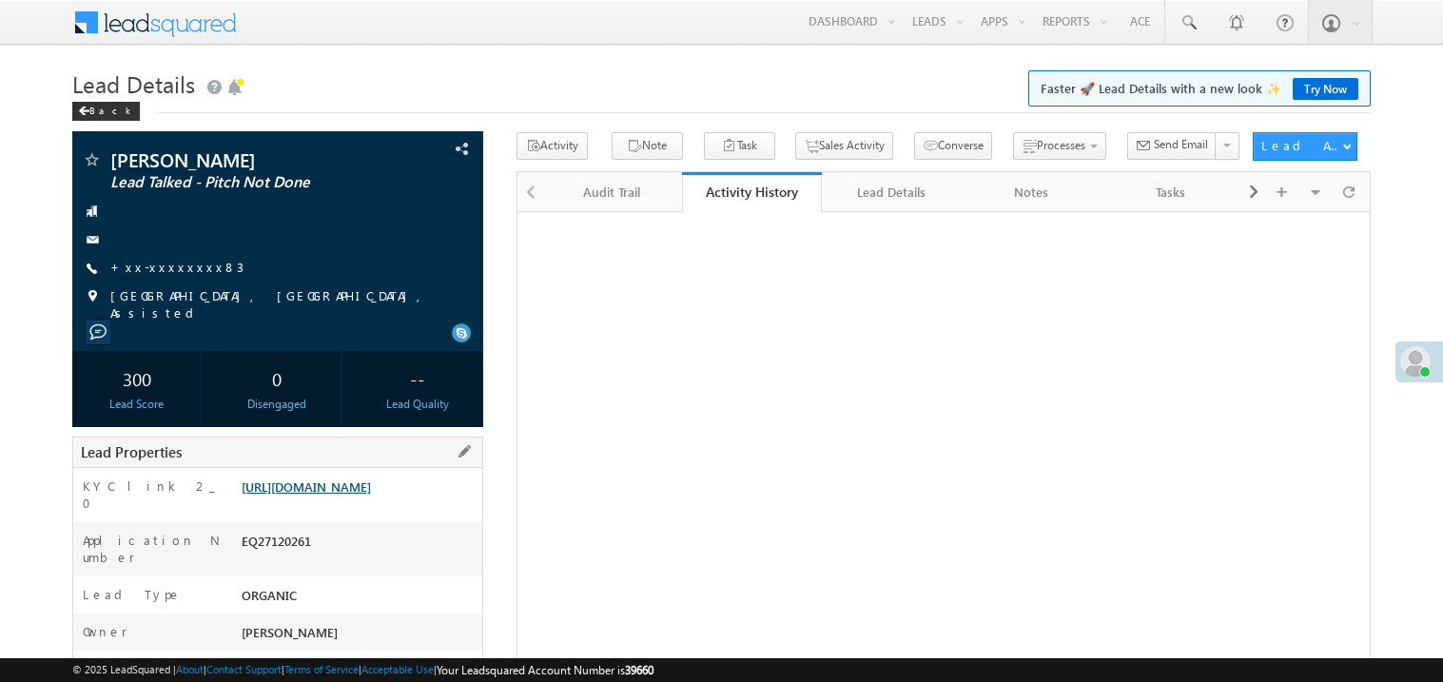
click at [361, 495] on link "[URL][DOMAIN_NAME]" at bounding box center [306, 487] width 129 height 16
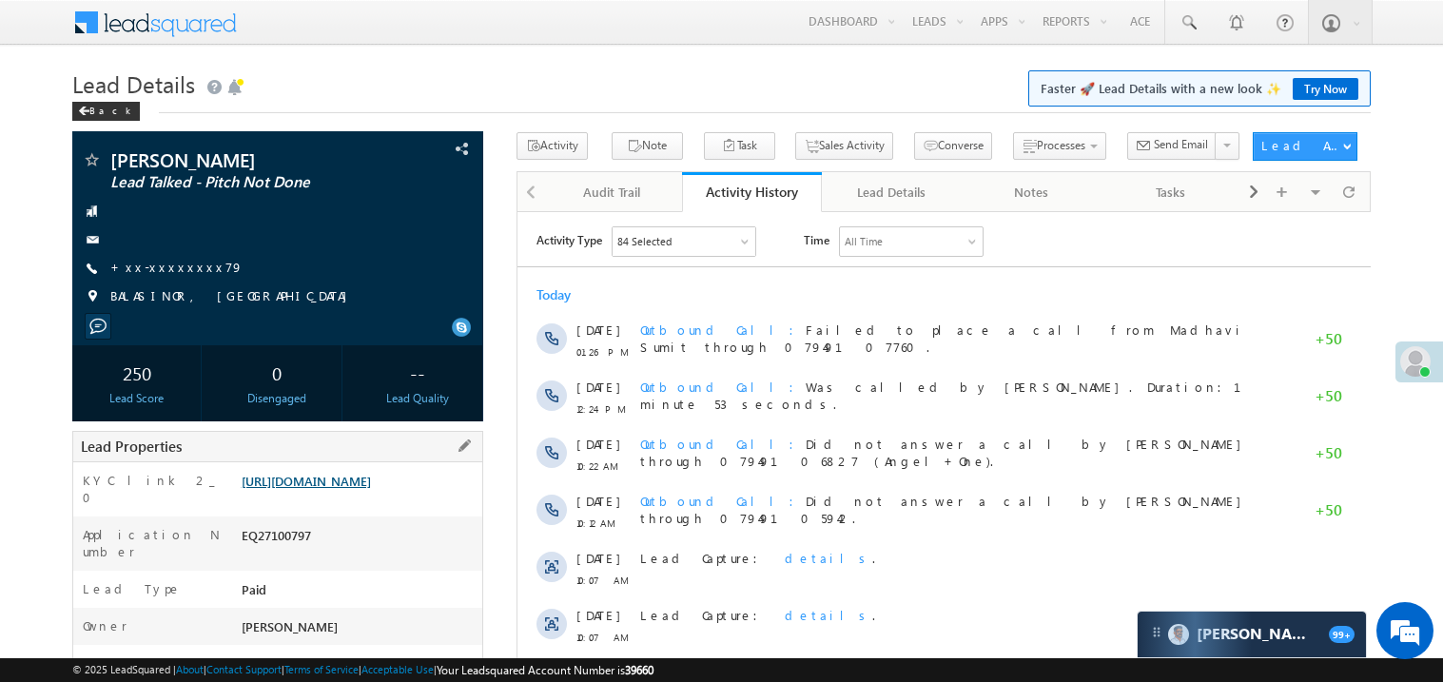
click at [351, 489] on link "[URL][DOMAIN_NAME]" at bounding box center [306, 481] width 129 height 16
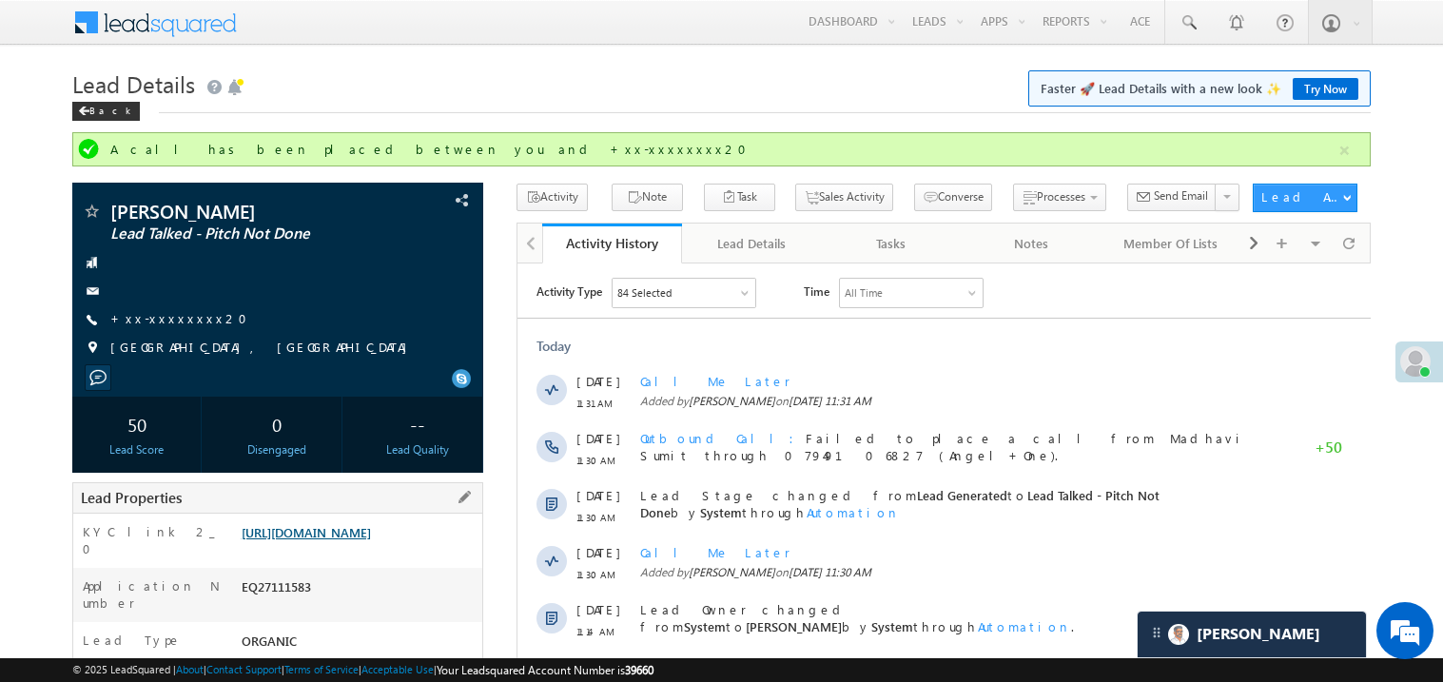
click at [346, 540] on link "[URL][DOMAIN_NAME]" at bounding box center [306, 532] width 129 height 16
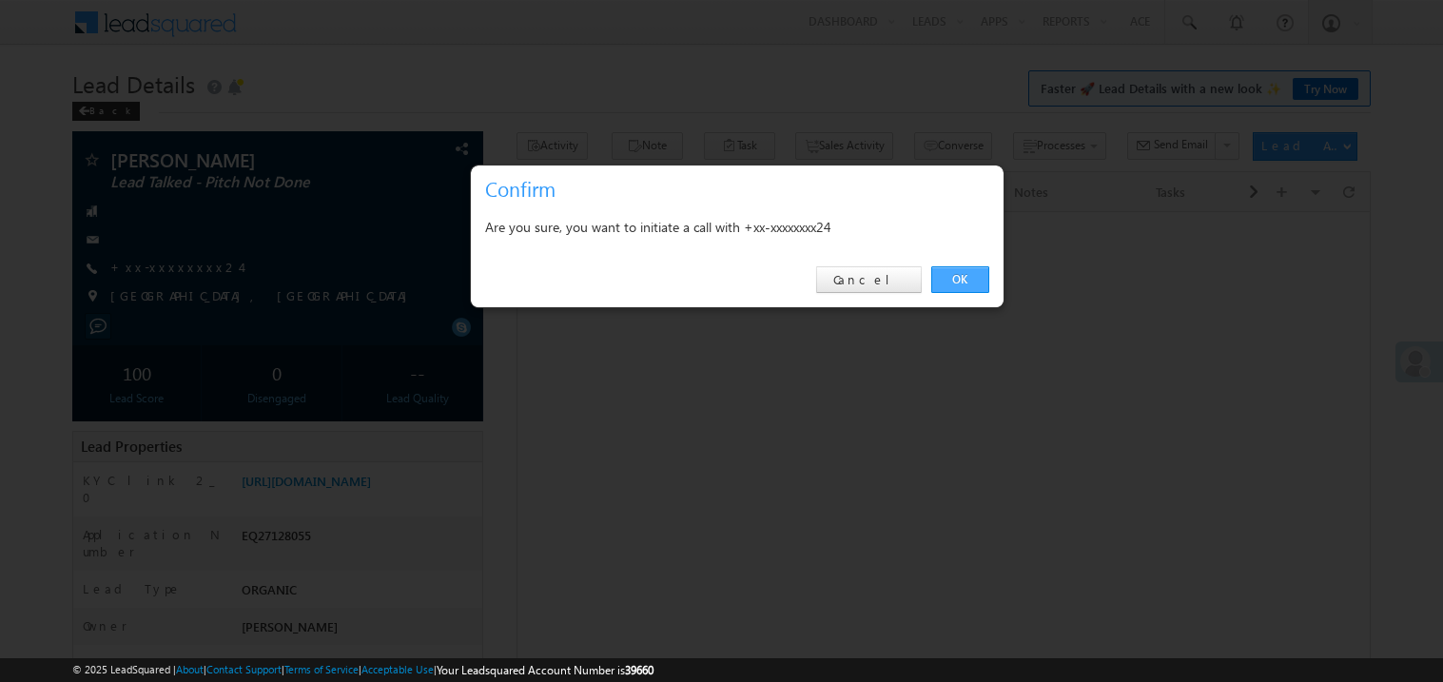
click at [959, 284] on link "OK" at bounding box center [960, 279] width 58 height 27
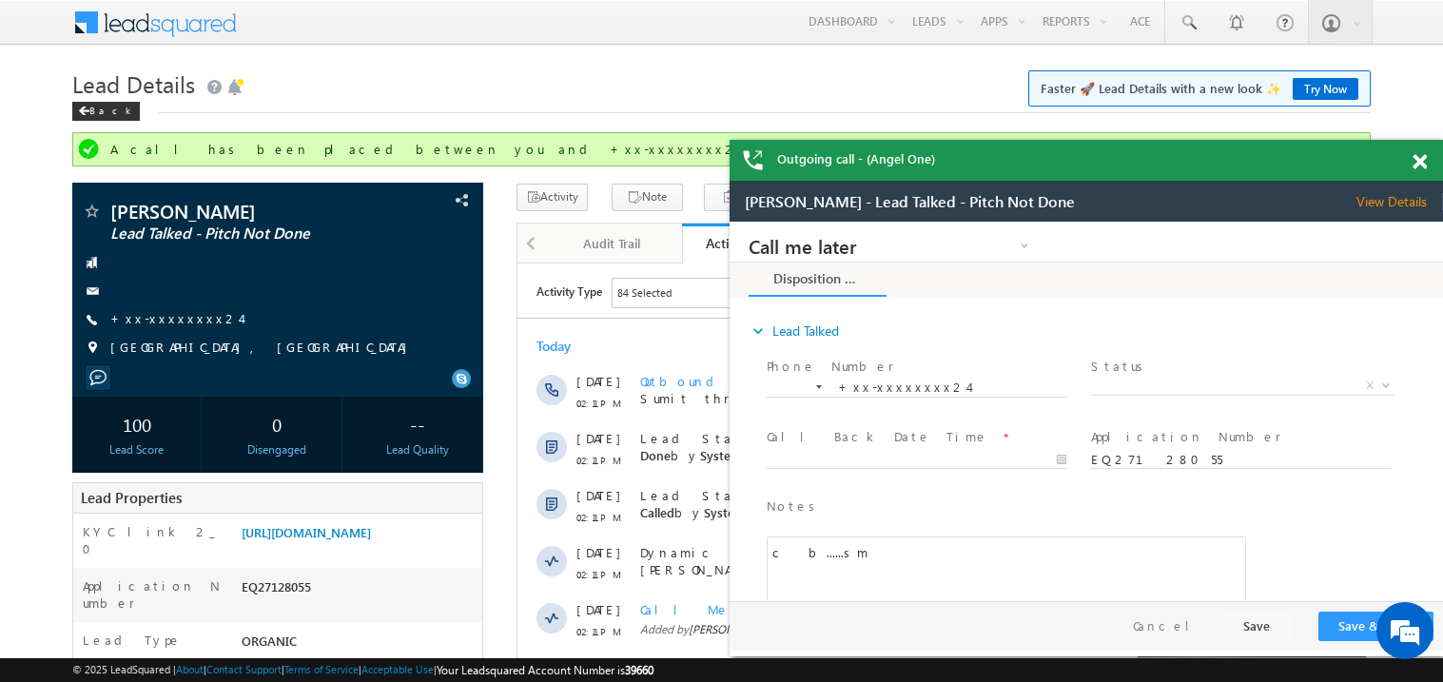
click at [1420, 167] on span at bounding box center [1420, 162] width 14 height 16
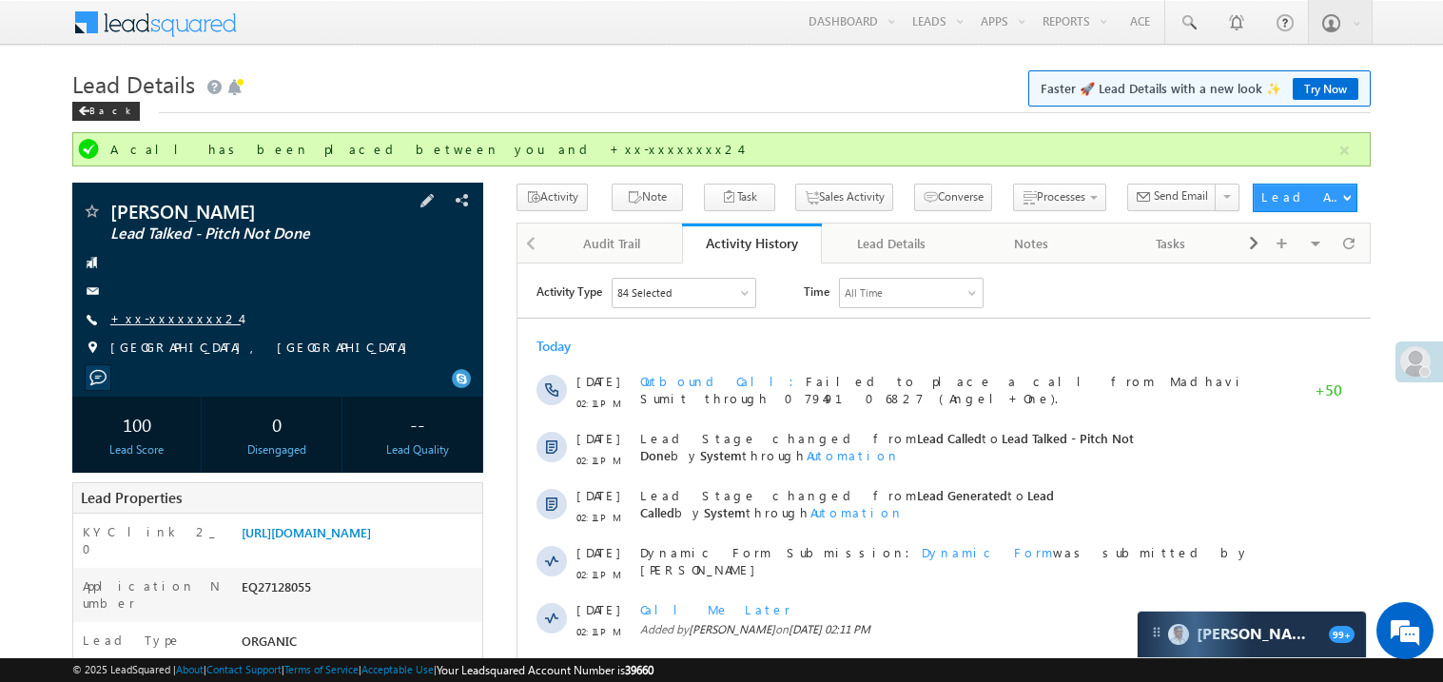
click at [167, 321] on link "+xx-xxxxxxxx24" at bounding box center [175, 318] width 130 height 16
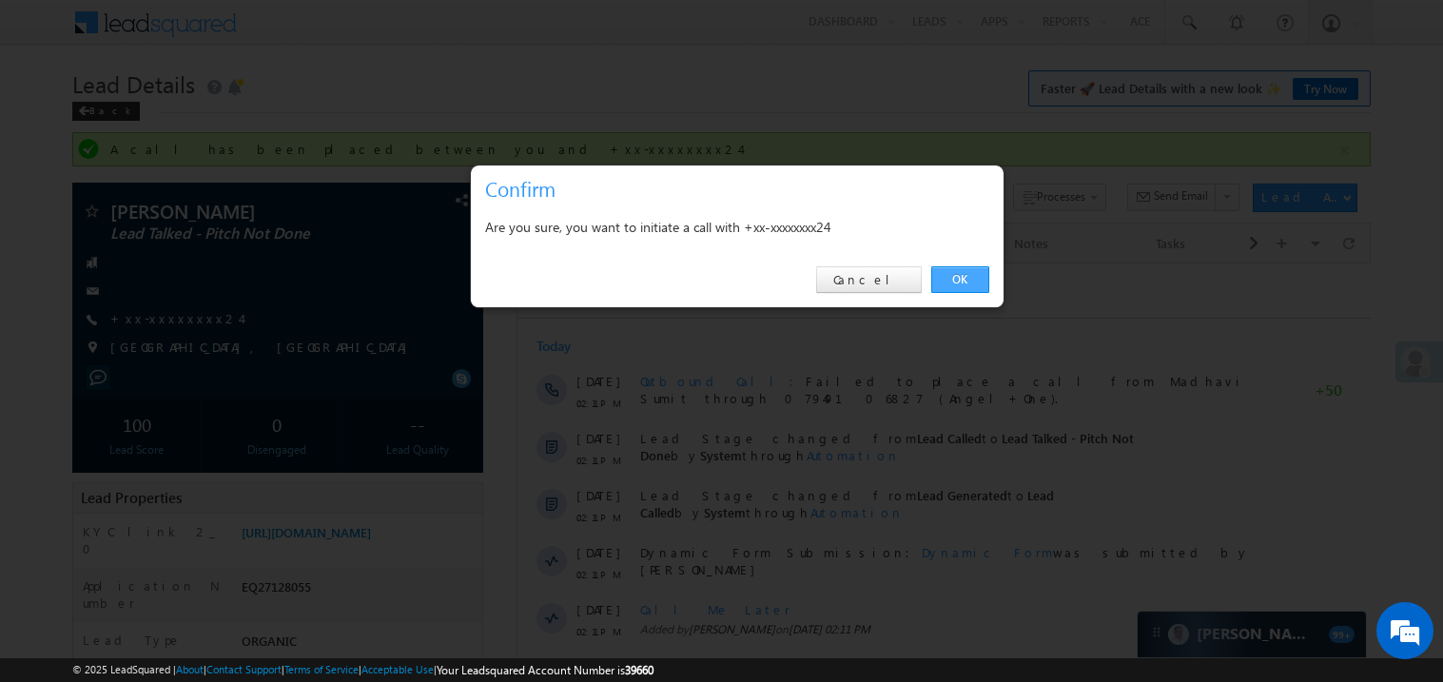
click at [955, 274] on link "OK" at bounding box center [960, 279] width 58 height 27
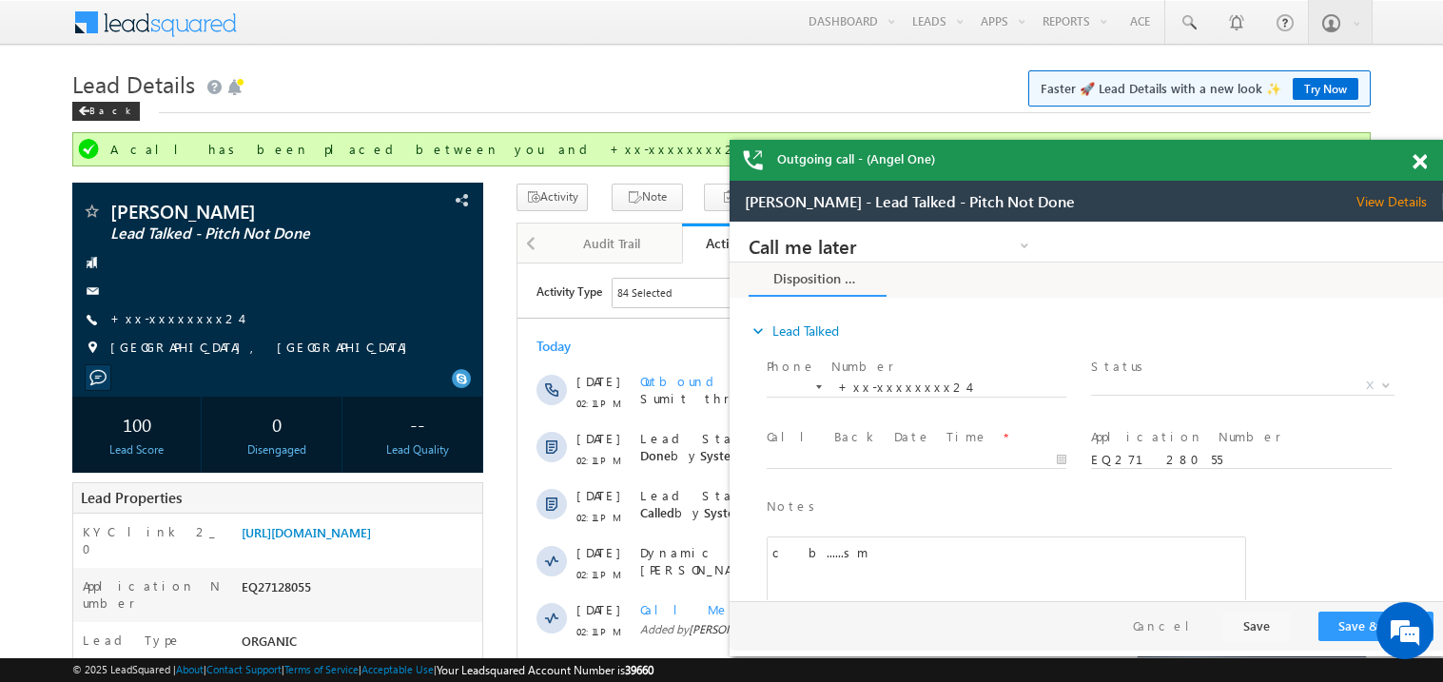
click at [1423, 163] on span at bounding box center [1420, 162] width 14 height 16
